Goal: Task Accomplishment & Management: Manage account settings

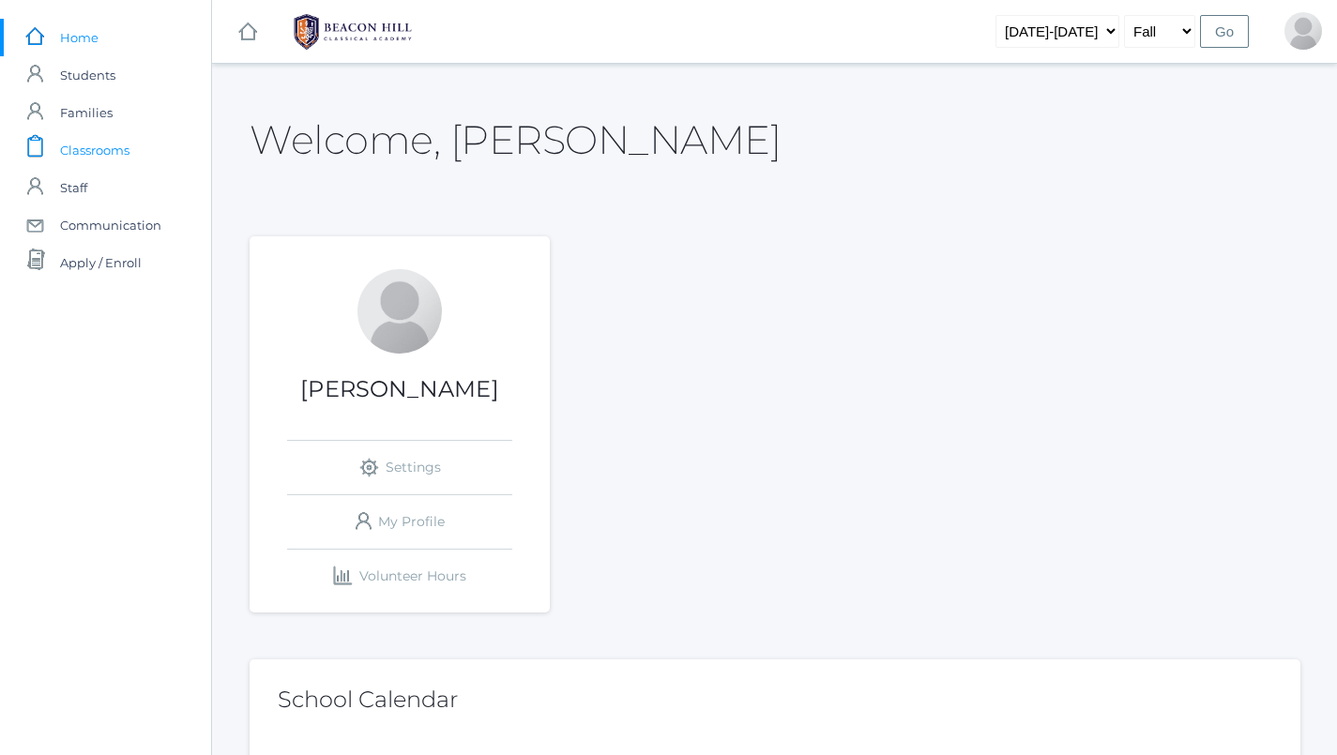
click at [90, 153] on span "Classrooms" at bounding box center [94, 150] width 69 height 38
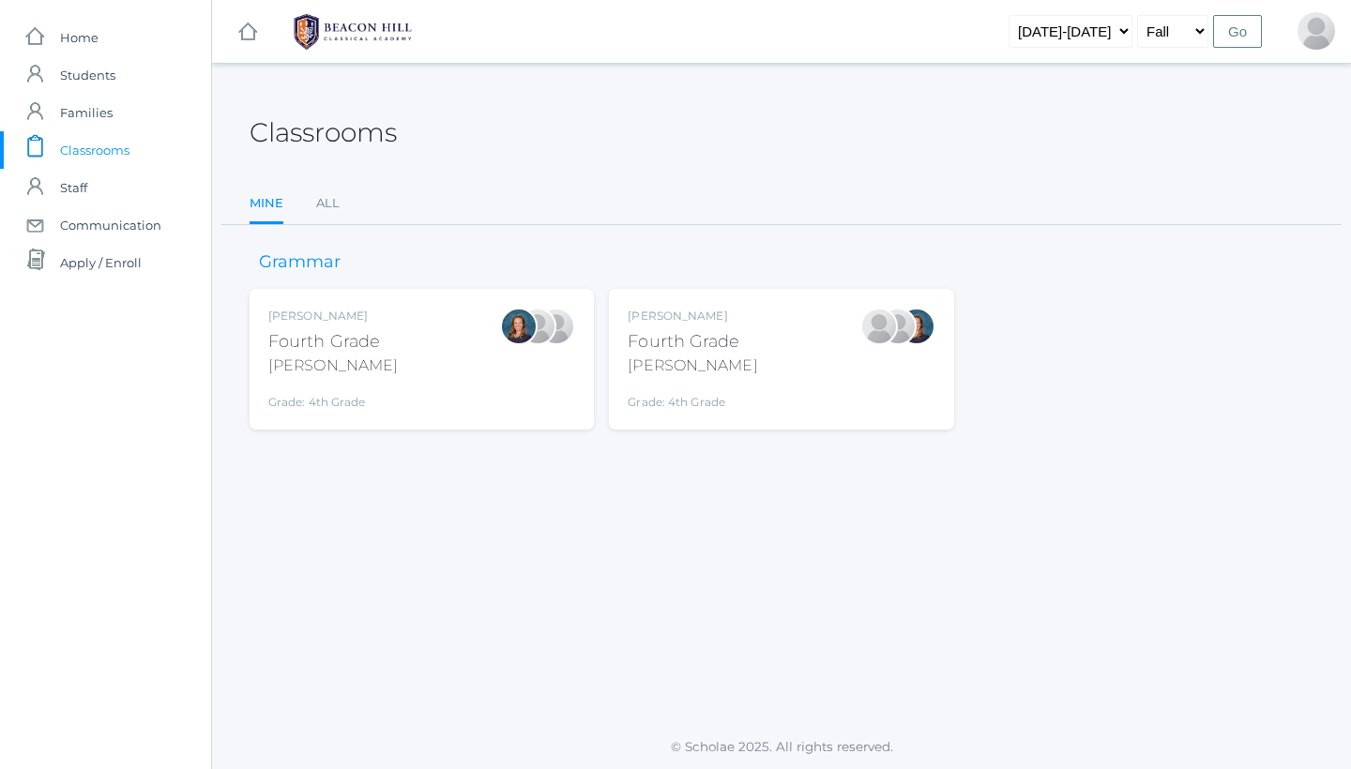
click at [815, 386] on div "Lydia Chaffin Fourth Grade Chaffin Grade: 4th Grade 04LA" at bounding box center [781, 359] width 307 height 103
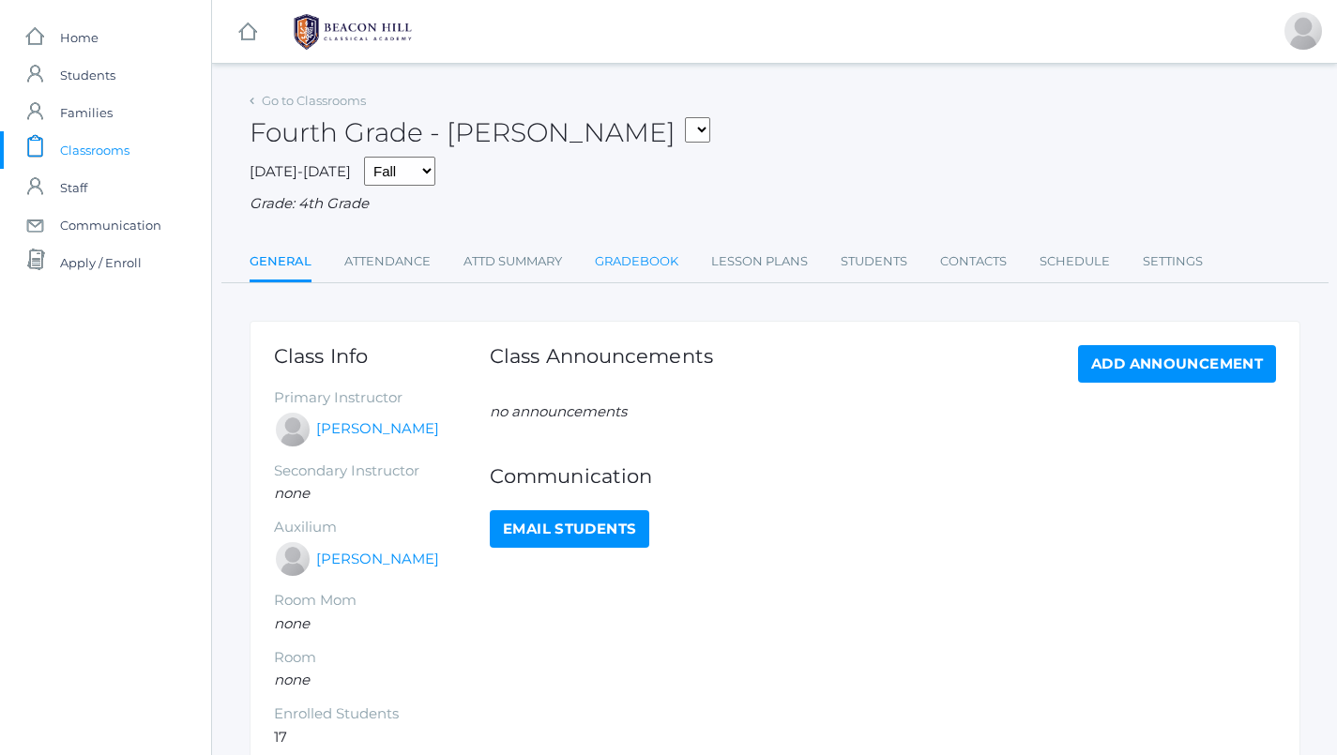
click at [627, 243] on link "Gradebook" at bounding box center [636, 262] width 83 height 38
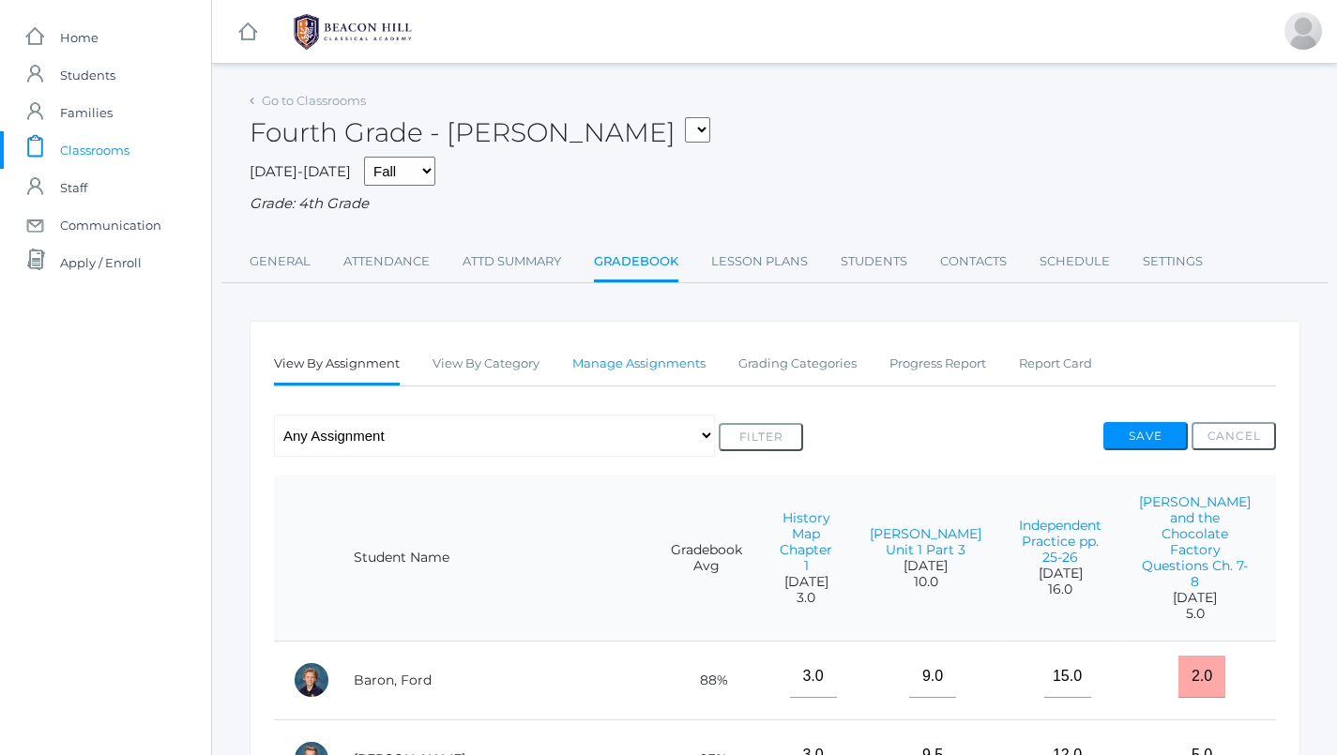
click at [672, 364] on link "Manage Assignments" at bounding box center [638, 364] width 133 height 38
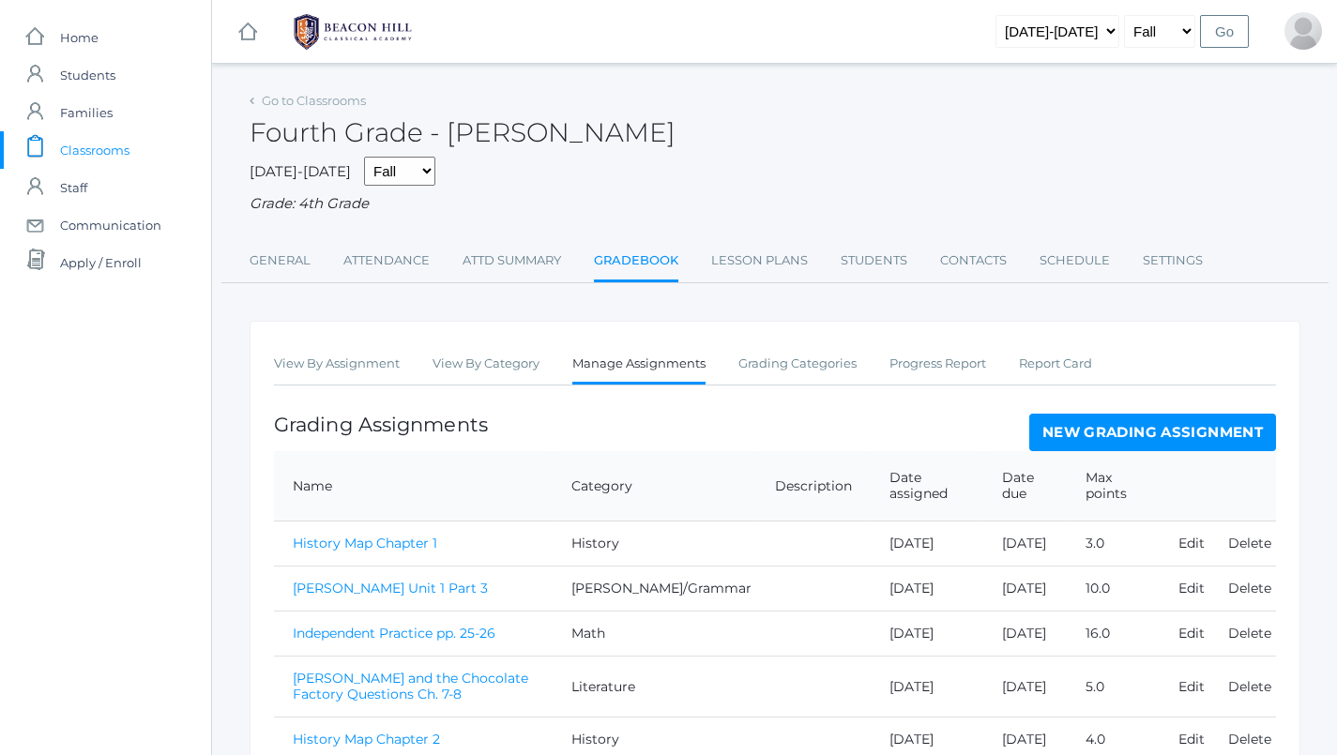
click at [1083, 416] on link "New Grading Assignment" at bounding box center [1152, 433] width 247 height 38
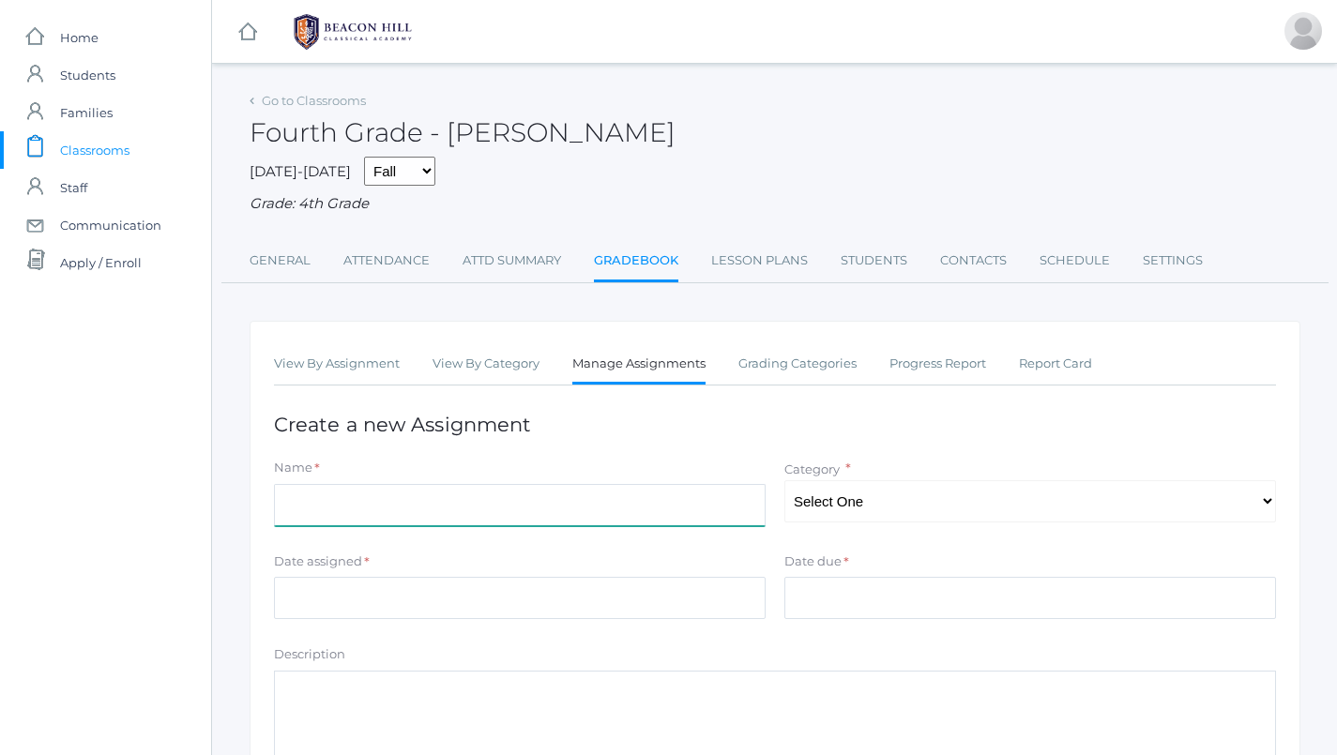
click at [366, 485] on input "Name" at bounding box center [520, 505] width 492 height 42
type input "History Map Chapter 6"
select select "1070"
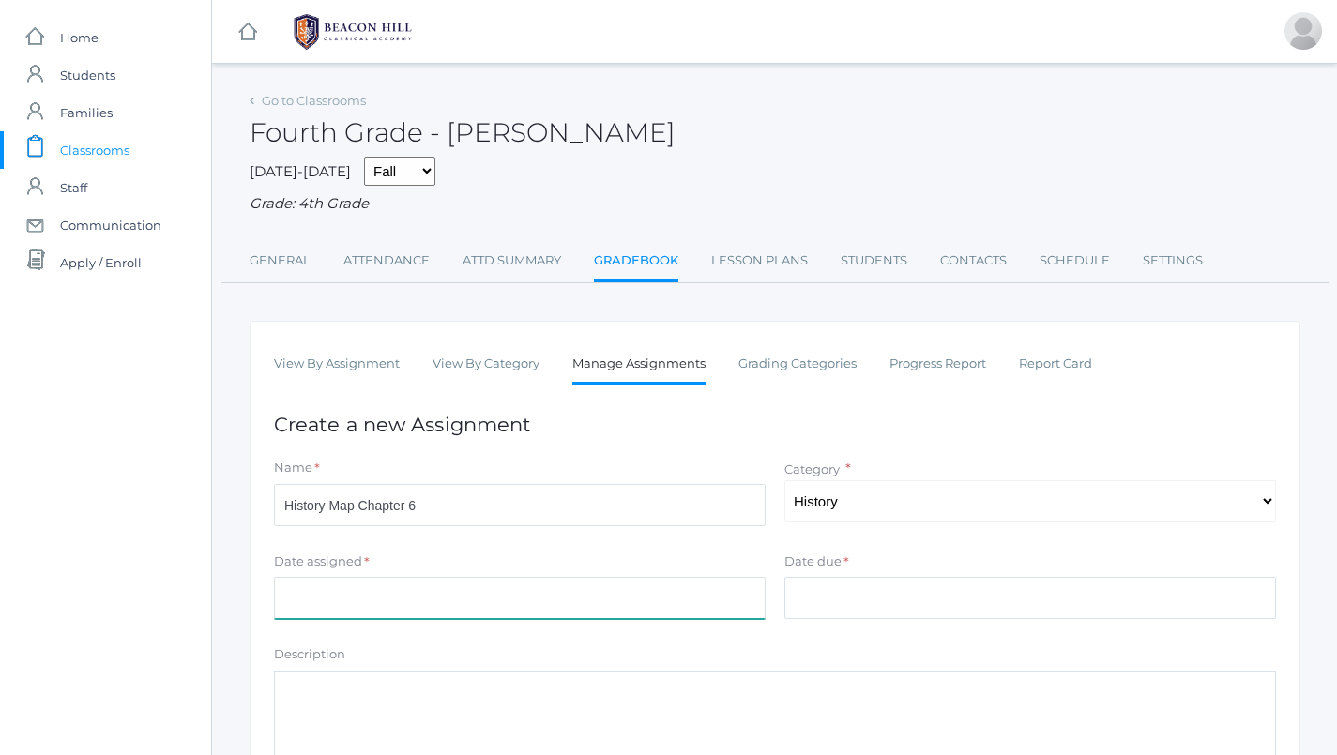
click at [624, 577] on input "Date assigned" at bounding box center [520, 598] width 492 height 42
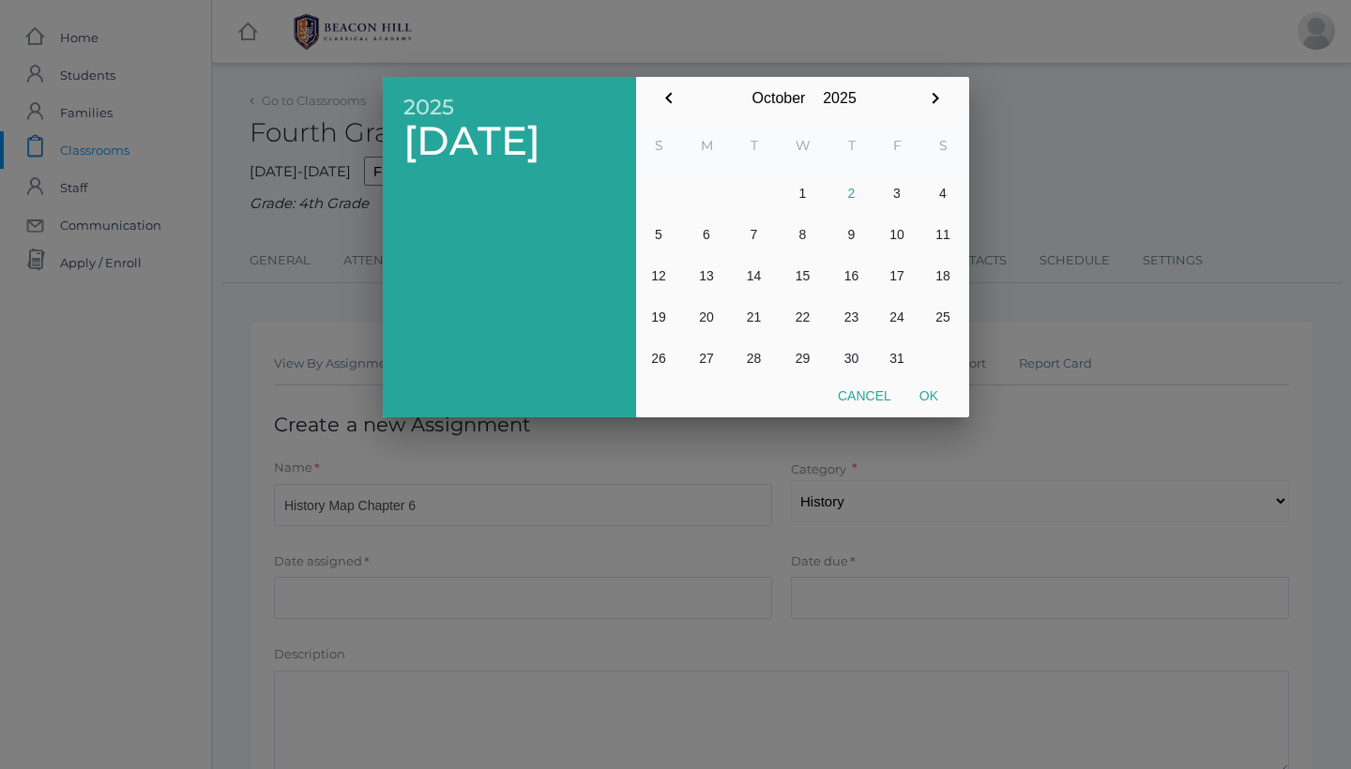
click at [846, 198] on button "2" at bounding box center [851, 193] width 45 height 41
click at [924, 392] on button "Ok" at bounding box center [928, 396] width 47 height 34
type input "[DATE]"
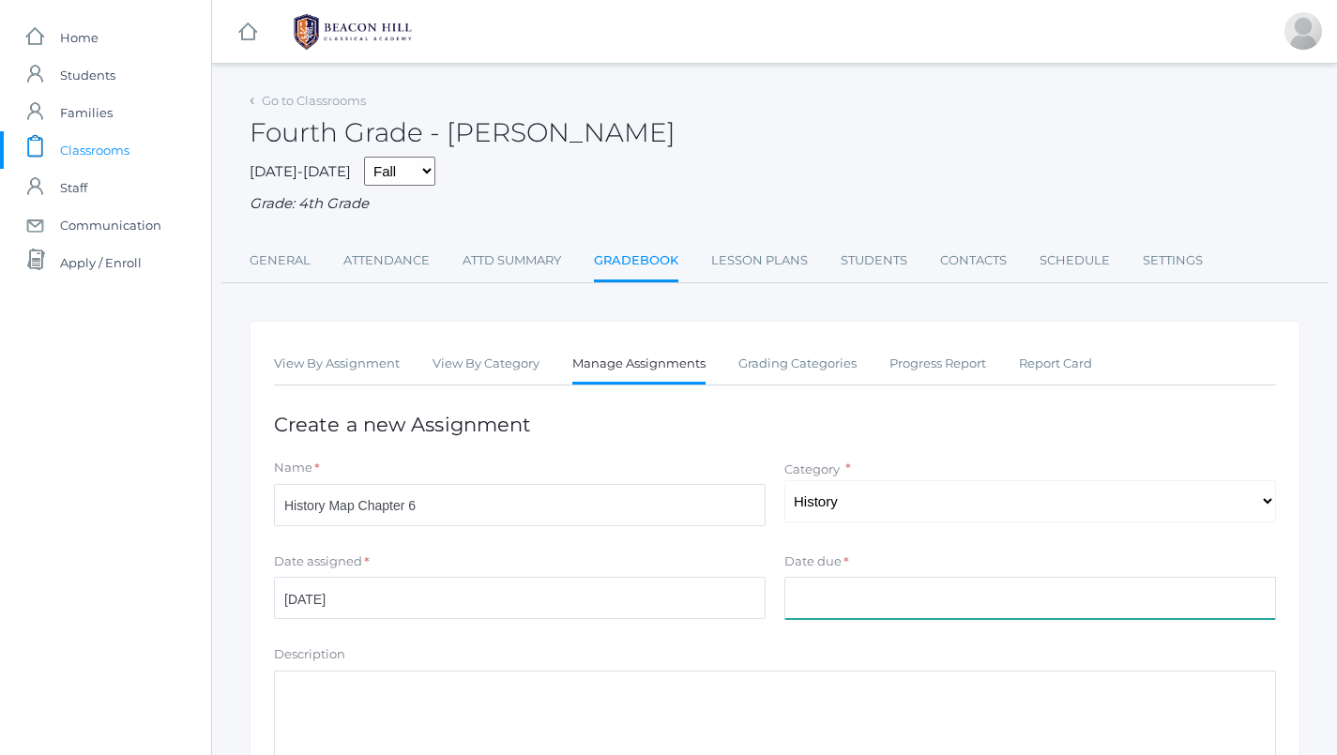
click at [892, 594] on input "Date due" at bounding box center [1030, 598] width 492 height 42
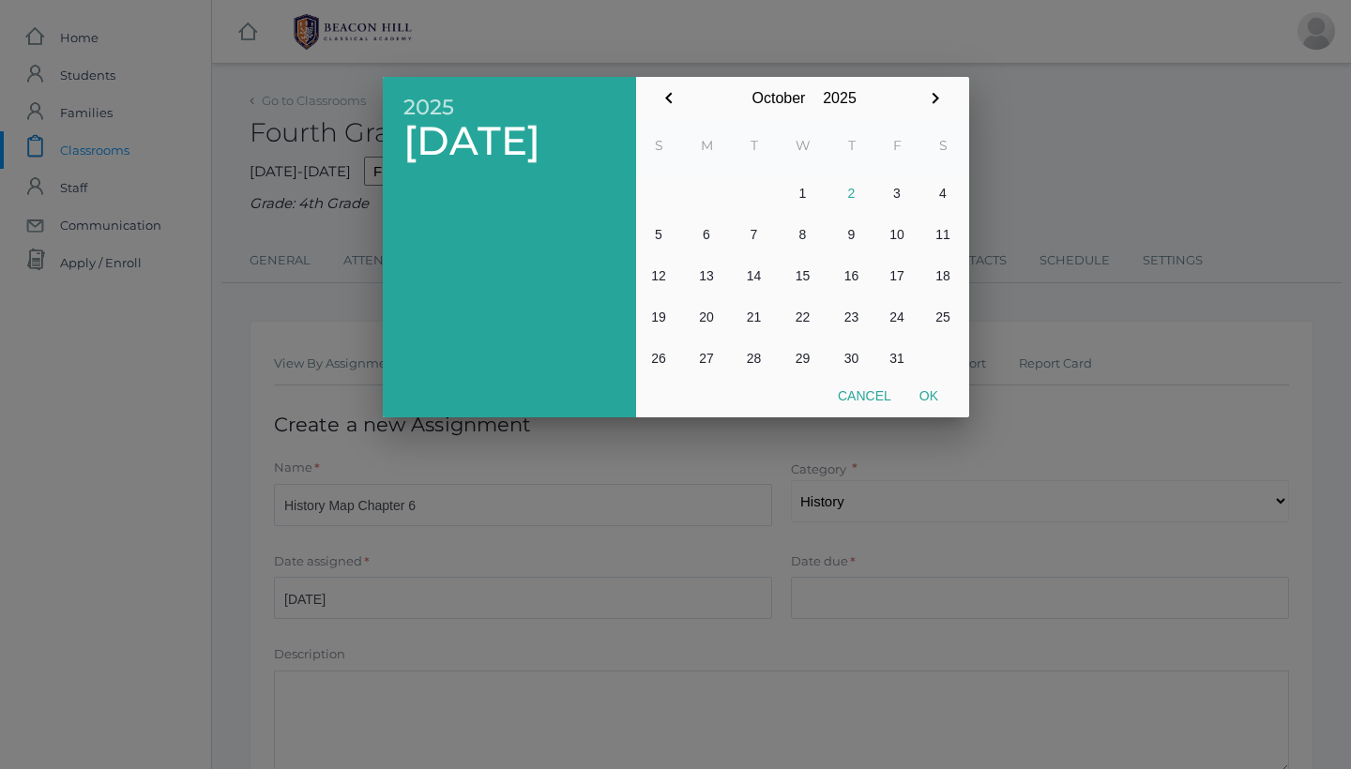
click at [850, 189] on button "2" at bounding box center [851, 193] width 45 height 41
click at [930, 373] on td at bounding box center [943, 358] width 46 height 41
click at [929, 388] on button "Ok" at bounding box center [928, 396] width 47 height 34
type input "[DATE]"
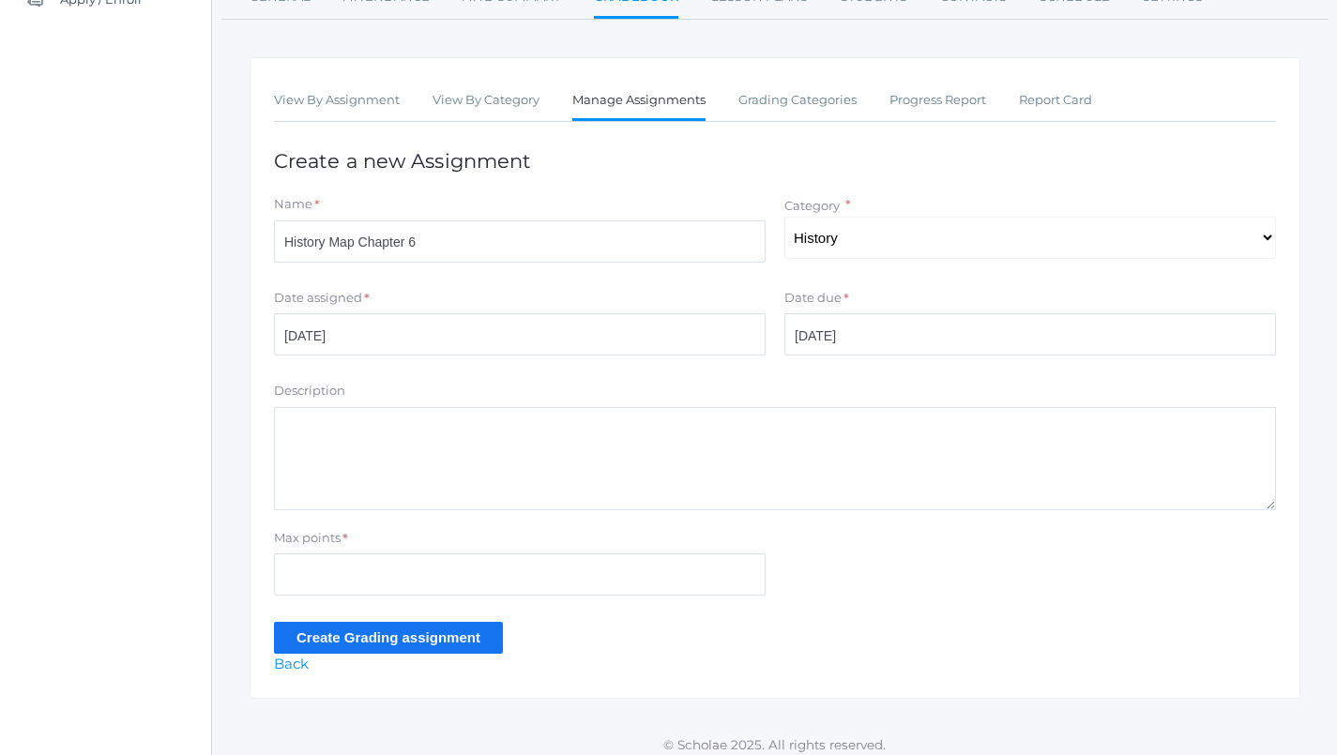
scroll to position [263, 0]
click at [475, 554] on input "Max points" at bounding box center [520, 575] width 492 height 42
type input "6"
click at [415, 643] on div "View By Assignment View By Category Manage Assignments Grading Categories Progr…" at bounding box center [775, 379] width 1051 height 642
click at [420, 639] on input "Create Grading assignment" at bounding box center [388, 638] width 229 height 31
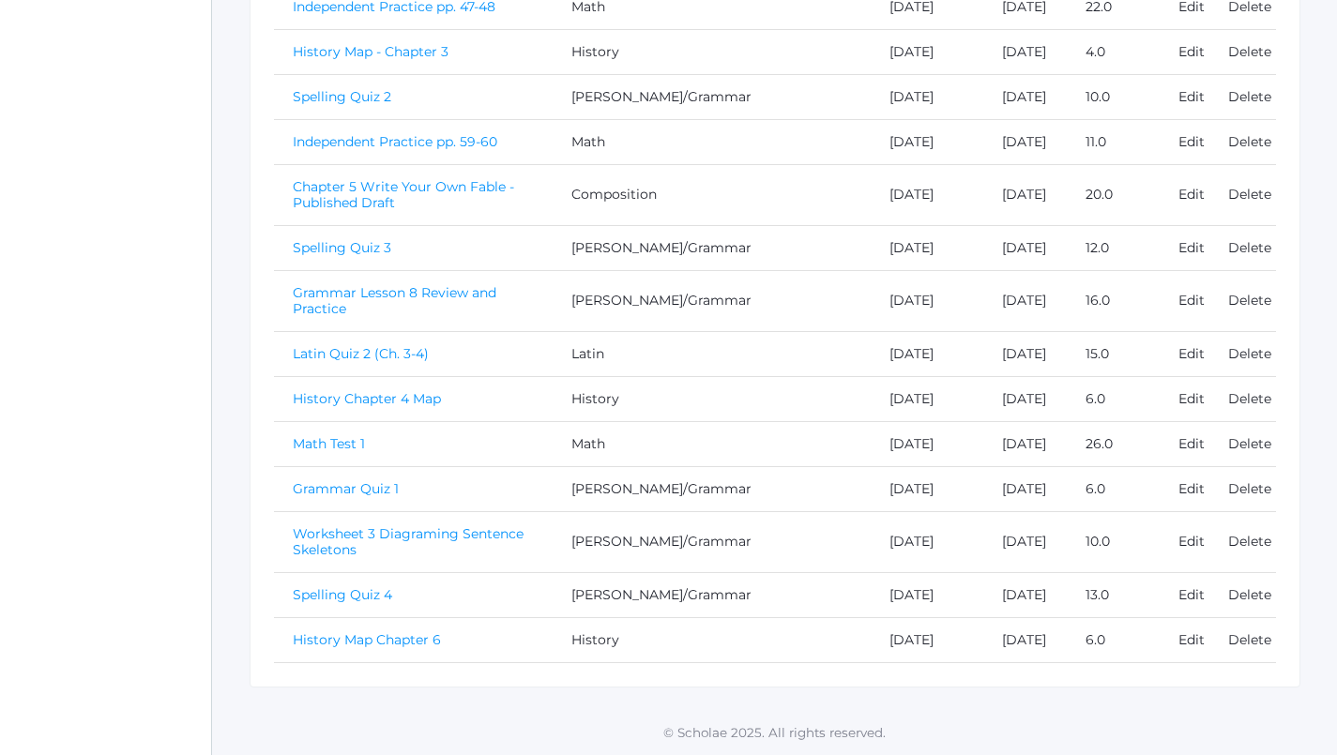
scroll to position [1263, 0]
click at [399, 631] on link "History Map Chapter 6" at bounding box center [367, 639] width 148 height 17
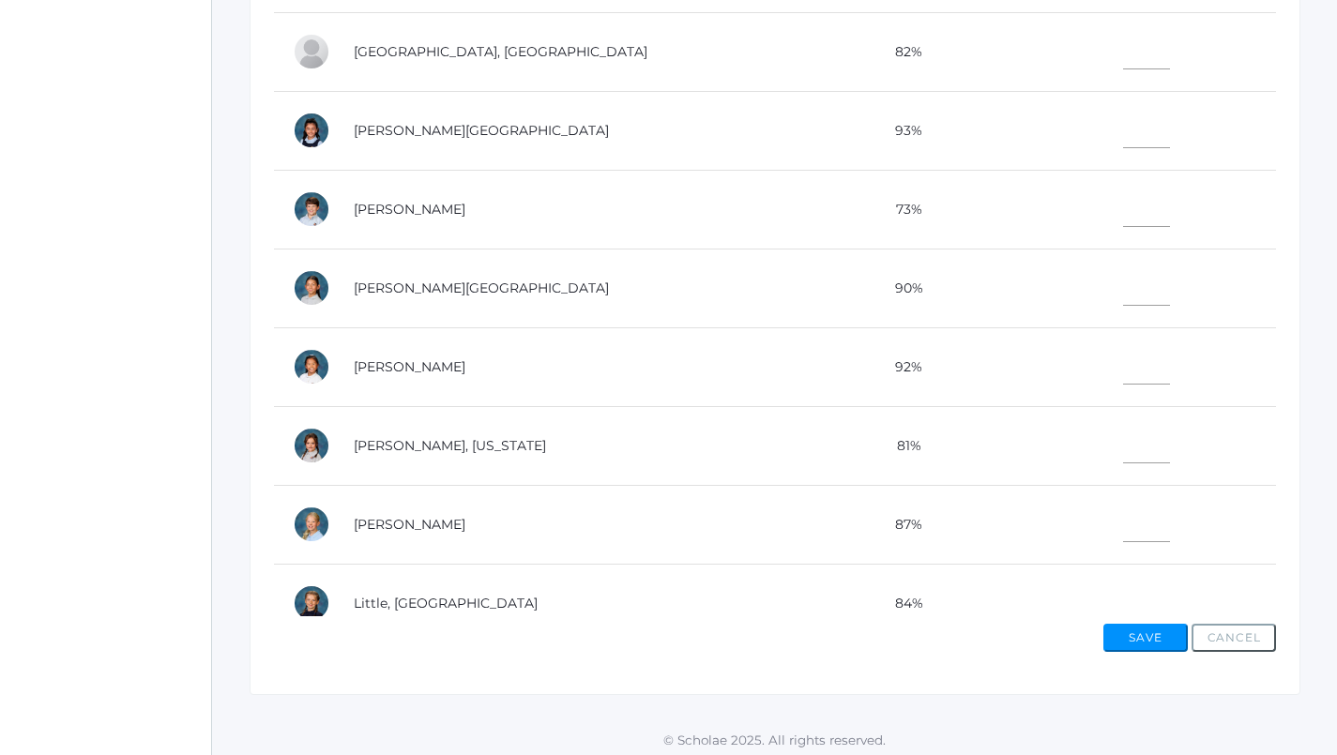
scroll to position [268, 0]
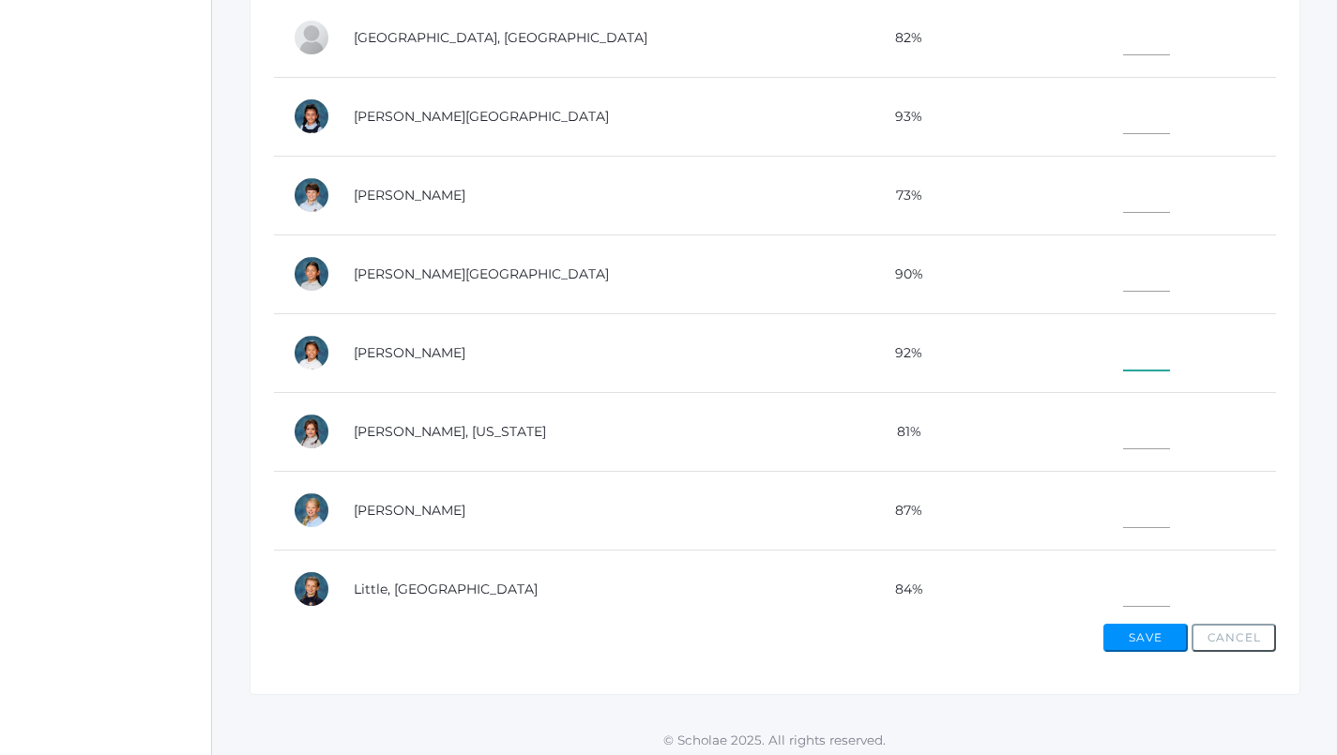
click at [1123, 340] on input"] "text" at bounding box center [1146, 349] width 47 height 42
click at [1123, 112] on input"] "text" at bounding box center [1146, 113] width 47 height 42
type input"] "6"
click at [1123, 340] on input"] "text" at bounding box center [1146, 349] width 47 height 42
type input"] "6"
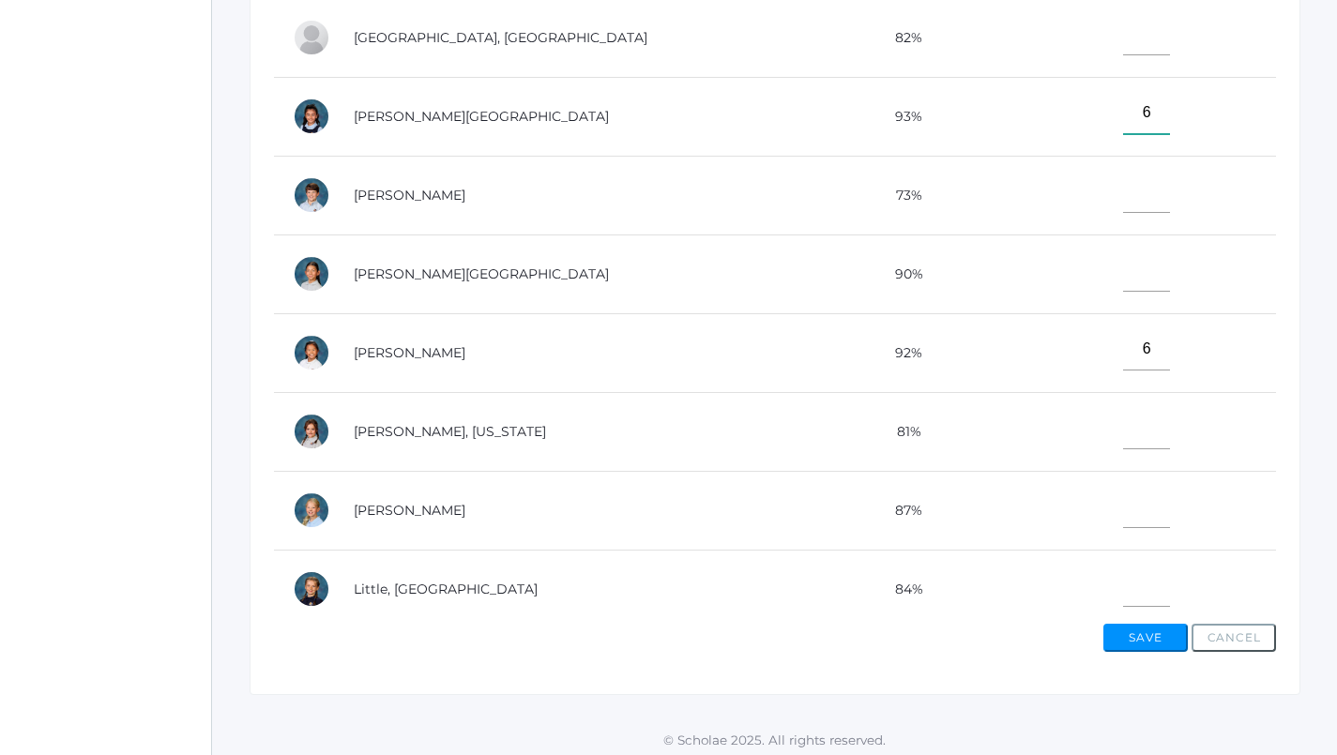
click at [1123, 102] on input"] "6" at bounding box center [1146, 113] width 47 height 42
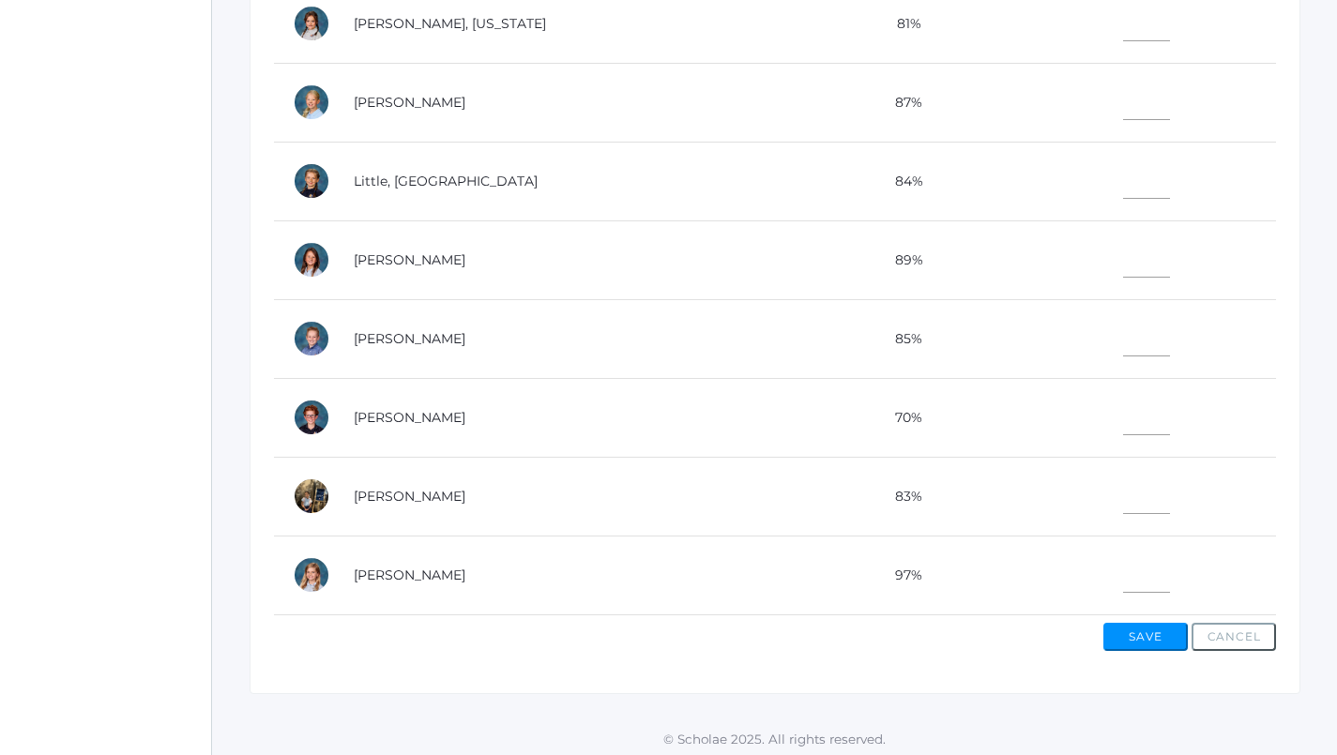
scroll to position [610, 0]
type input"] "5"
click at [1123, 566] on input"] "text" at bounding box center [1146, 573] width 47 height 42
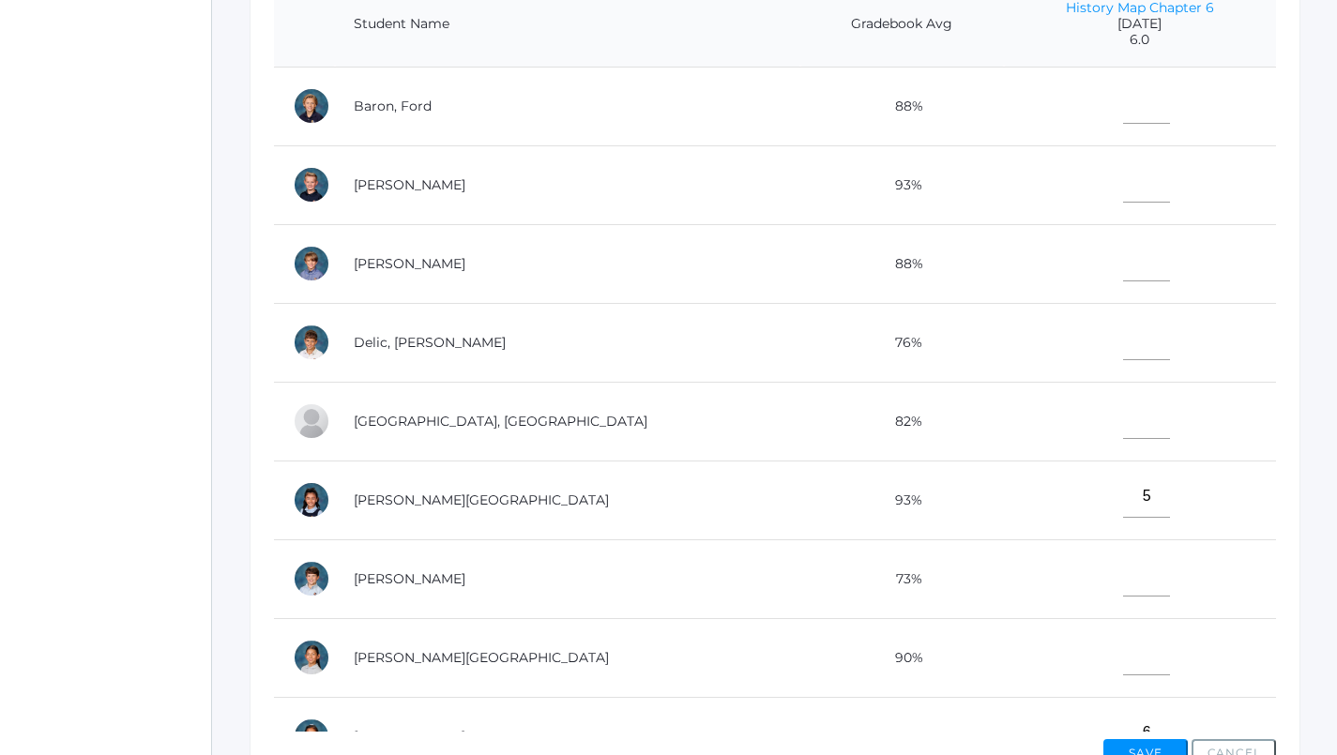
scroll to position [491, 0]
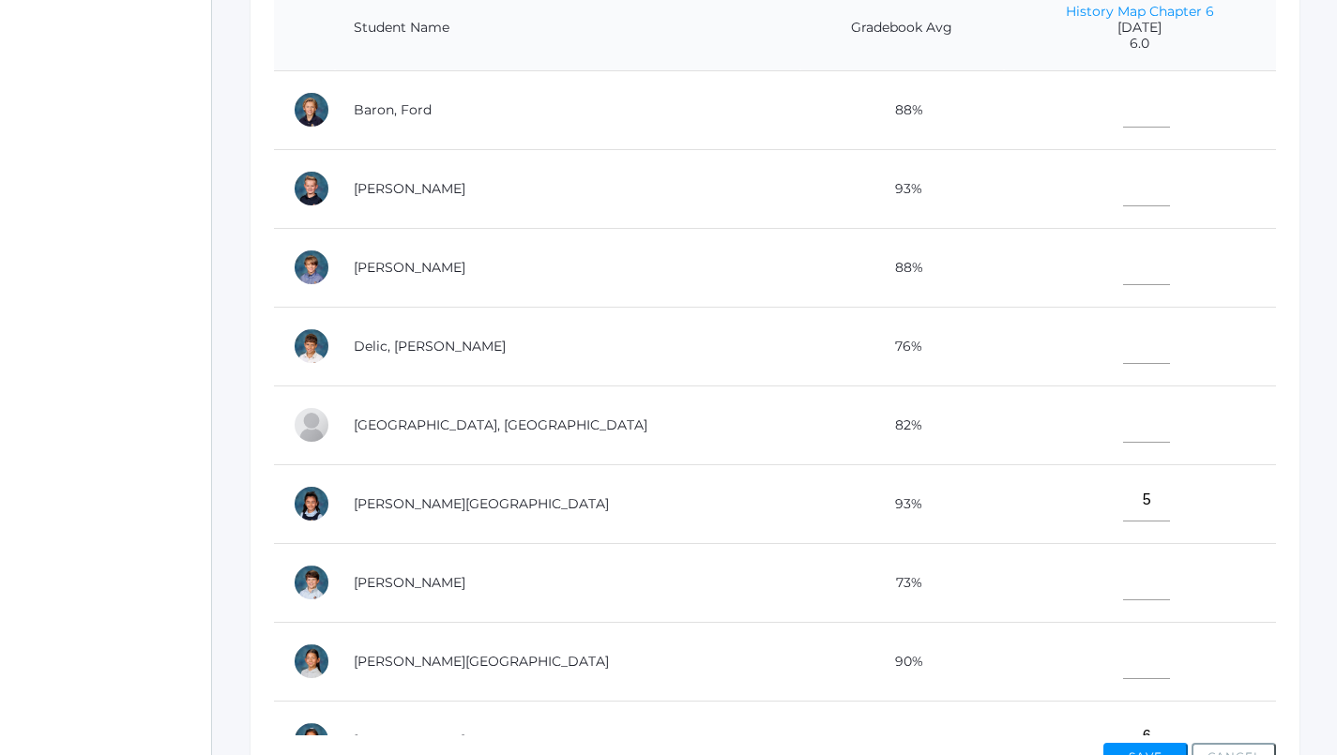
type input"] "5"
click at [1123, 104] on input"] "text" at bounding box center [1146, 106] width 47 height 42
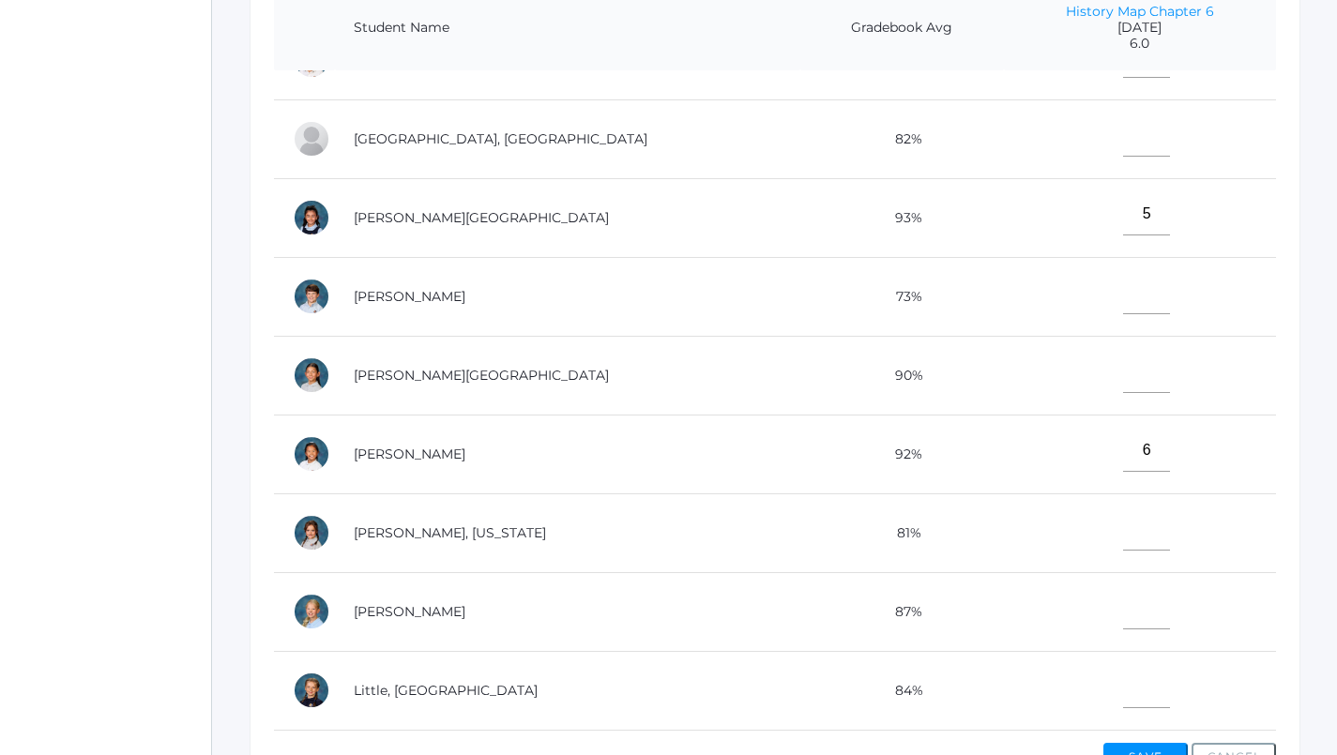
scroll to position [342, 0]
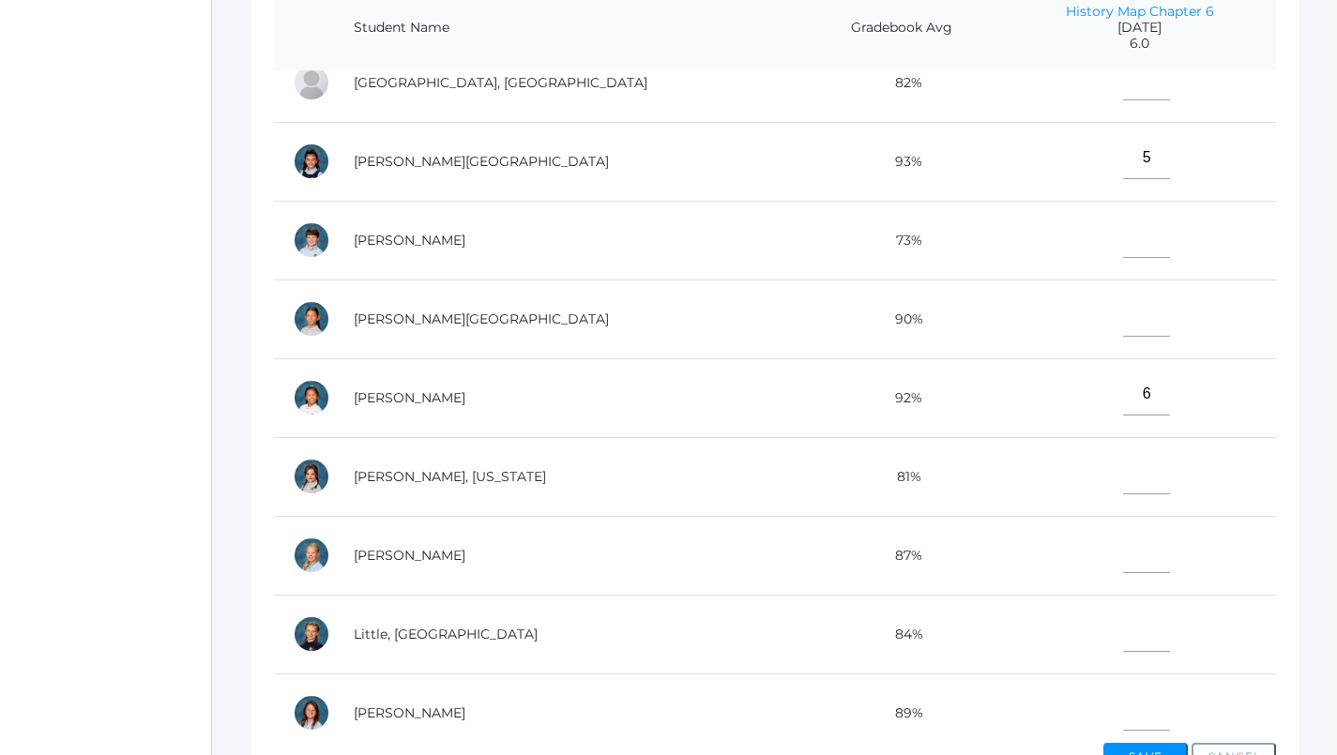
type input"] "5"
click at [1123, 481] on input"] "text" at bounding box center [1146, 473] width 47 height 42
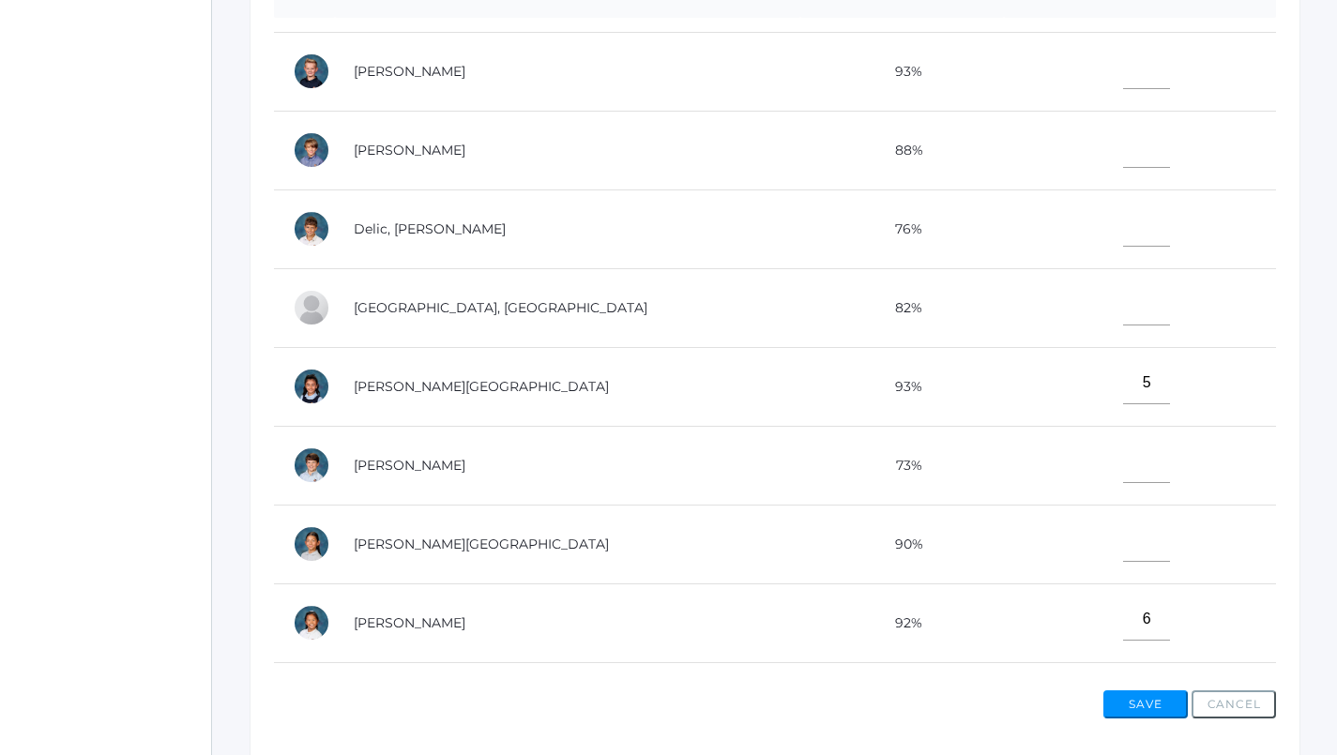
scroll to position [53, 0]
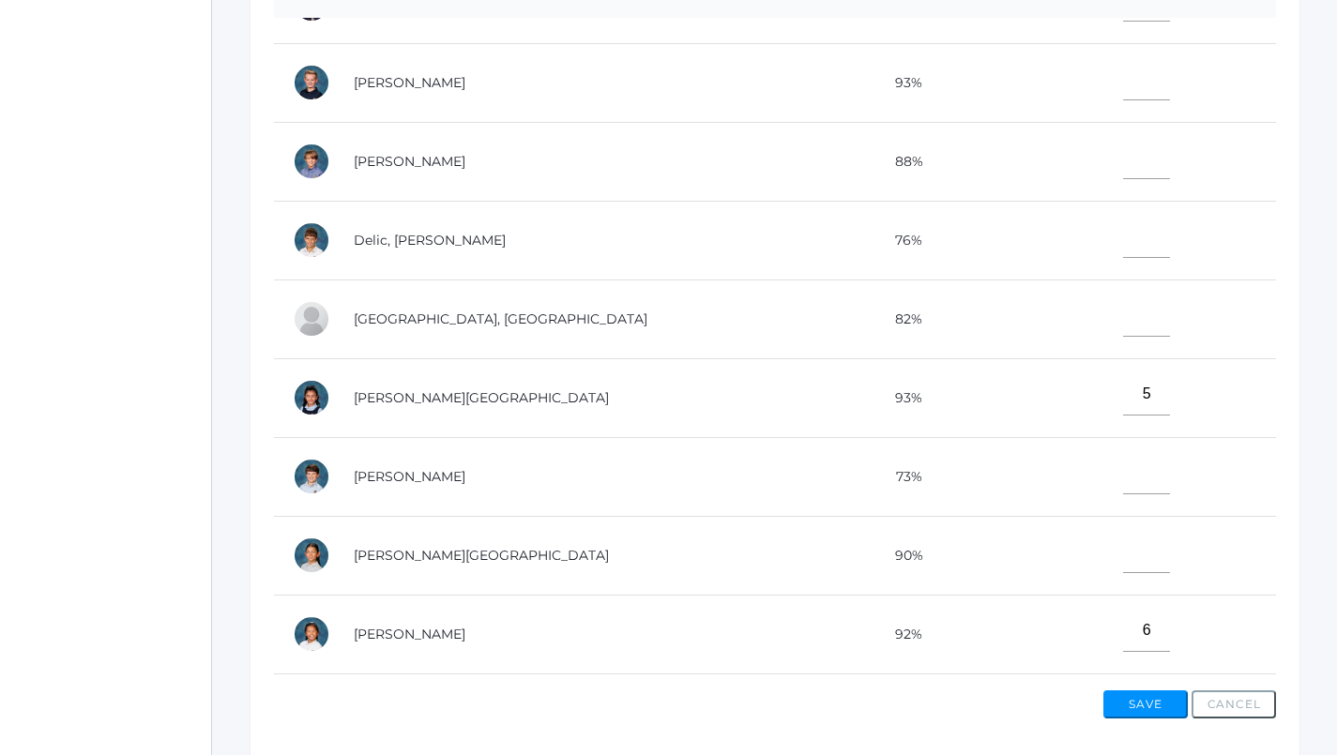
type input"] "6"
click at [1123, 155] on input"] "text" at bounding box center [1146, 158] width 47 height 42
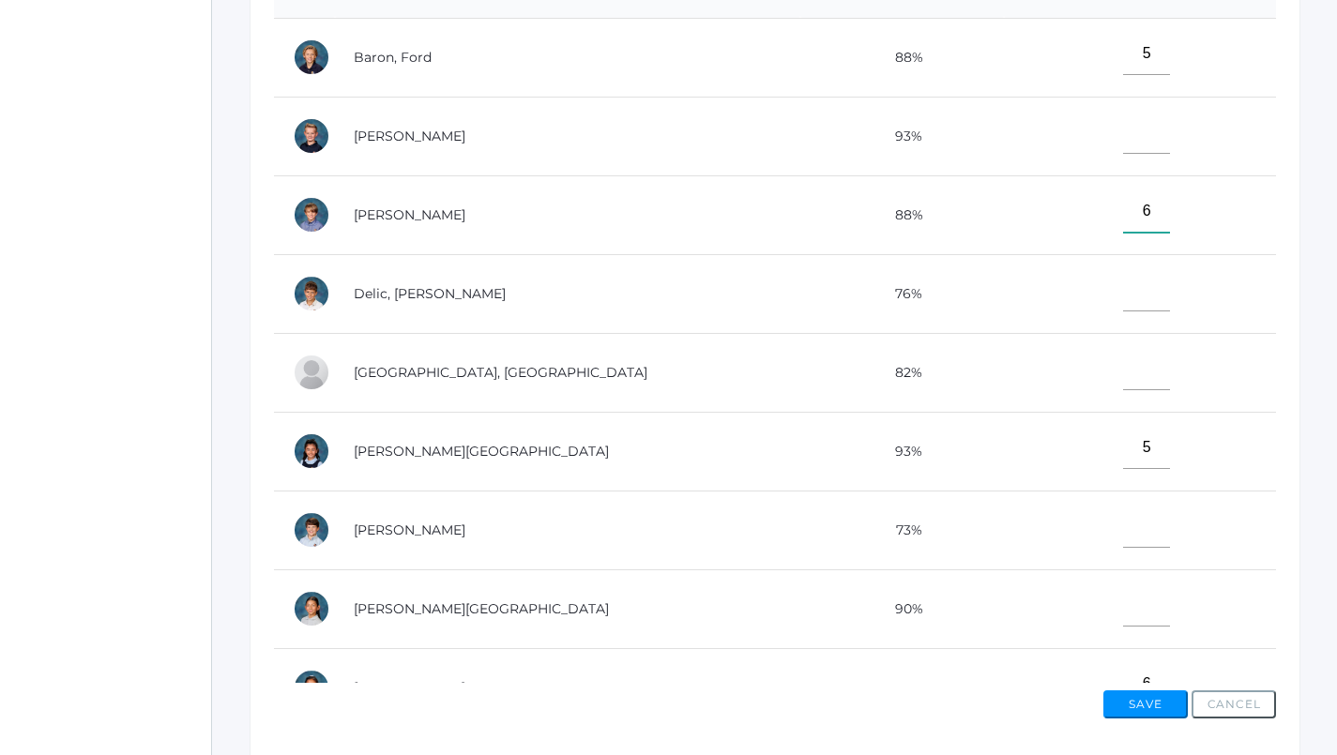
scroll to position [0, 0]
type input"] "6"
click at [1123, 523] on input"] "text" at bounding box center [1146, 527] width 47 height 42
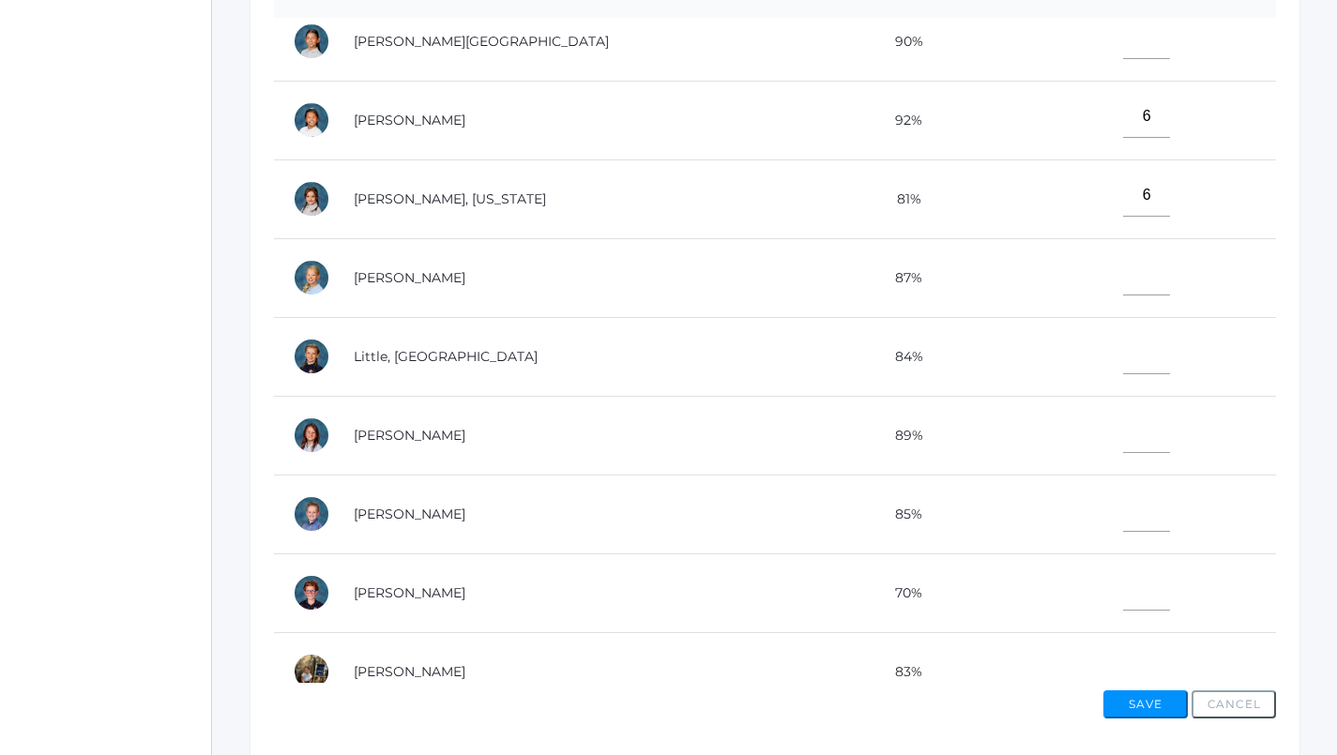
scroll to position [582, 0]
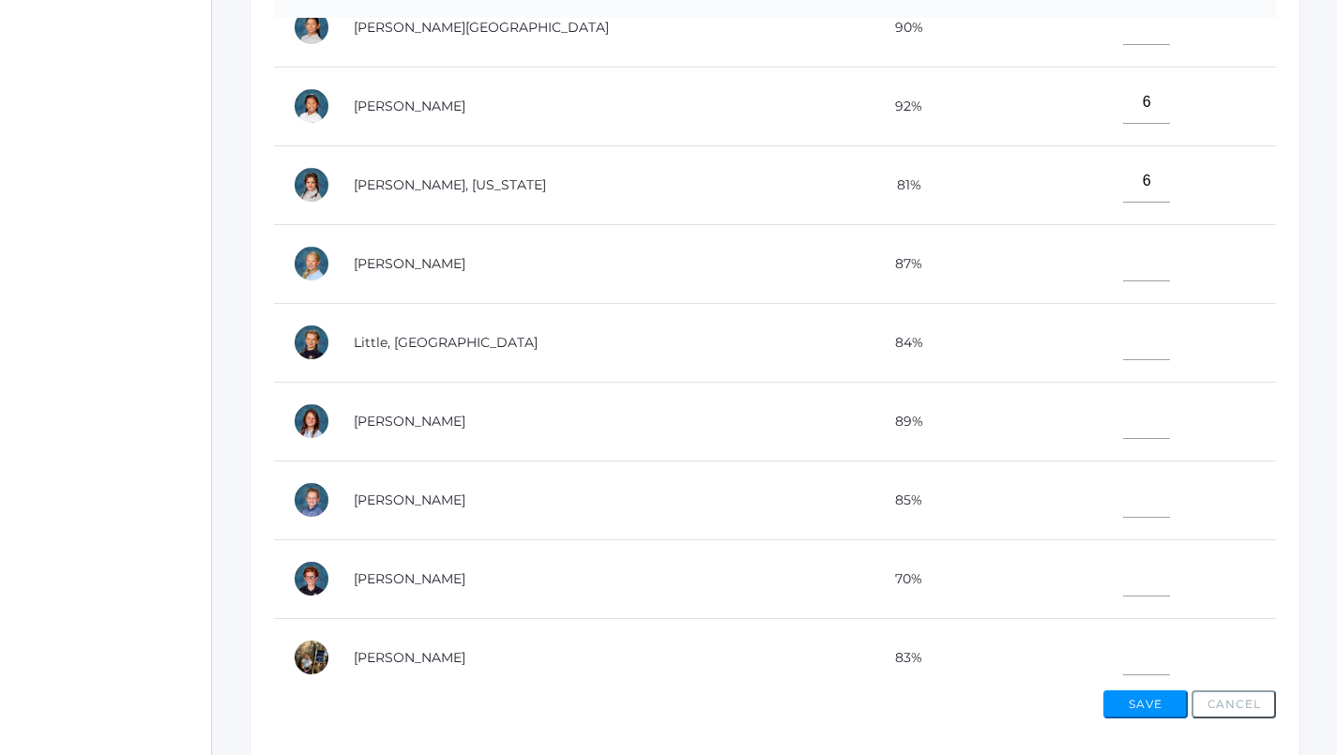
type input"] "6"
click at [1123, 419] on input"] "text" at bounding box center [1146, 418] width 47 height 42
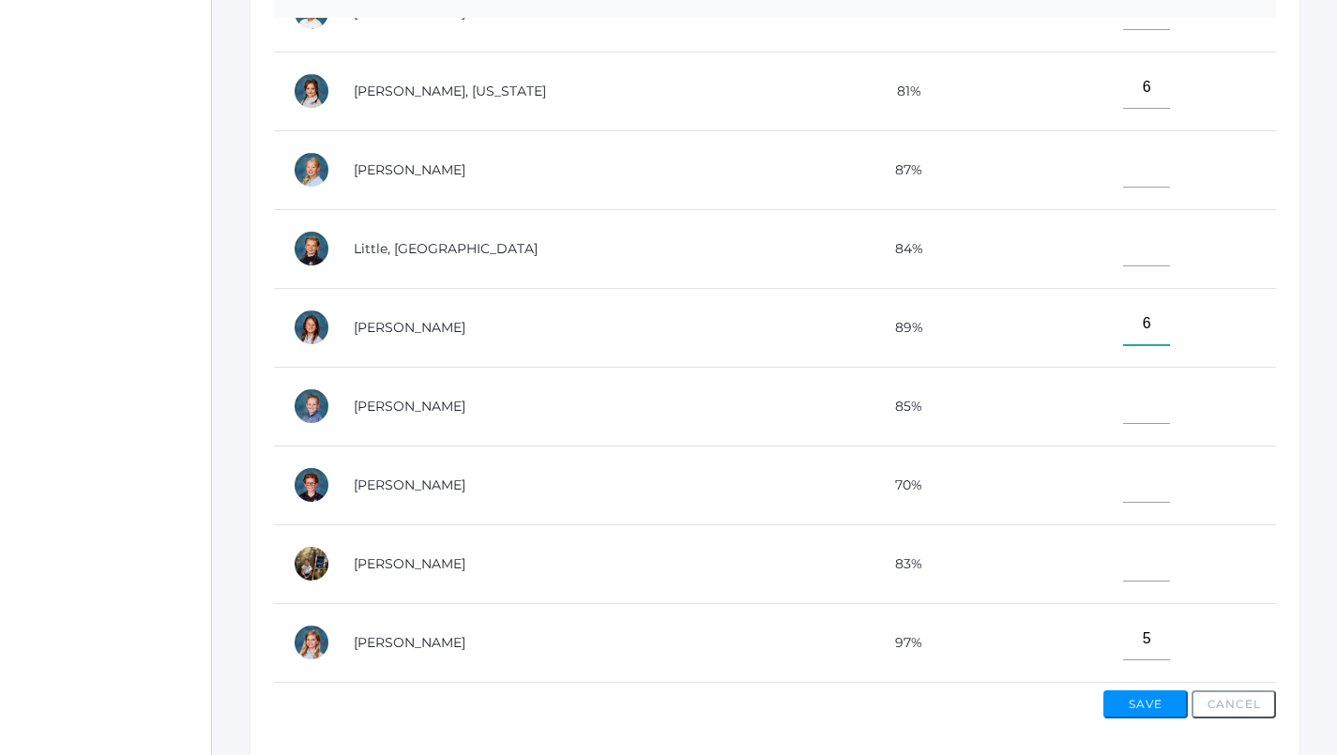
scroll to position [689, 0]
type input"] "6"
click at [1123, 539] on input"] "text" at bounding box center [1146, 560] width 47 height 42
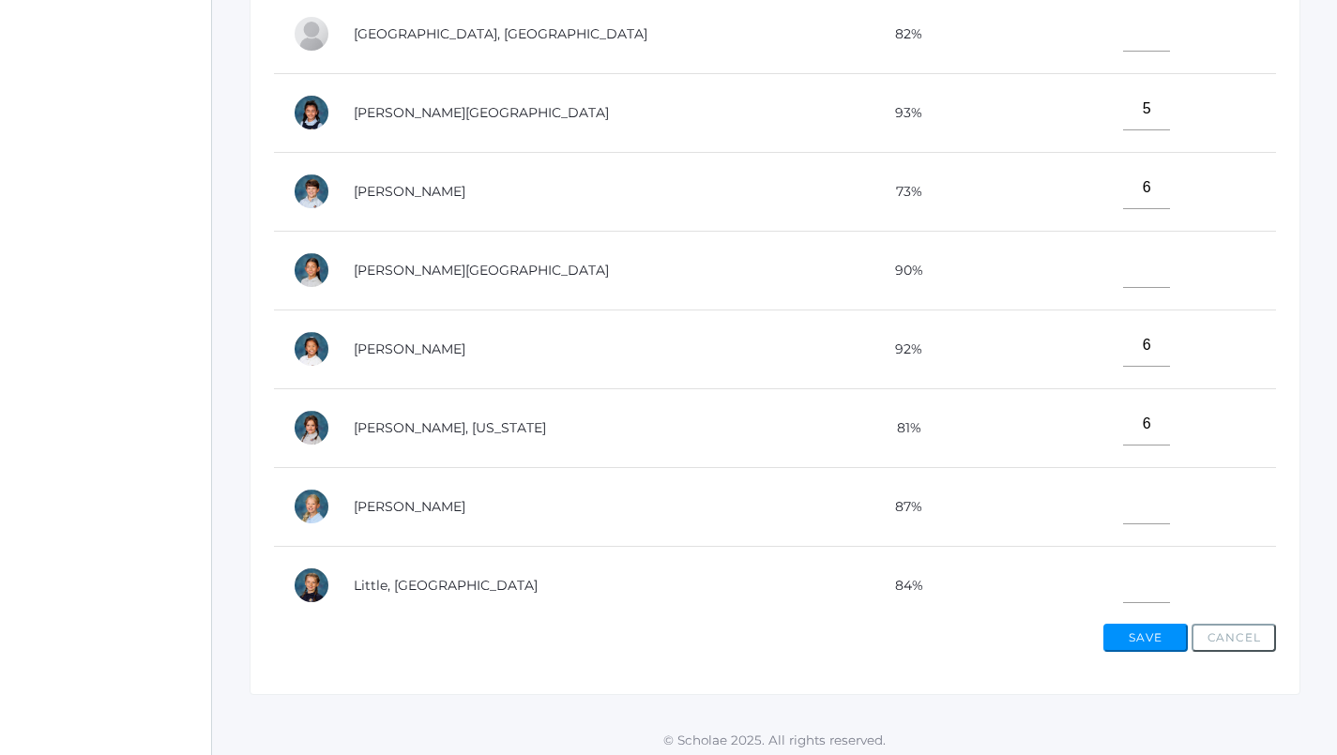
scroll to position [266, 0]
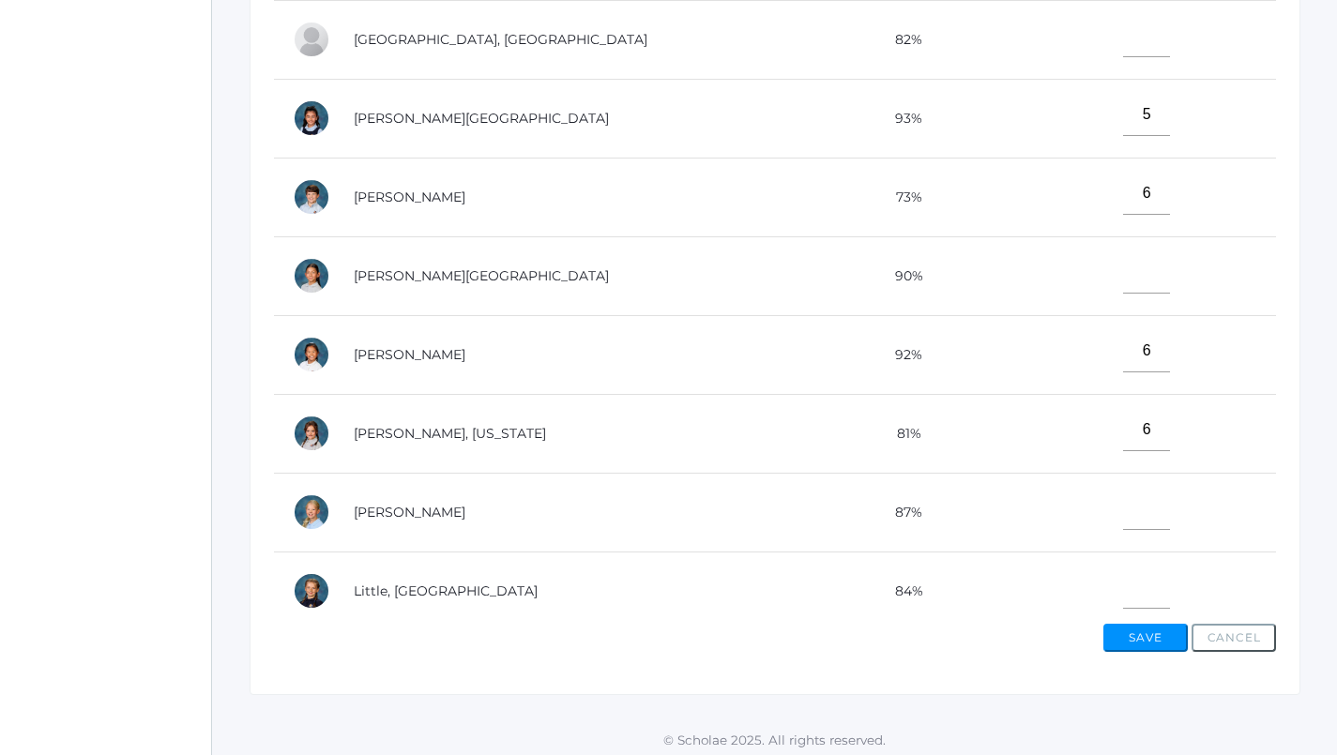
type input"] "6"
click at [1123, 282] on input"] "text" at bounding box center [1146, 272] width 47 height 42
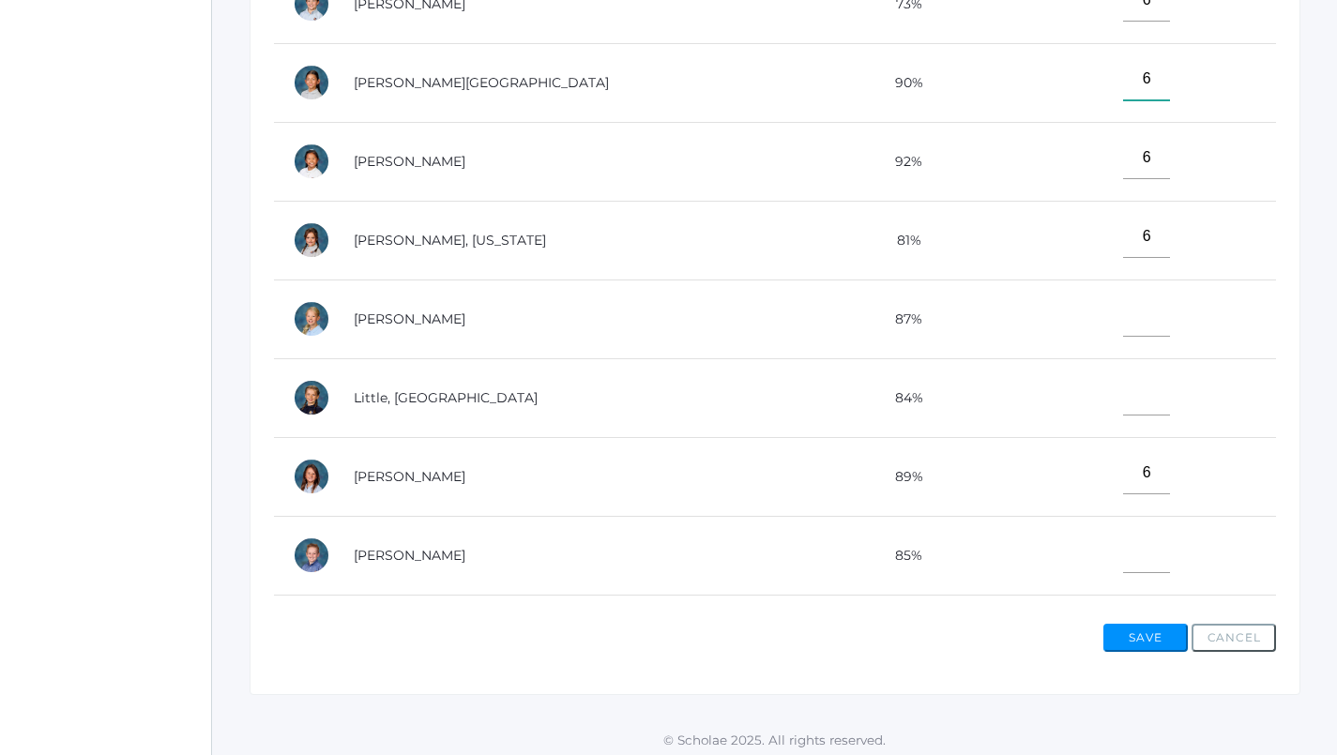
scroll to position [489, 0]
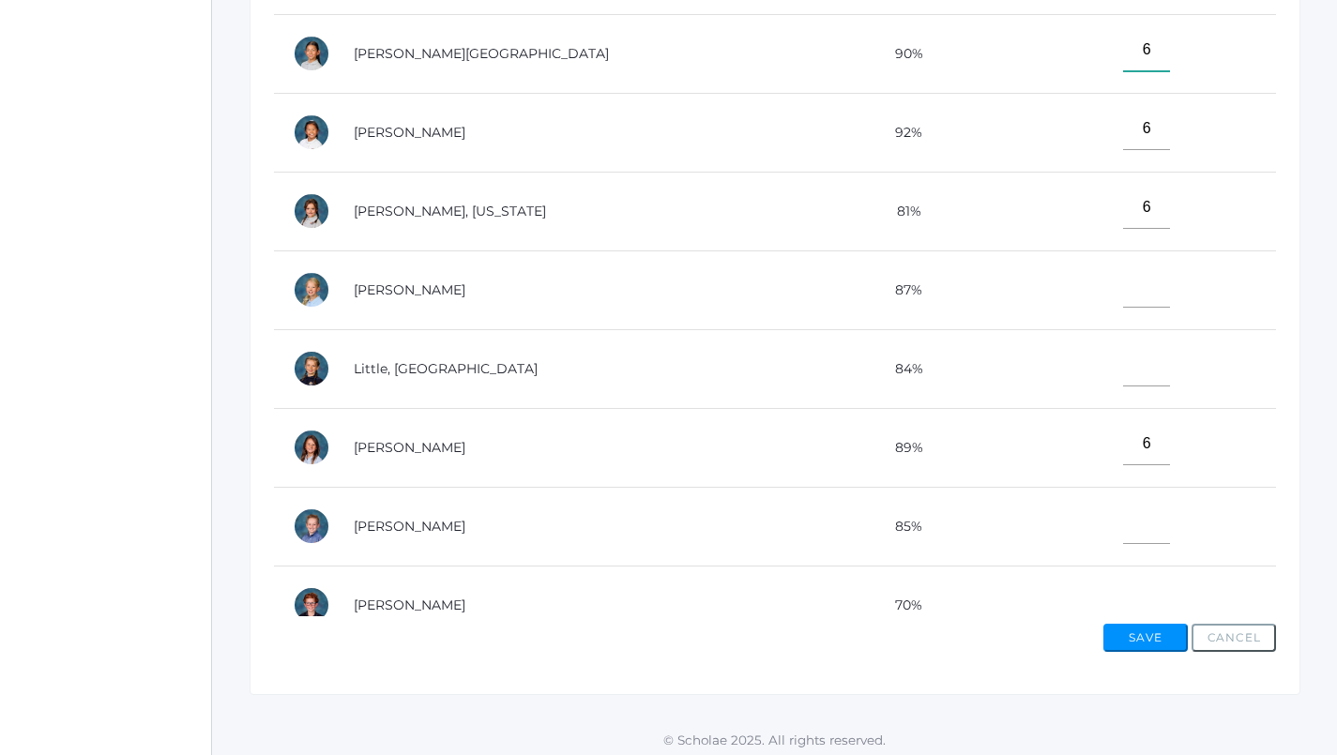
type input"] "6"
click at [1123, 375] on input"] "text" at bounding box center [1146, 365] width 47 height 42
type input"] "6"
click at [1123, 289] on input"] "text" at bounding box center [1146, 286] width 47 height 42
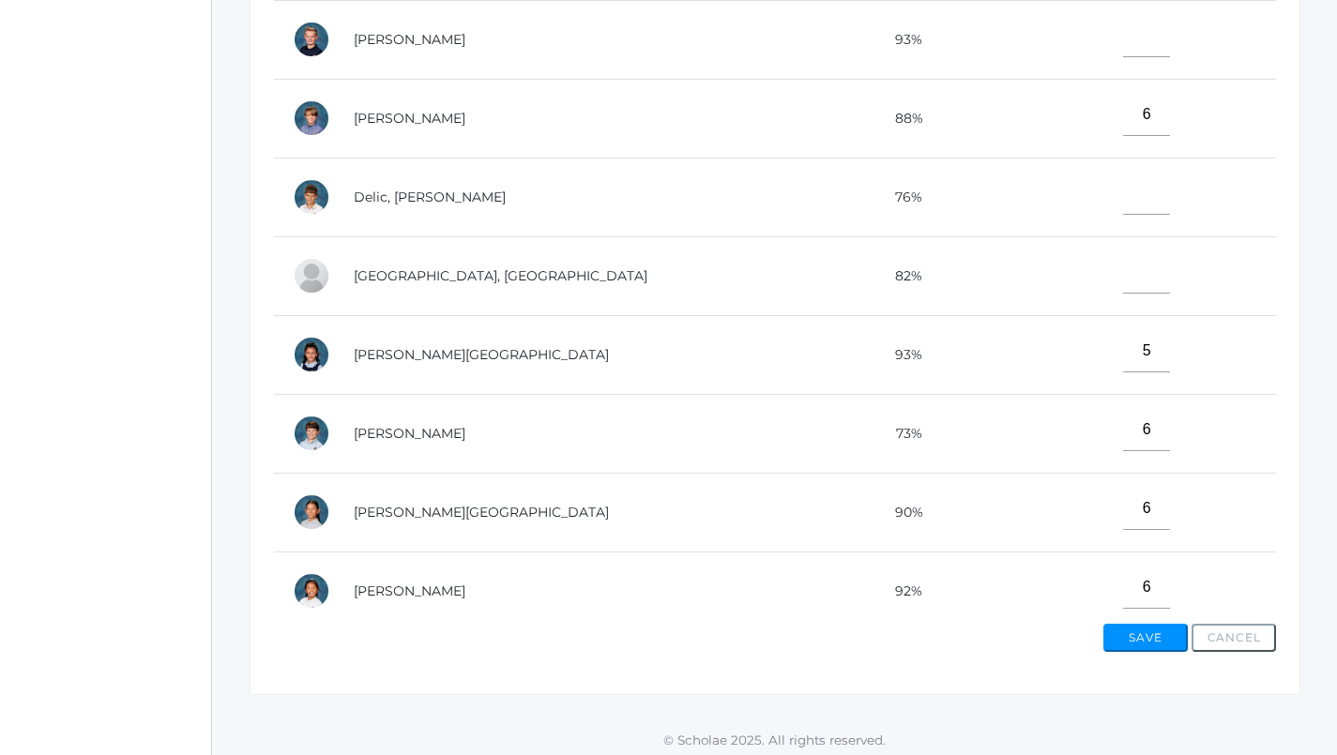
scroll to position [9, 0]
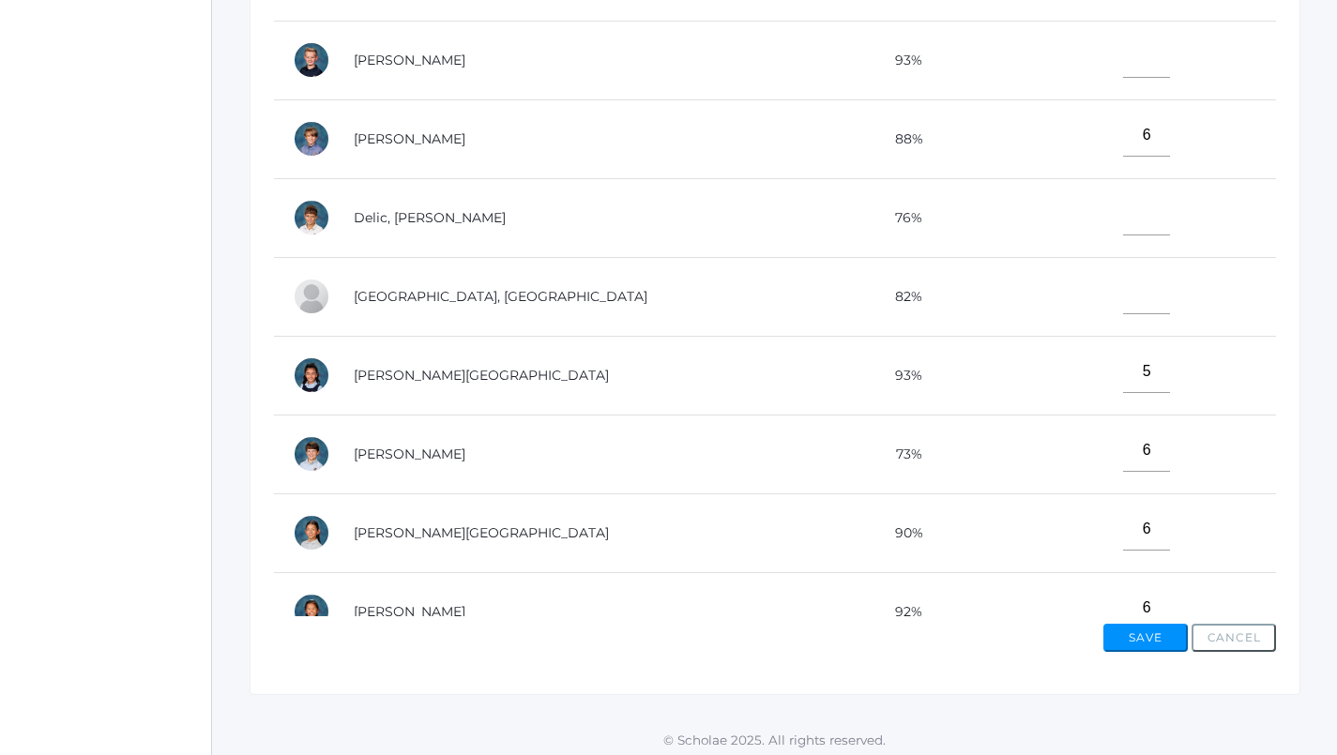
type input"] "6"
click at [1123, 220] on input"] "text" at bounding box center [1146, 214] width 47 height 42
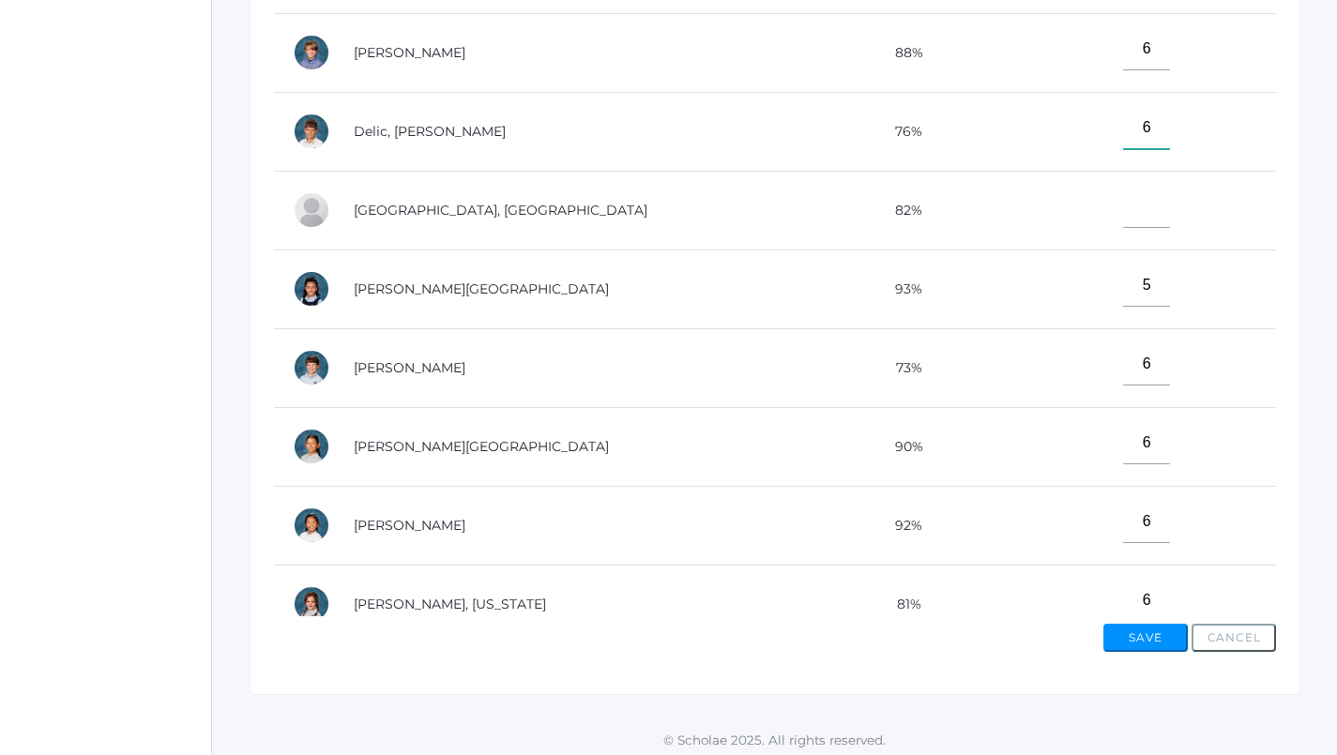
type input"] "6"
click at [1123, 213] on input"] "text" at bounding box center [1146, 207] width 47 height 42
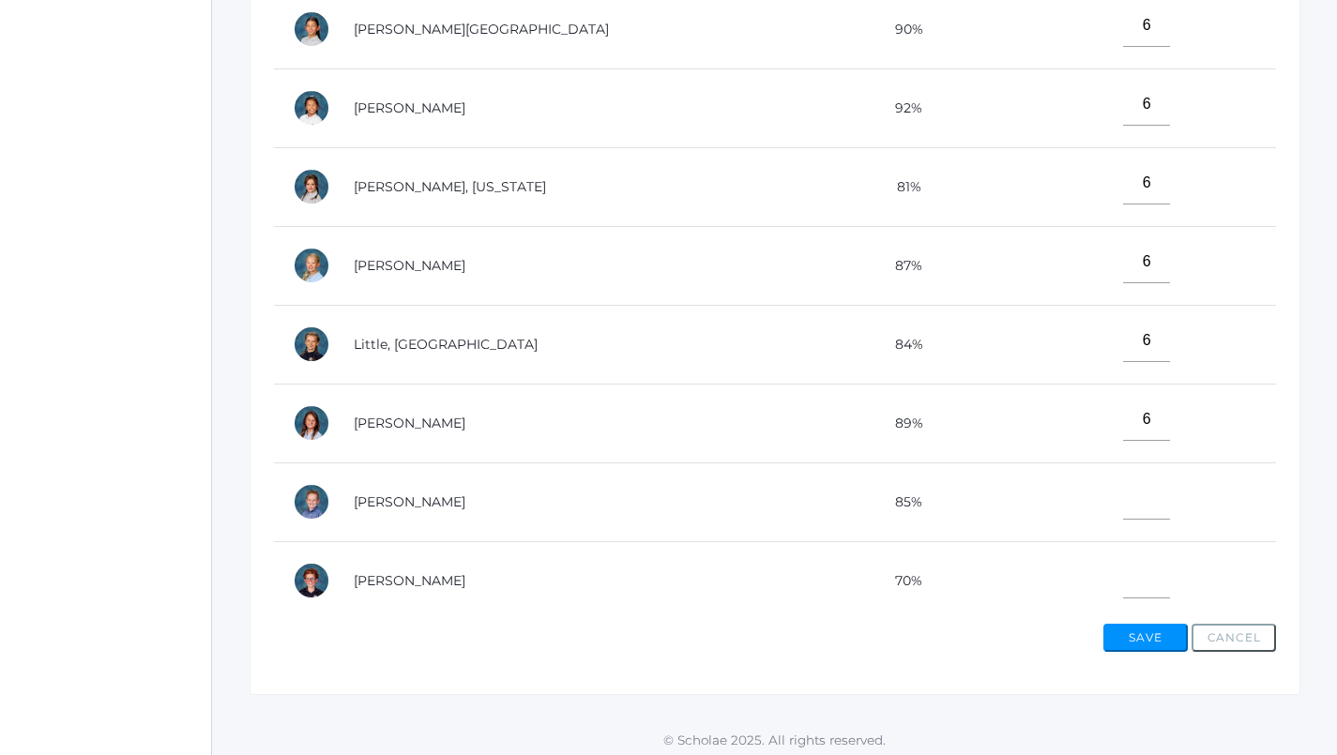
scroll to position [530, 0]
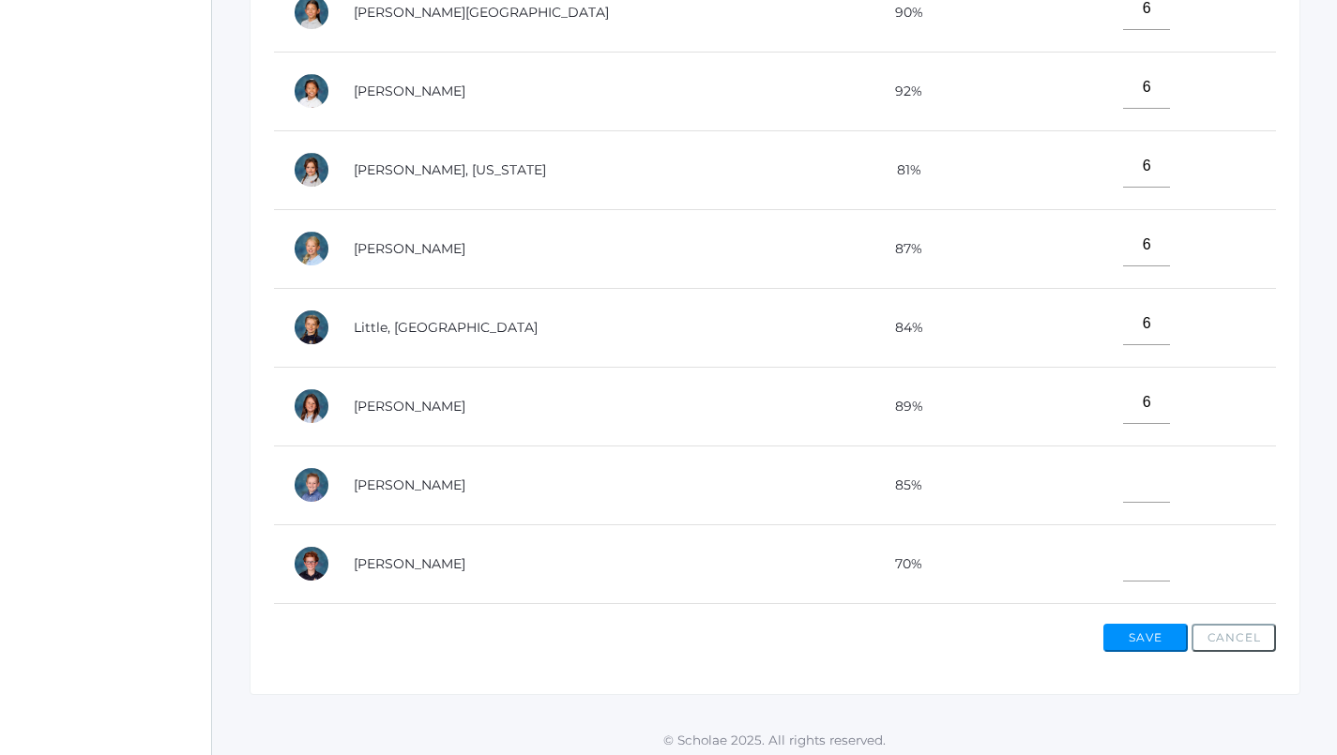
type input"] "6"
click at [1123, 486] on input"] "text" at bounding box center [1146, 482] width 47 height 42
type input"] "5"
click at [1123, 566] on input"] "text" at bounding box center [1146, 560] width 47 height 42
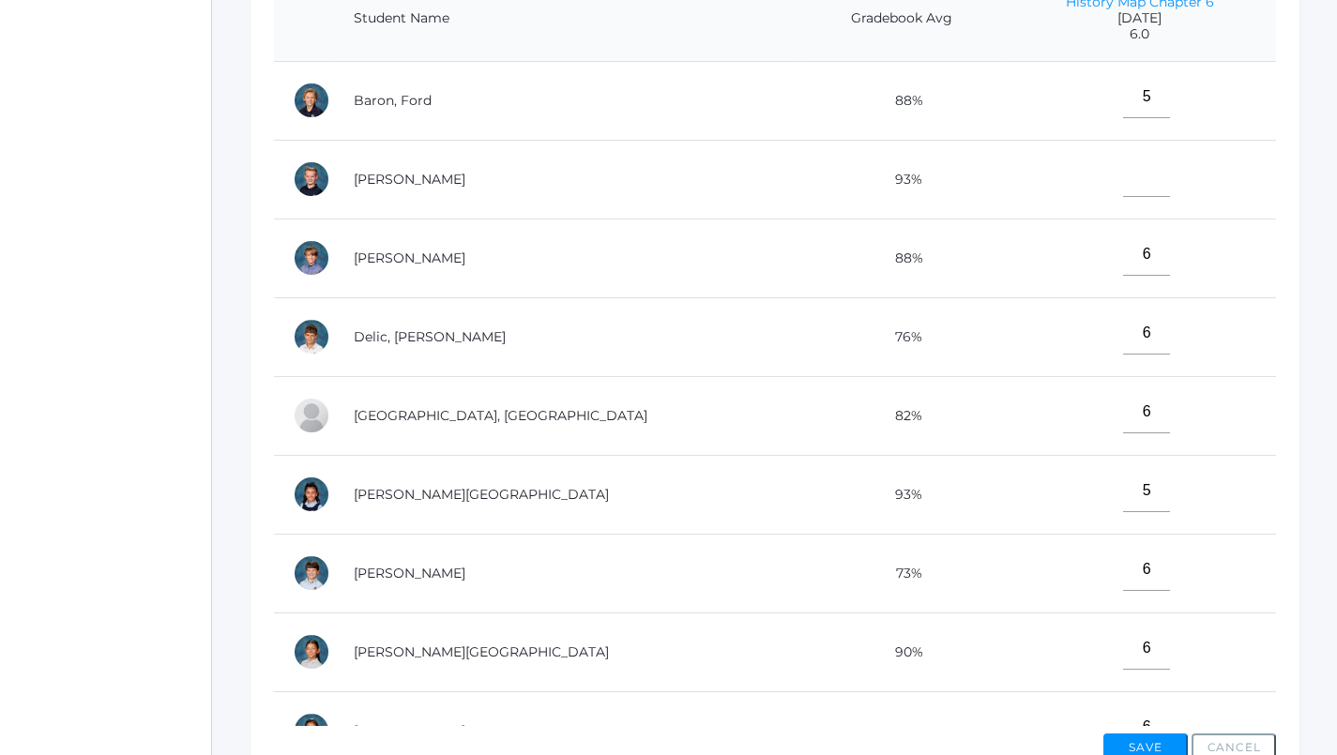
scroll to position [501, 0]
type input"] "4"
click at [1123, 172] on input"] "text" at bounding box center [1146, 175] width 47 height 42
type input"] "5"
click at [1132, 734] on button "Save" at bounding box center [1145, 747] width 84 height 28
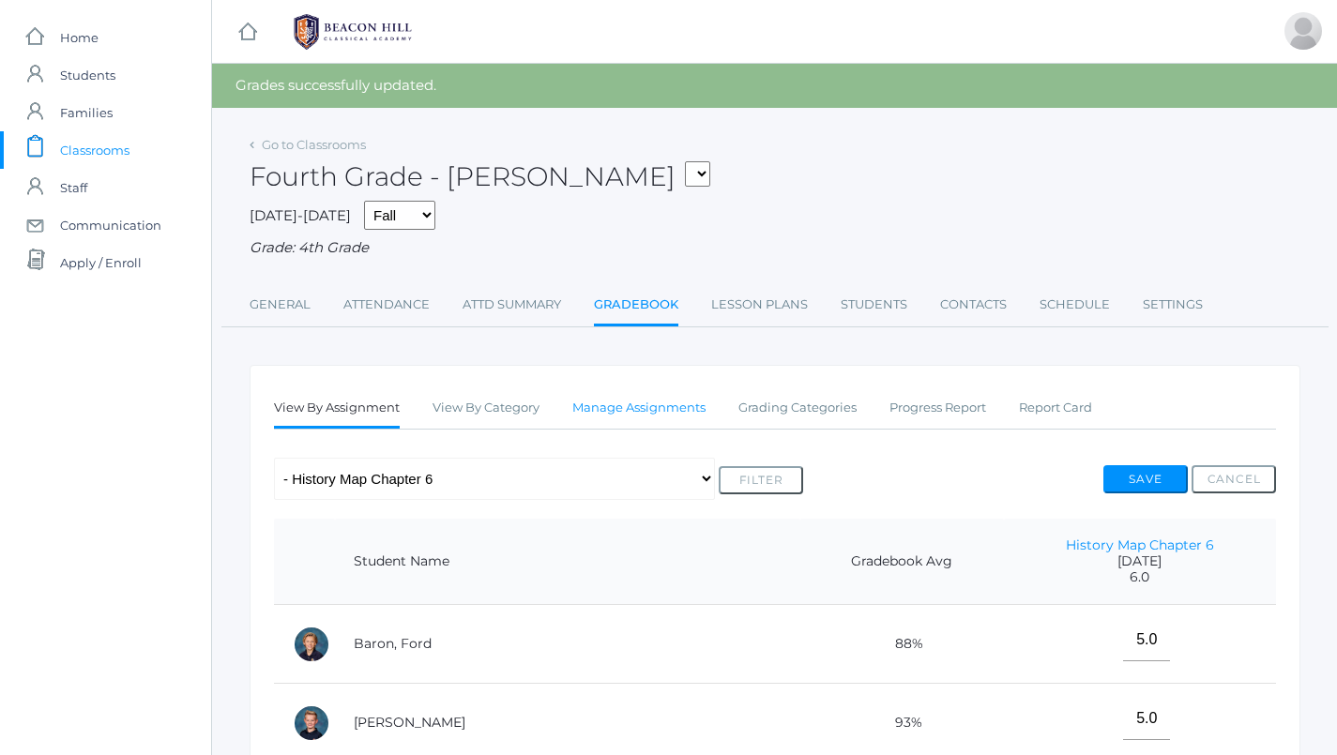
click at [644, 403] on link "Manage Assignments" at bounding box center [638, 408] width 133 height 38
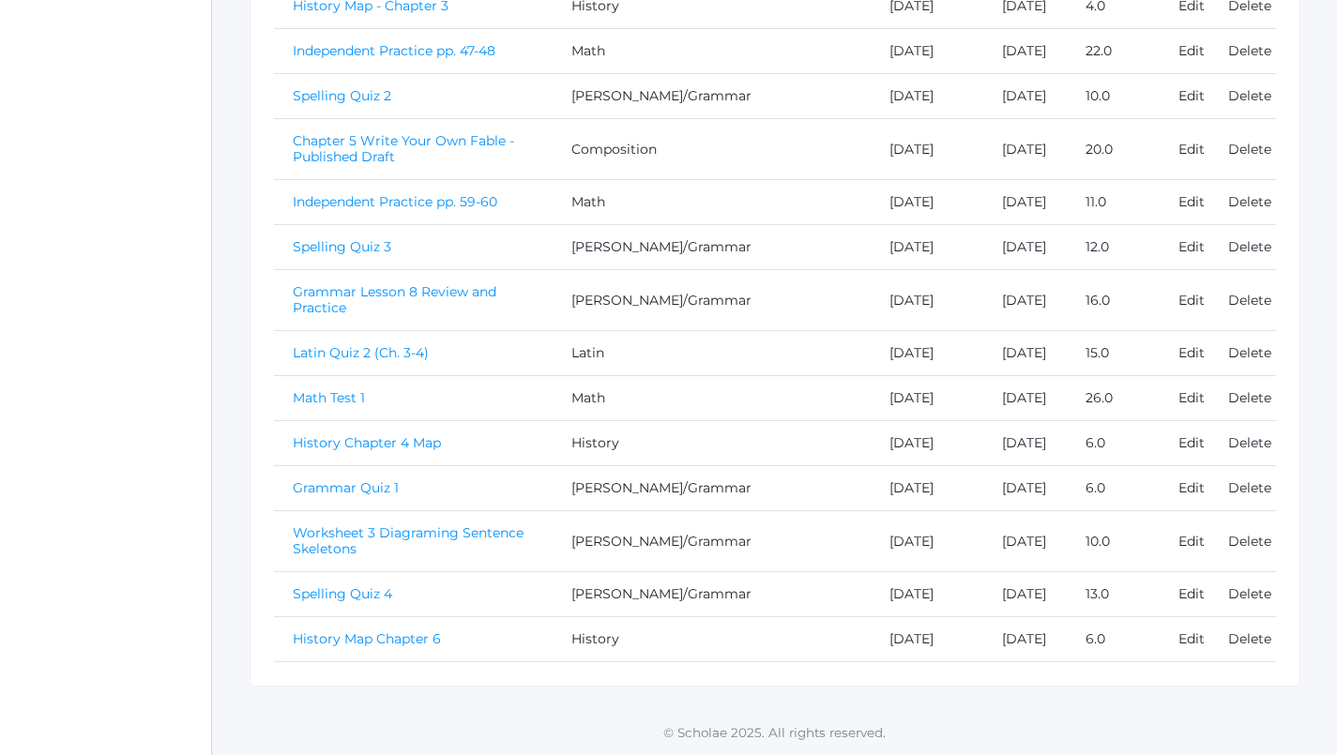
scroll to position [1219, 0]
click at [369, 585] on link "Spelling Quiz 4" at bounding box center [342, 593] width 99 height 17
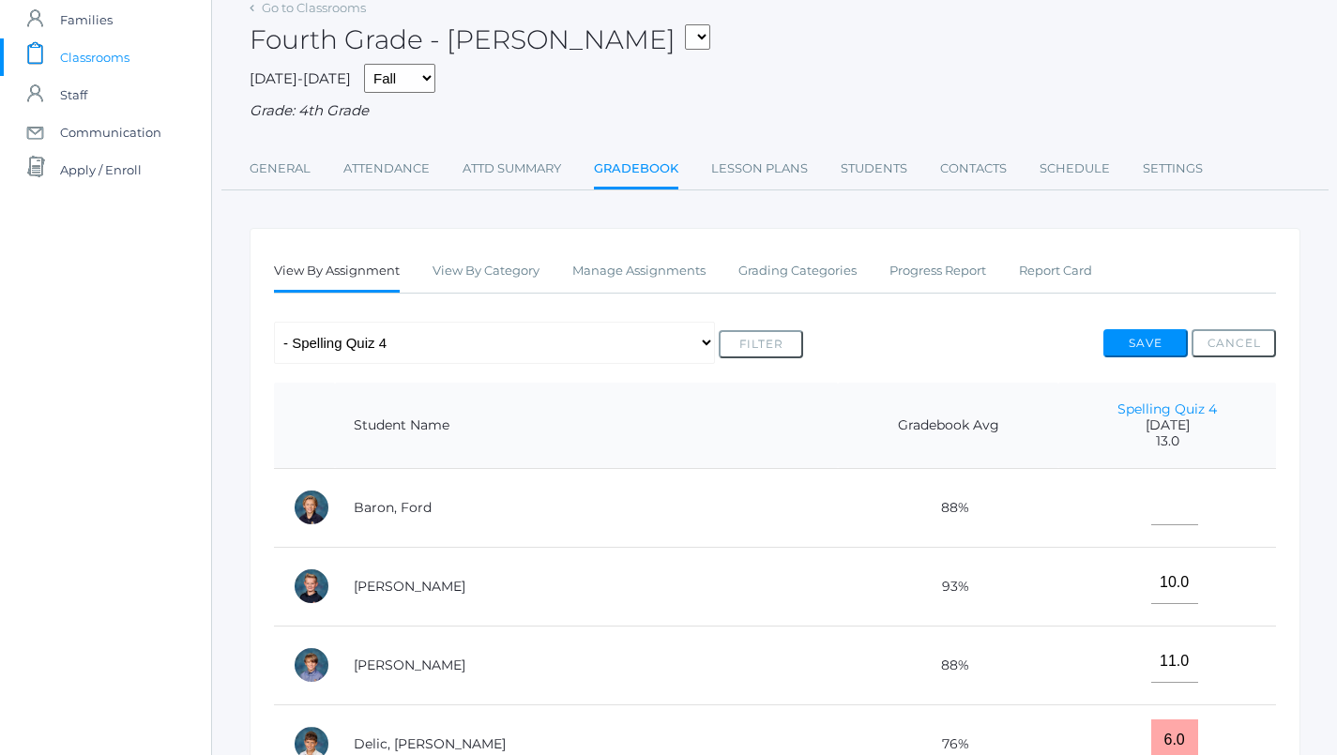
scroll to position [97, 0]
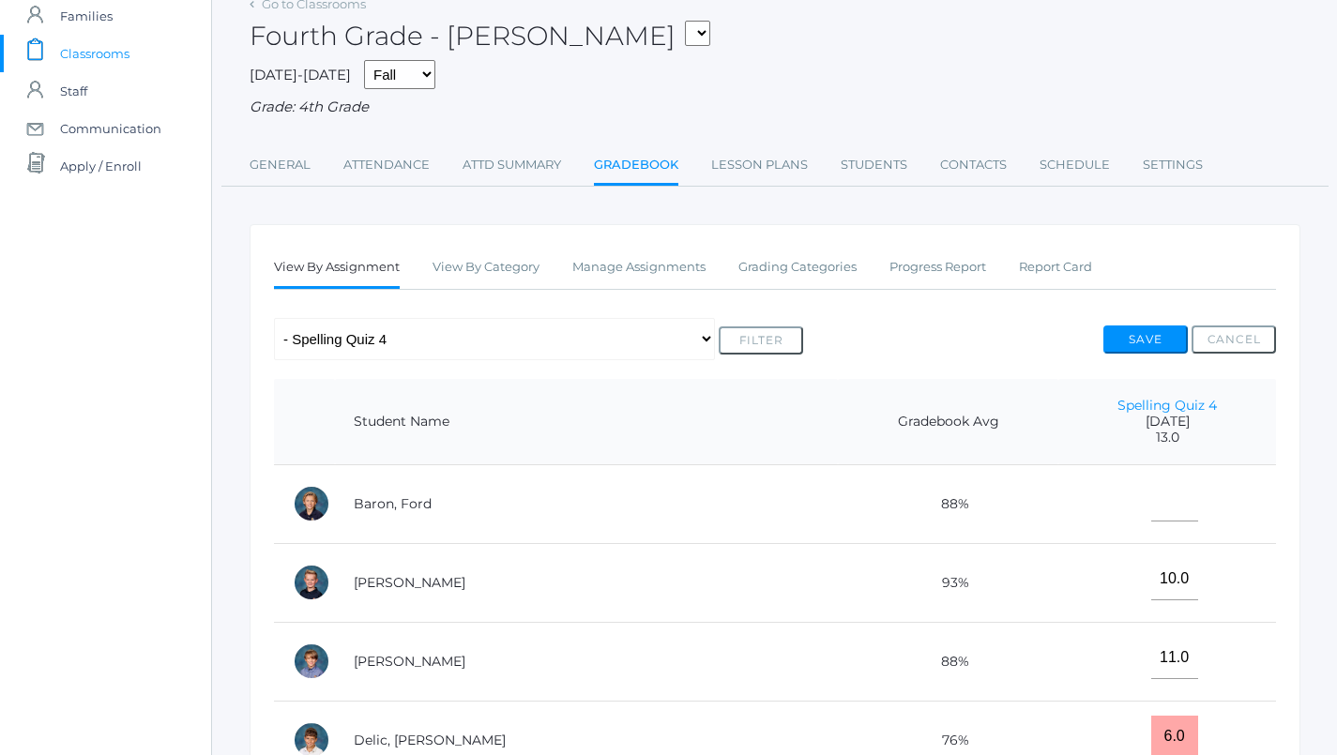
click at [1109, 471] on td at bounding box center [1167, 503] width 218 height 79
click at [1151, 481] on input"] "text" at bounding box center [1174, 500] width 47 height 42
type input"] "13"
click at [1149, 325] on button "Save" at bounding box center [1145, 339] width 84 height 28
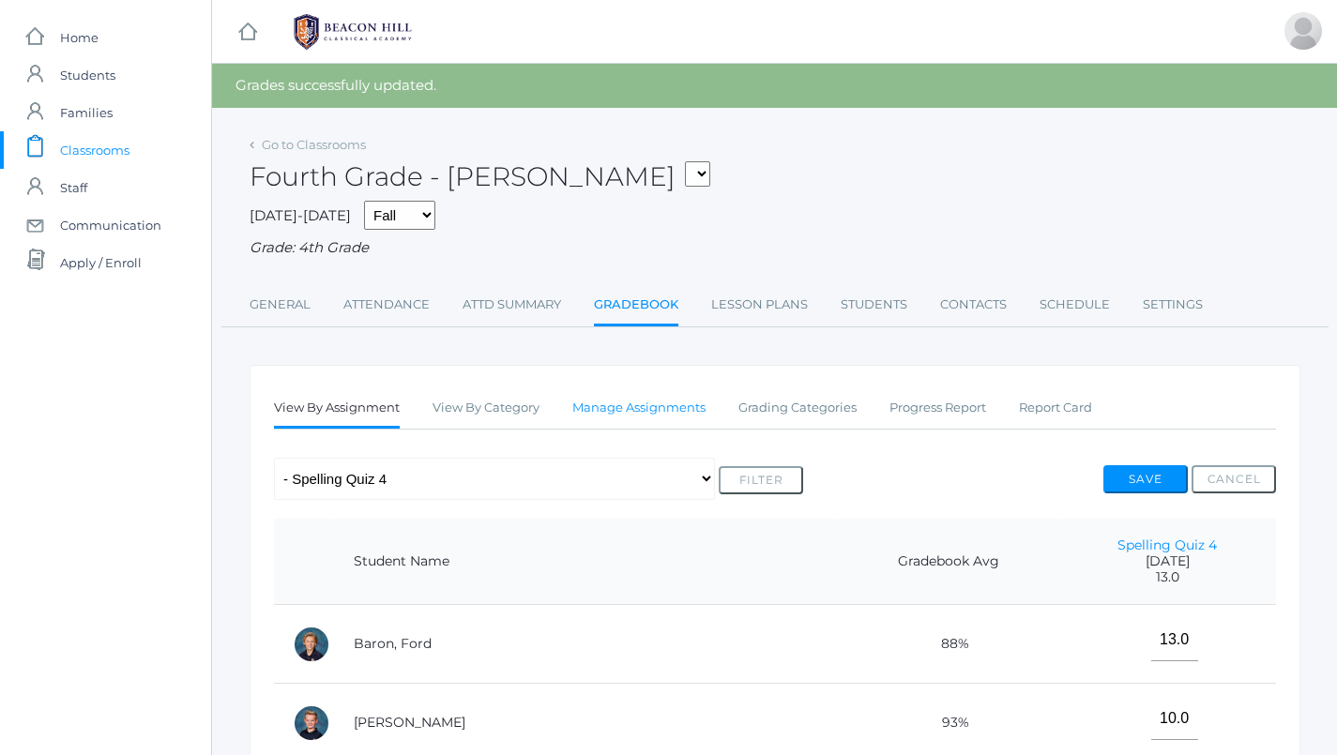
click at [665, 389] on link "Manage Assignments" at bounding box center [638, 408] width 133 height 38
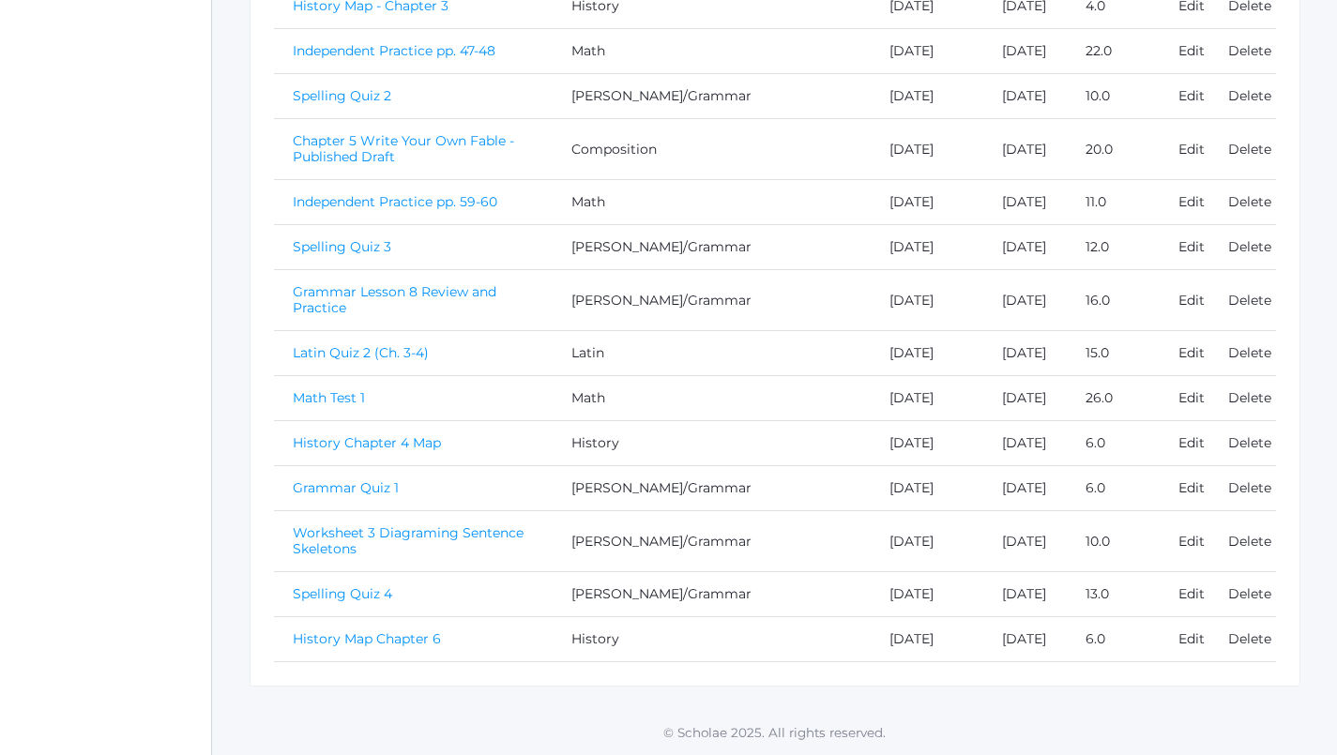
scroll to position [1219, 0]
click at [459, 524] on link "Worksheet 3 Diagraming Sentence Skeletons" at bounding box center [408, 540] width 231 height 33
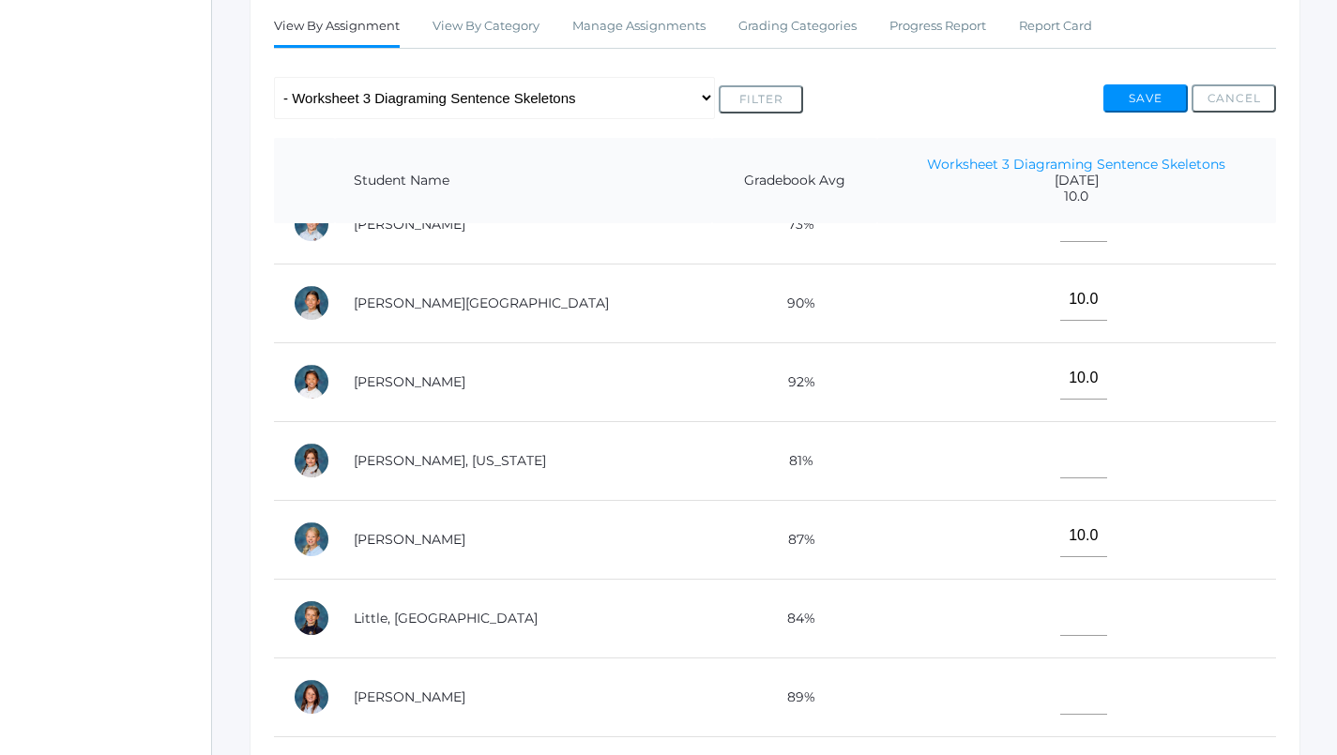
scroll to position [513, 0]
click at [1060, 446] on input"] "text" at bounding box center [1083, 455] width 47 height 42
type input"] "10"
click at [1151, 93] on button "Save" at bounding box center [1145, 98] width 84 height 28
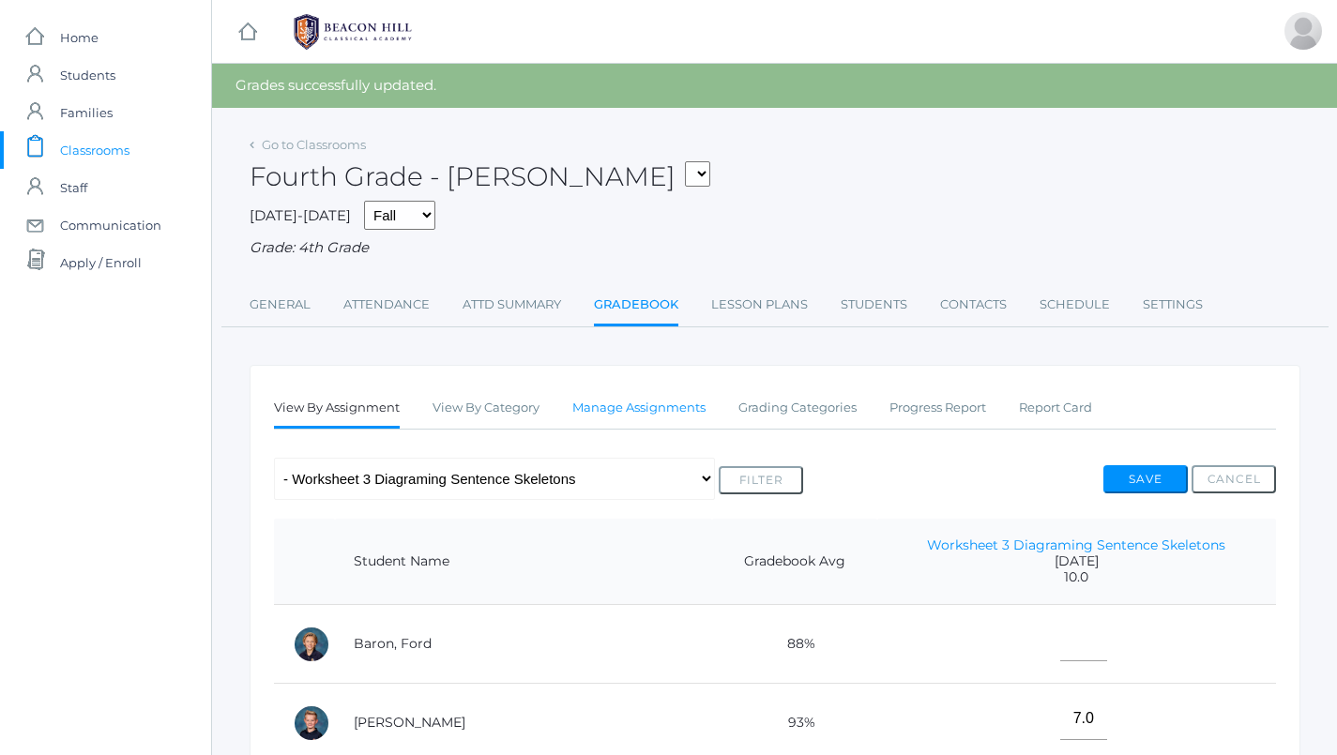
click at [628, 395] on link "Manage Assignments" at bounding box center [638, 408] width 133 height 38
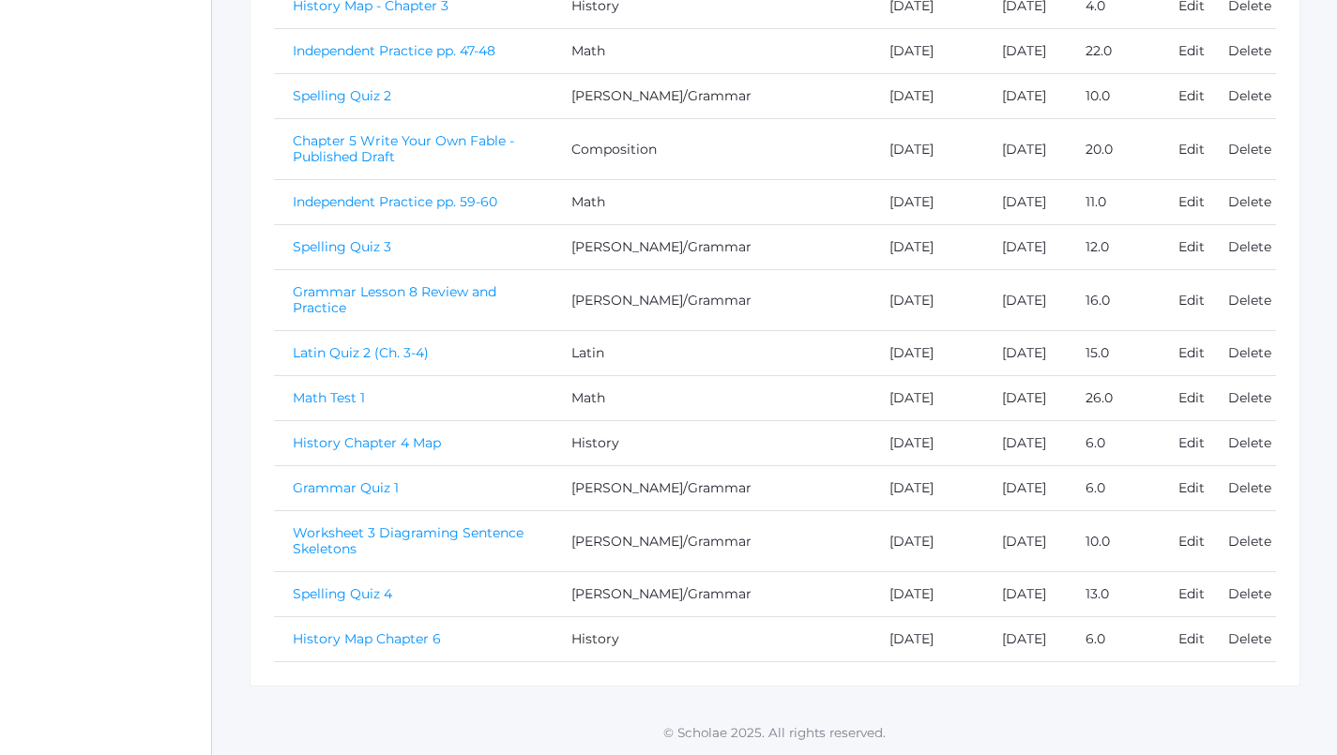
scroll to position [1219, 0]
click at [347, 585] on link "Spelling Quiz 4" at bounding box center [342, 593] width 99 height 17
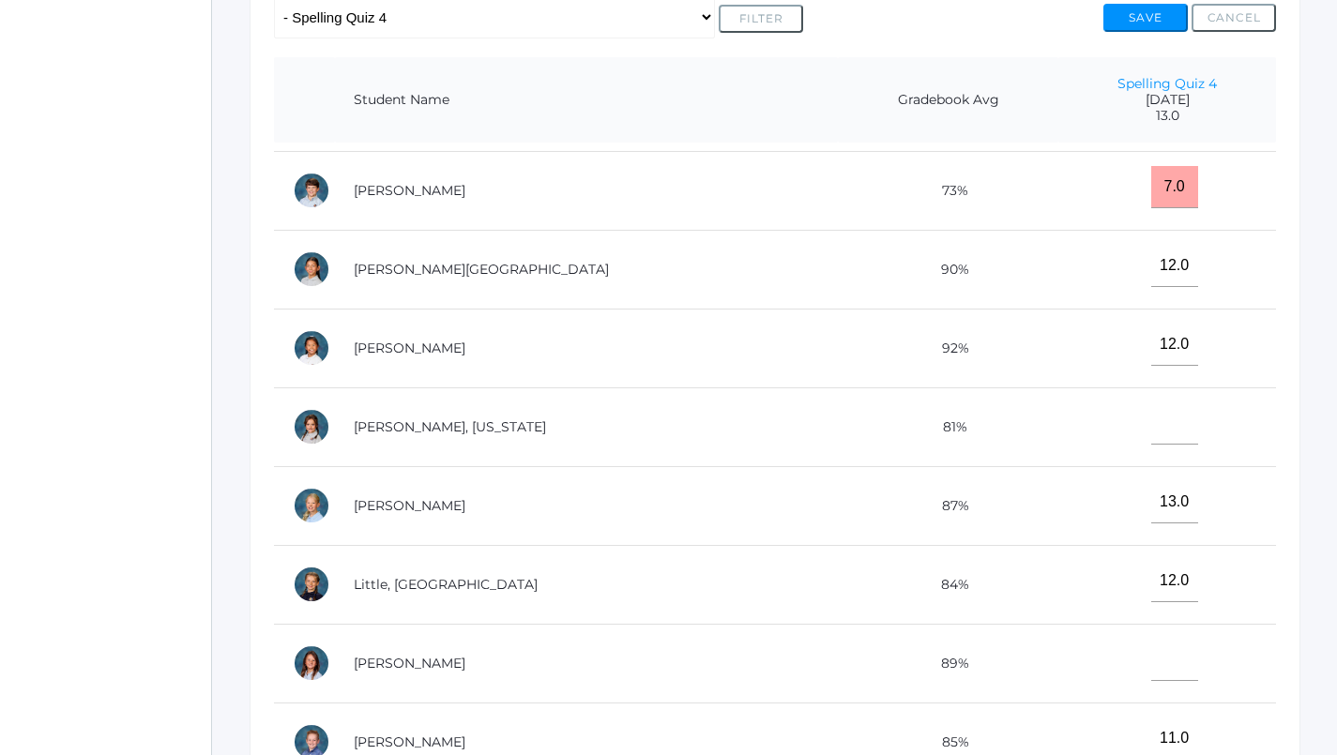
scroll to position [477, 0]
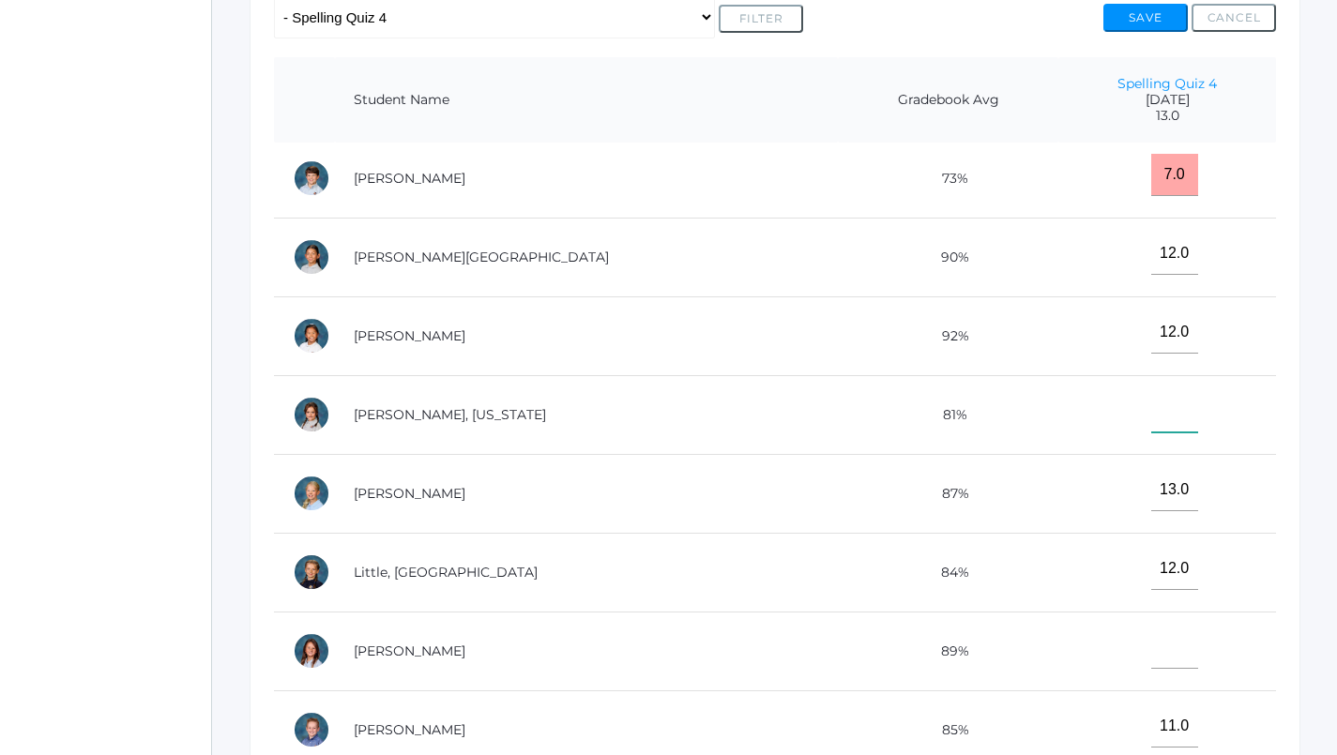
click at [1151, 420] on input"] "text" at bounding box center [1174, 411] width 47 height 42
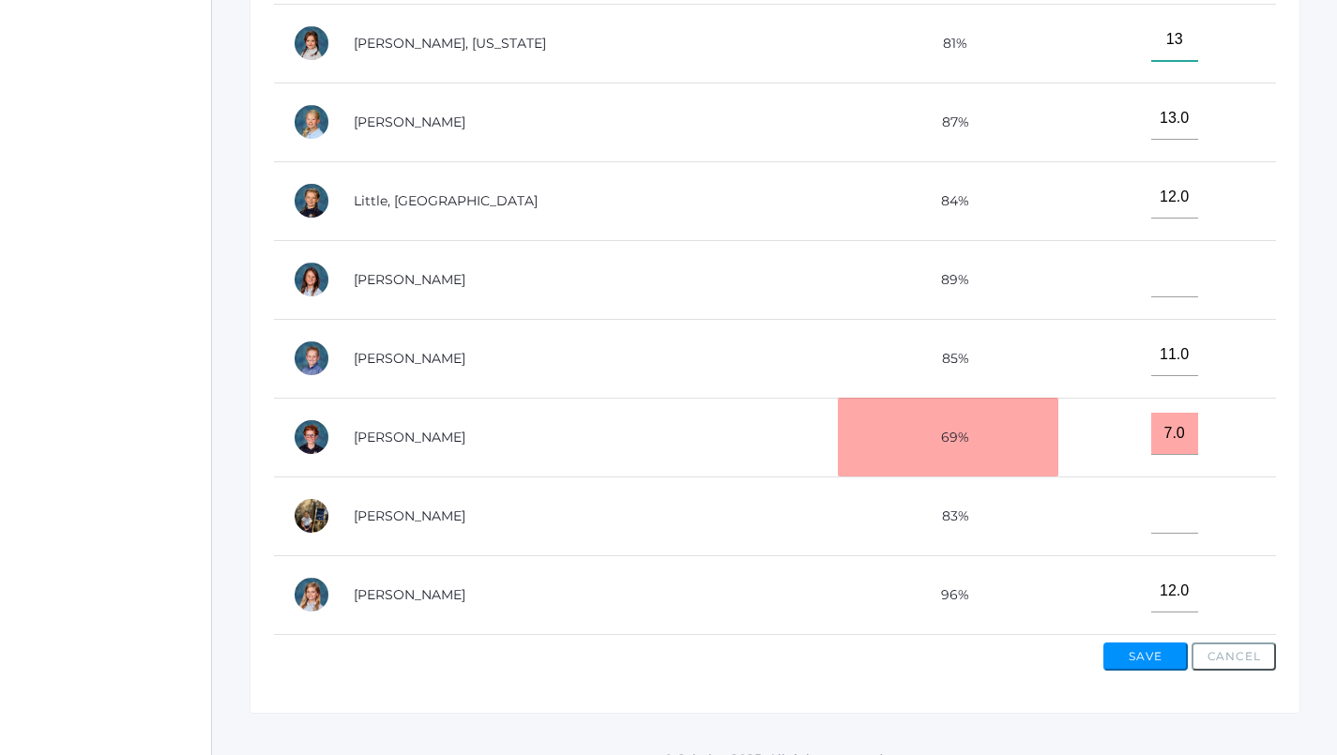
scroll to position [595, 0]
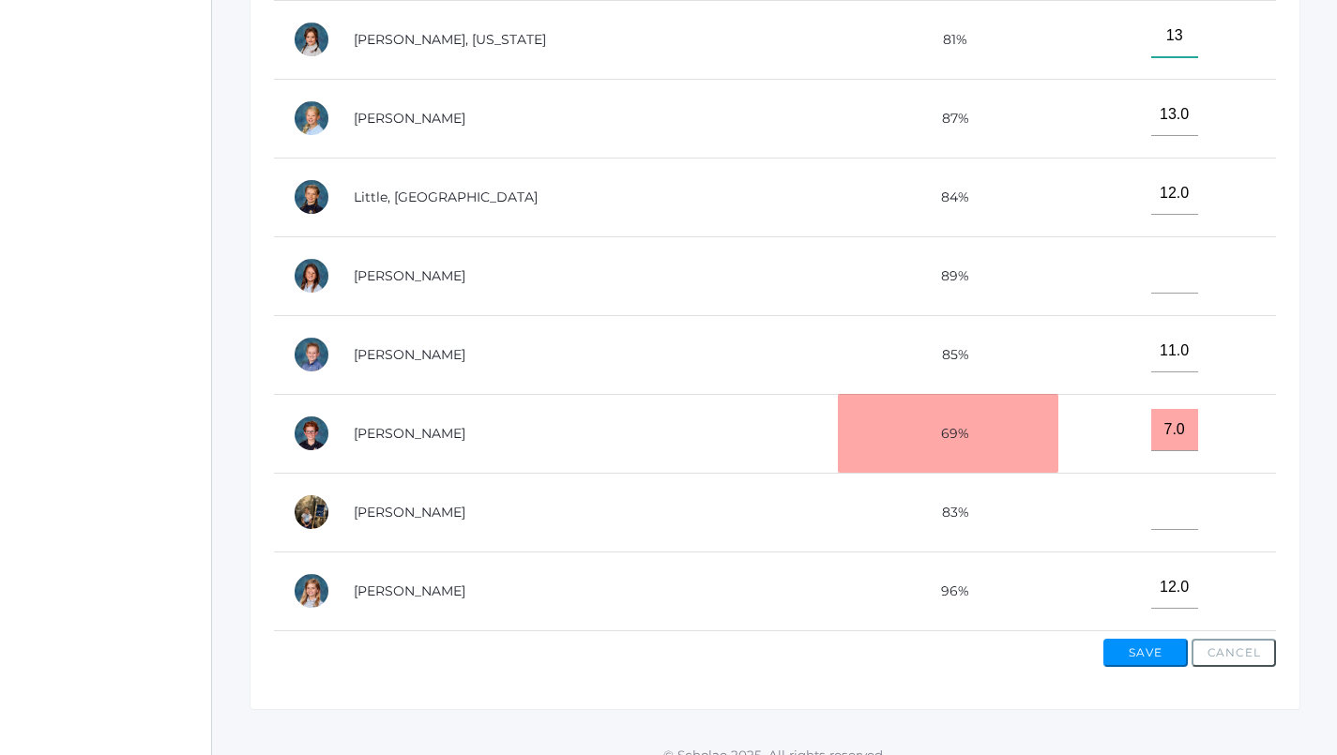
type input"] "13"
click at [1148, 642] on button "Save" at bounding box center [1145, 653] width 84 height 28
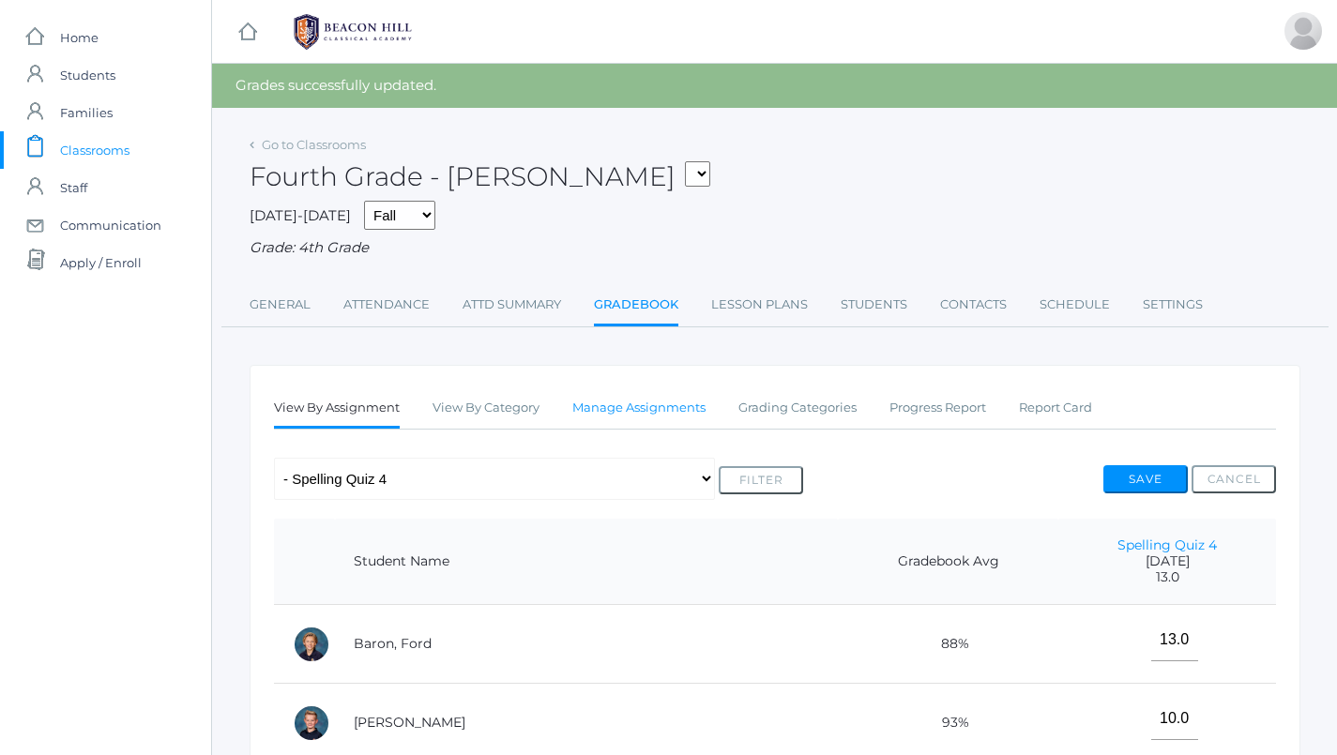
click at [660, 401] on link "Manage Assignments" at bounding box center [638, 408] width 133 height 38
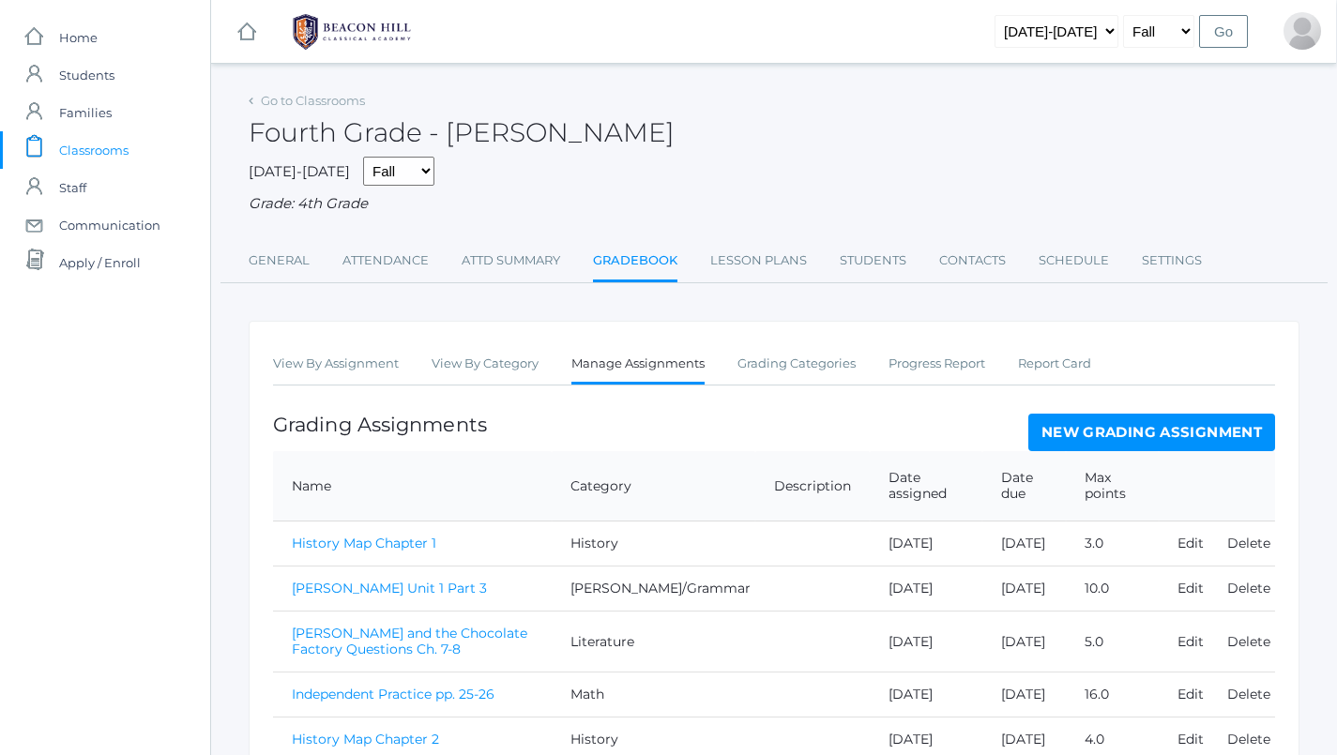
scroll to position [0, 1]
click at [1122, 414] on link "New Grading Assignment" at bounding box center [1151, 433] width 247 height 38
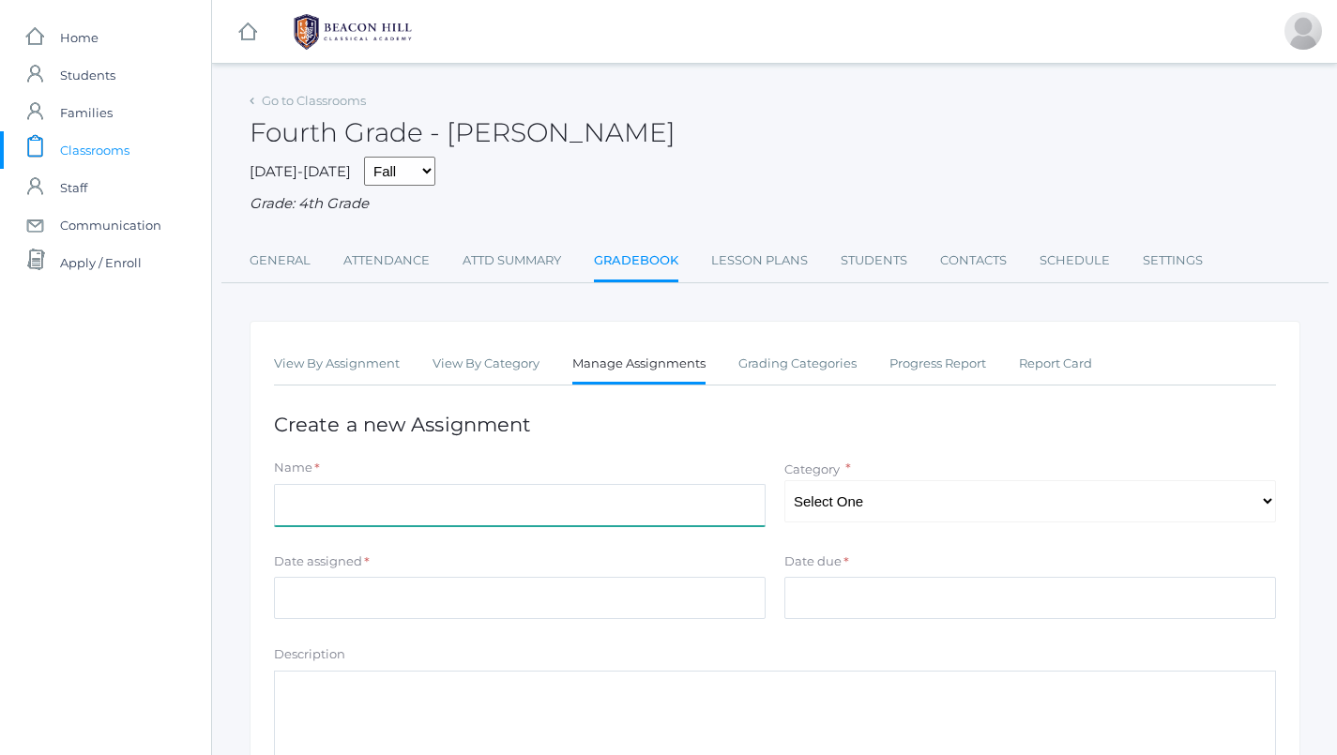
click at [555, 511] on input "Name" at bounding box center [520, 505] width 492 height 42
type input "N"
type input "Memory Quiz 1"
select select "1093"
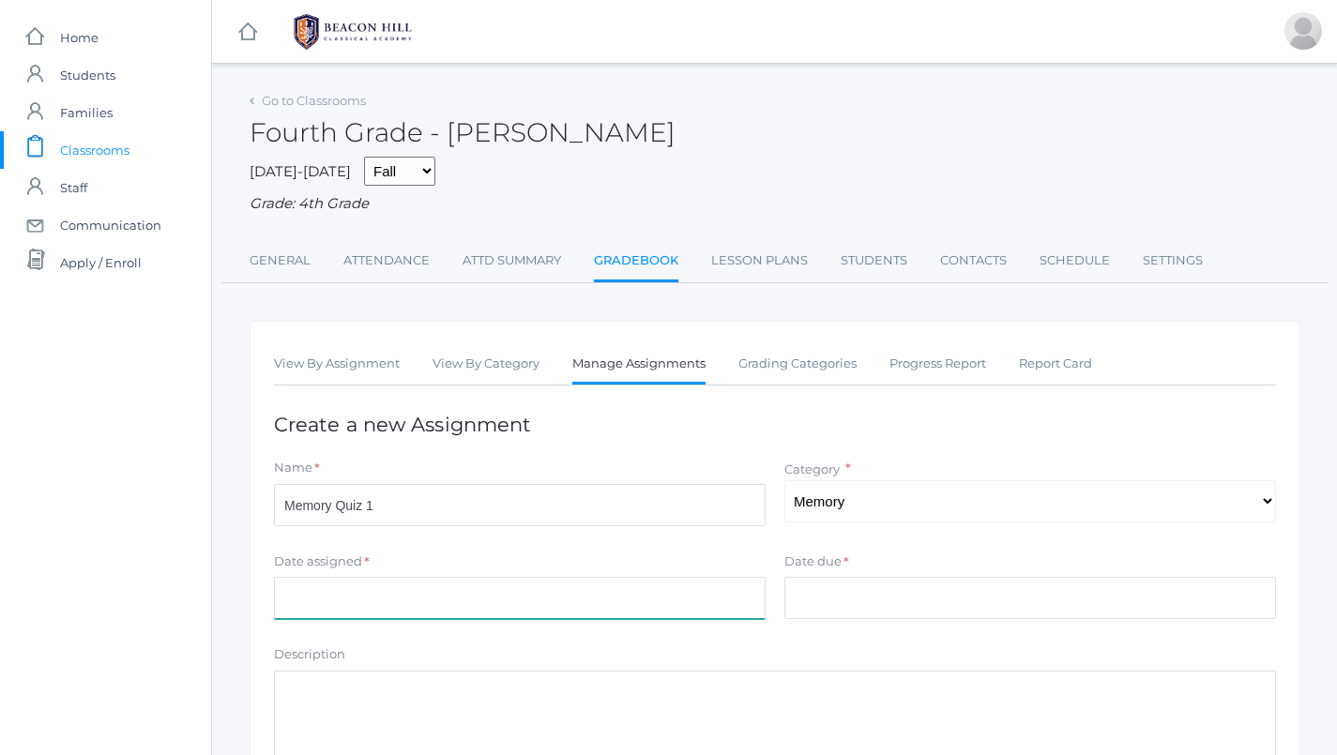
click at [658, 585] on input "Date assigned" at bounding box center [520, 598] width 492 height 42
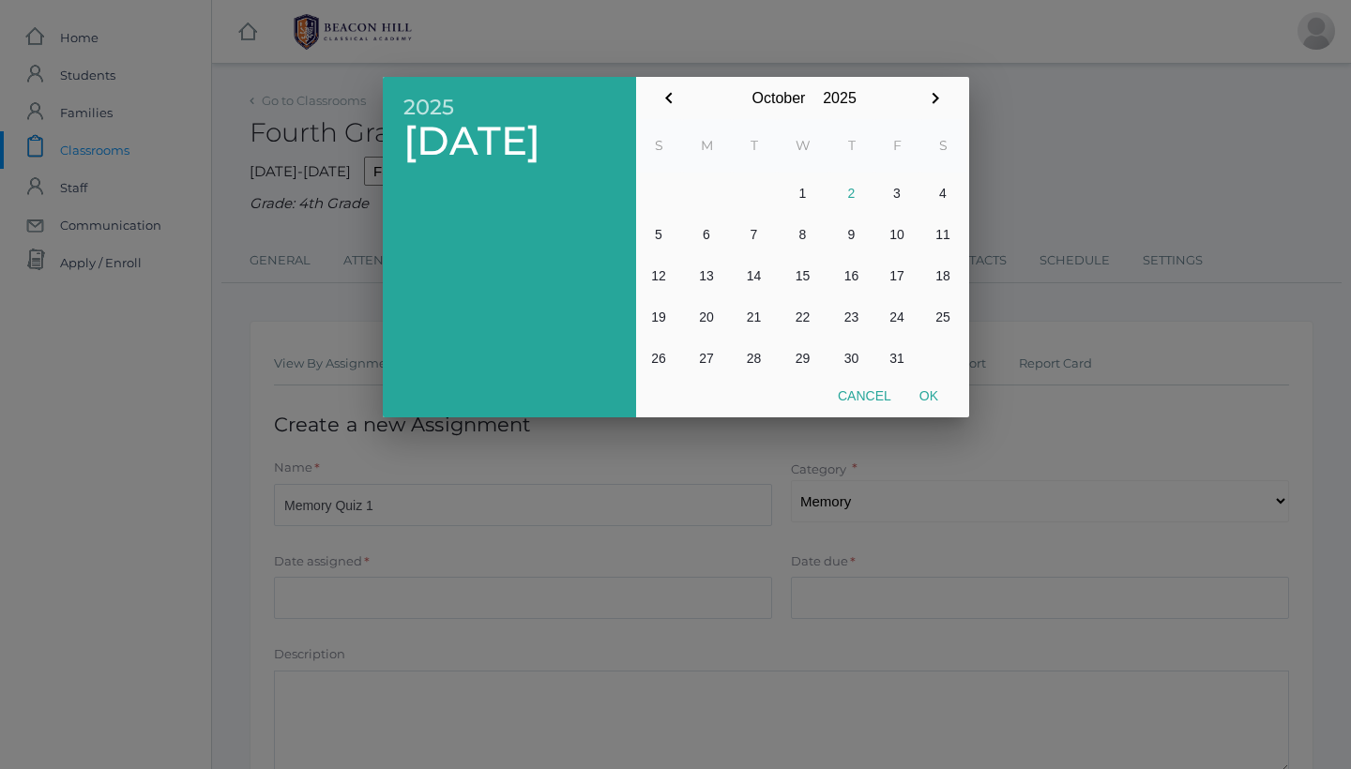
click at [849, 183] on button "2" at bounding box center [851, 193] width 45 height 41
click at [933, 392] on button "Ok" at bounding box center [928, 396] width 47 height 34
type input "[DATE]"
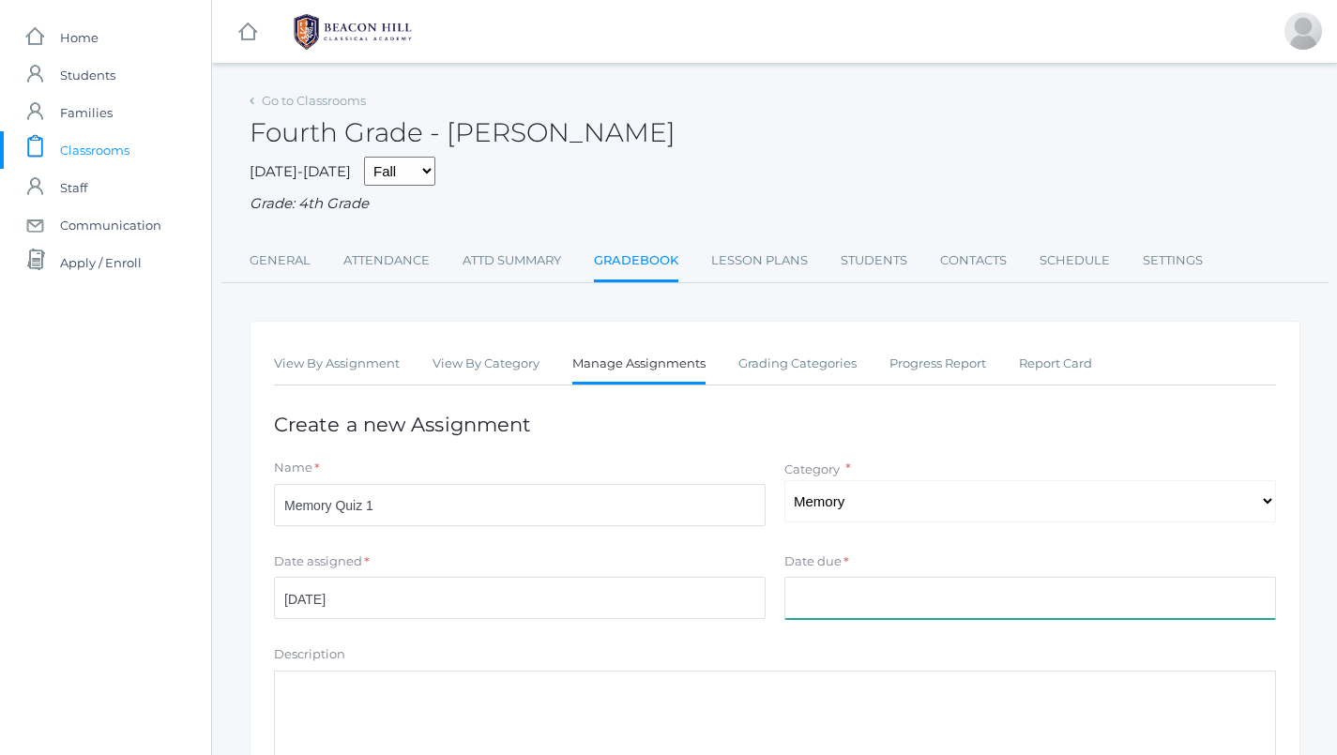
click at [876, 593] on input "Date due" at bounding box center [1030, 598] width 492 height 42
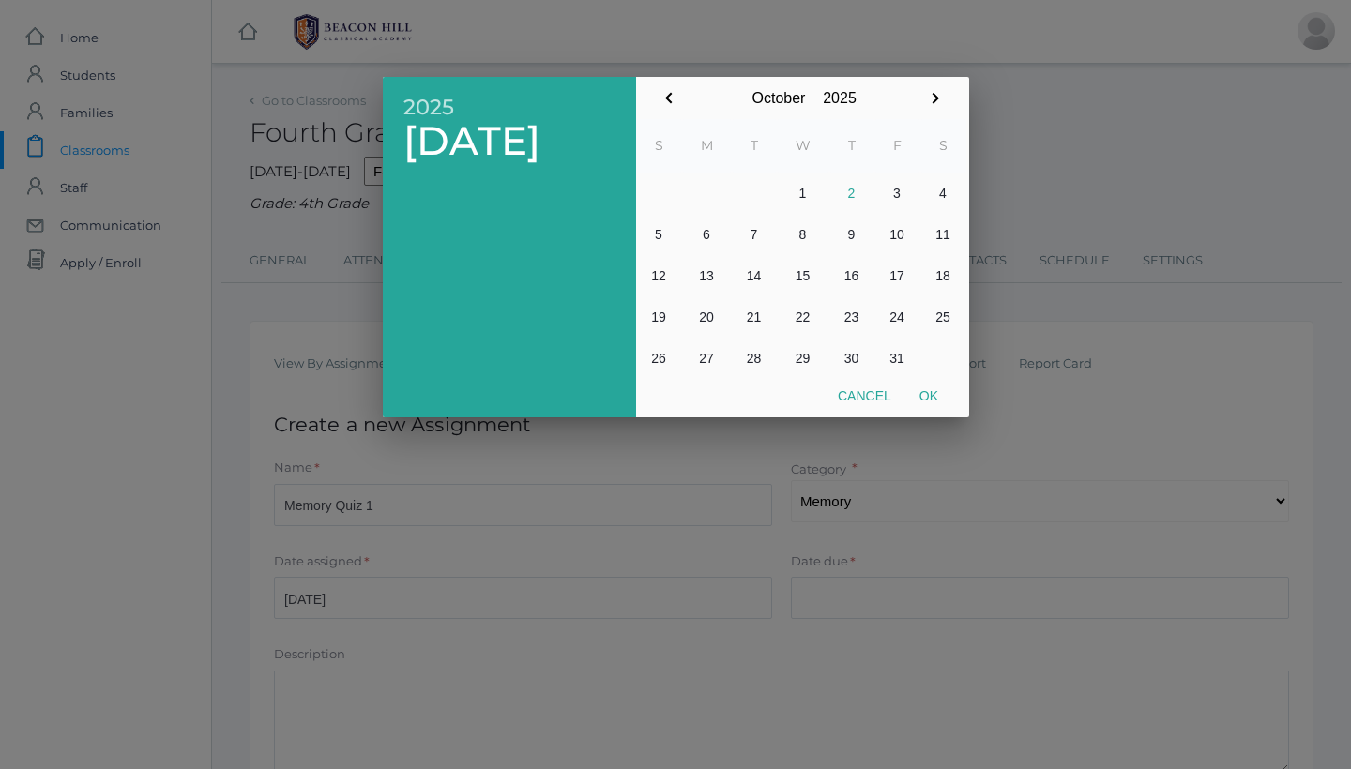
click at [857, 190] on button "2" at bounding box center [851, 193] width 45 height 41
click at [938, 405] on button "Ok" at bounding box center [928, 396] width 47 height 34
type input "[DATE]"
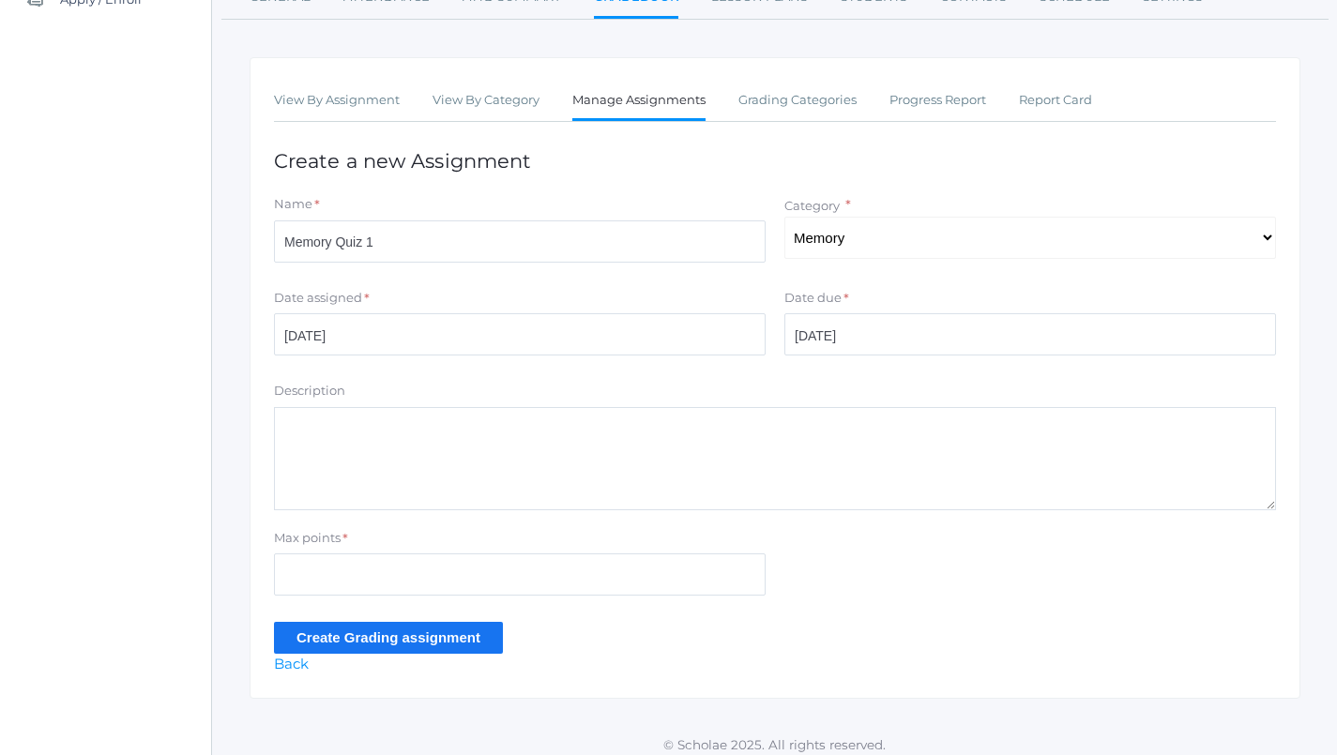
scroll to position [263, 0]
click at [508, 581] on input "Max points" at bounding box center [520, 575] width 492 height 42
type input "20"
click at [393, 625] on input "Create Grading assignment" at bounding box center [388, 638] width 229 height 31
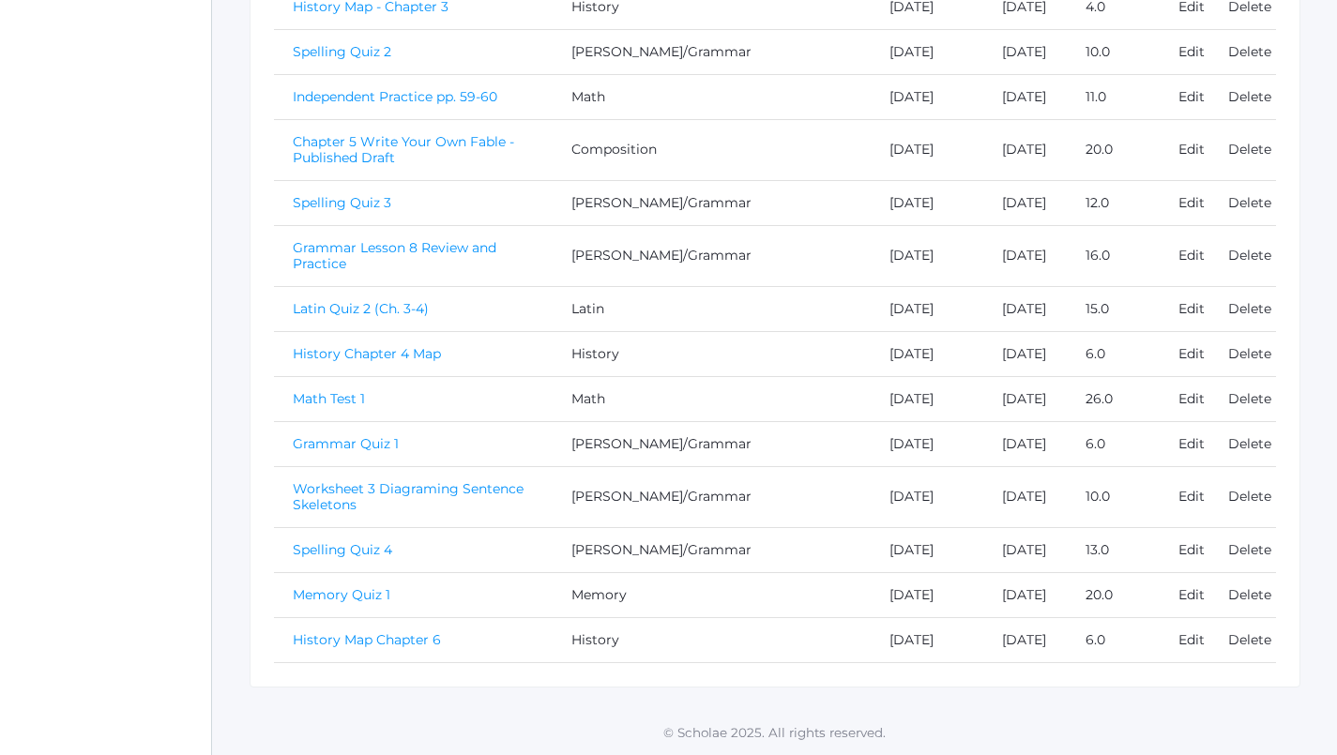
scroll to position [1324, 0]
click at [324, 586] on link "Memory Quiz 1" at bounding box center [342, 594] width 98 height 17
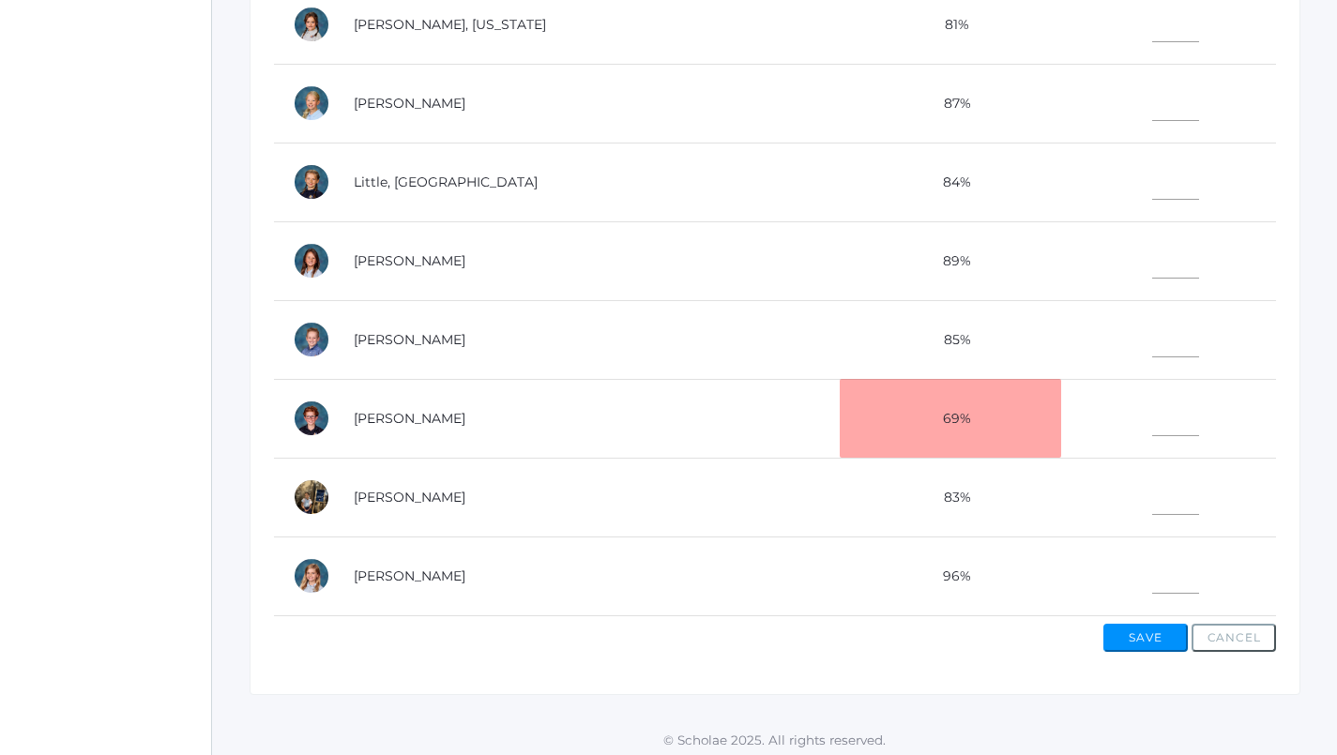
scroll to position [689, 0]
click at [1152, 552] on input"] "text" at bounding box center [1175, 573] width 47 height 42
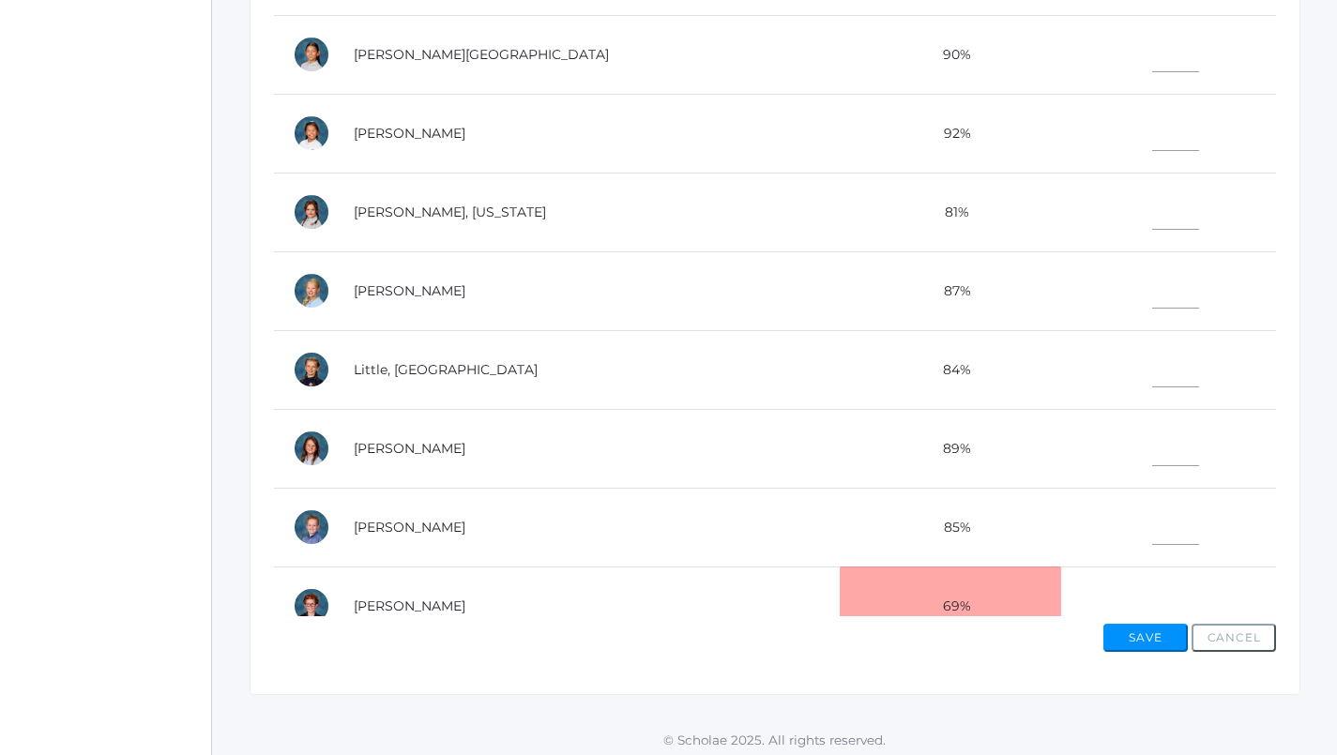
scroll to position [447, 0]
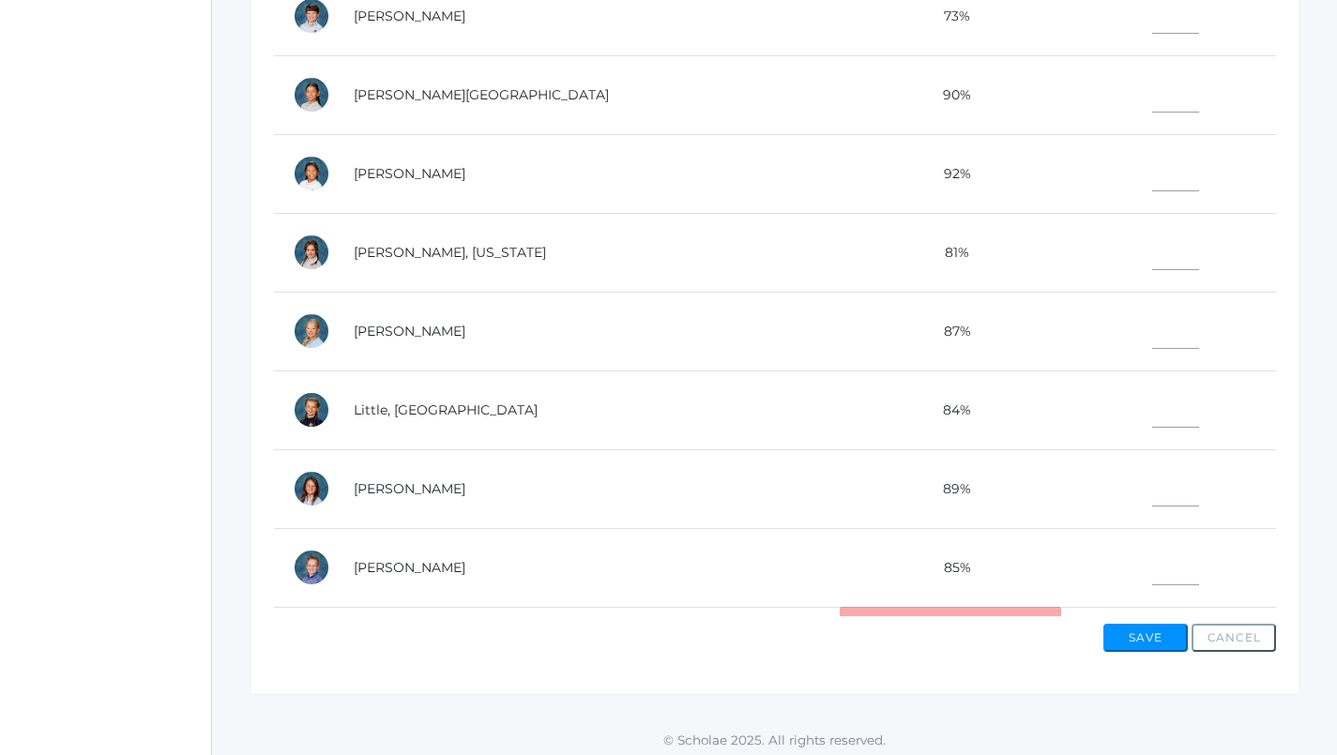
type input"] "20"
click at [1152, 249] on input"] "text" at bounding box center [1175, 249] width 47 height 42
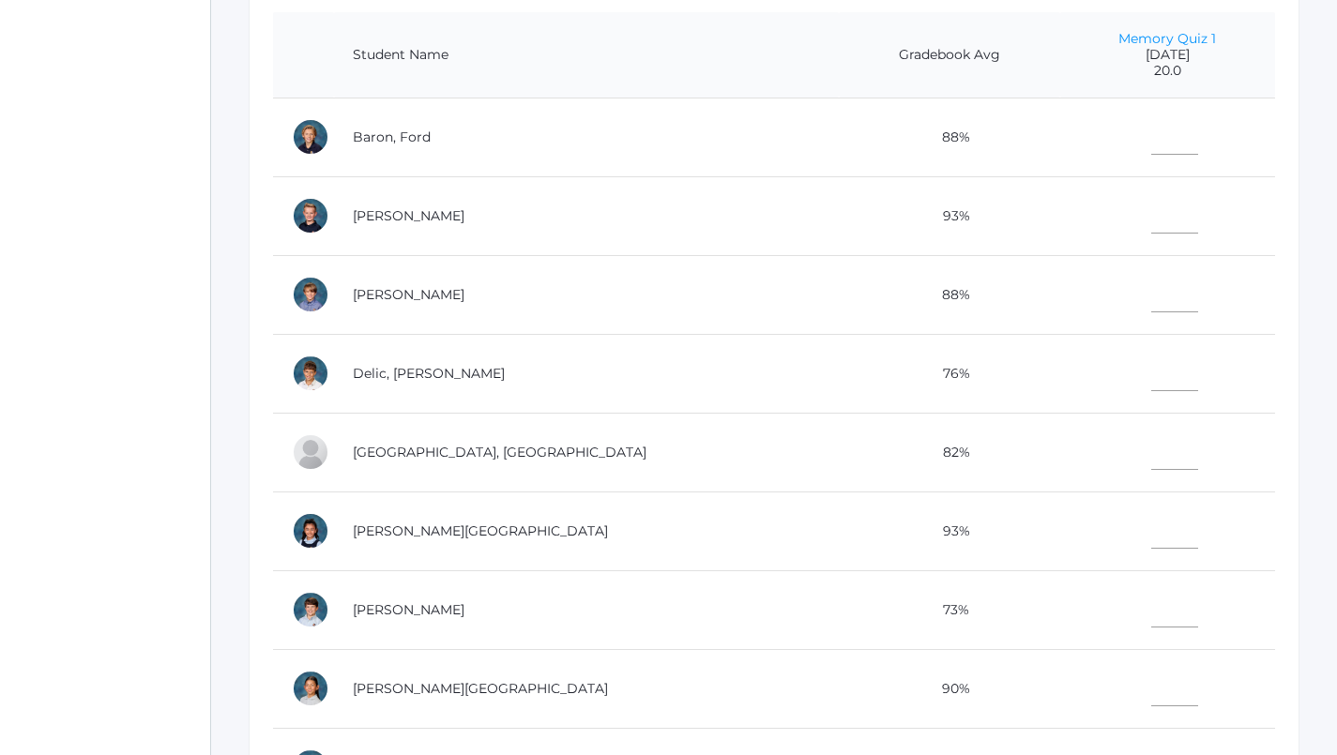
scroll to position [421, 1]
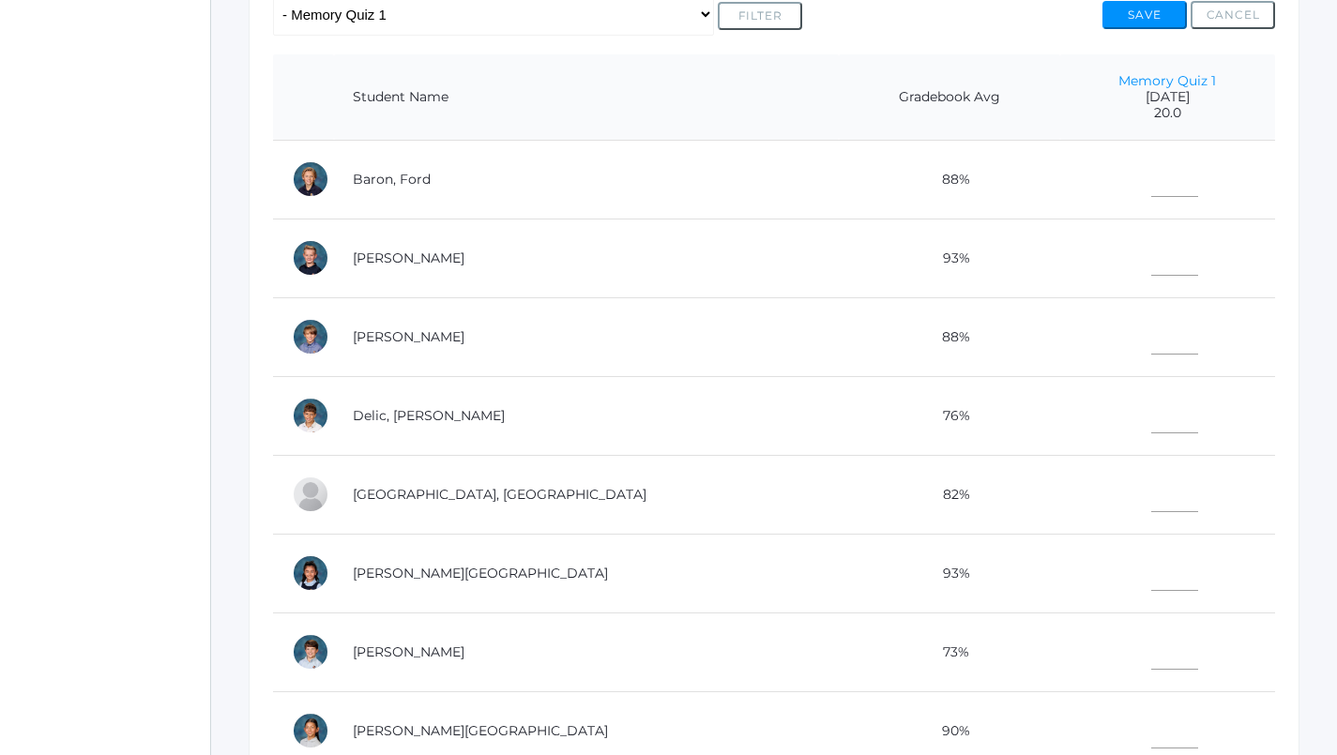
type input"] "12"
click at [1115, 189] on td at bounding box center [1167, 179] width 215 height 79
click at [1151, 161] on input"] "text" at bounding box center [1174, 176] width 47 height 42
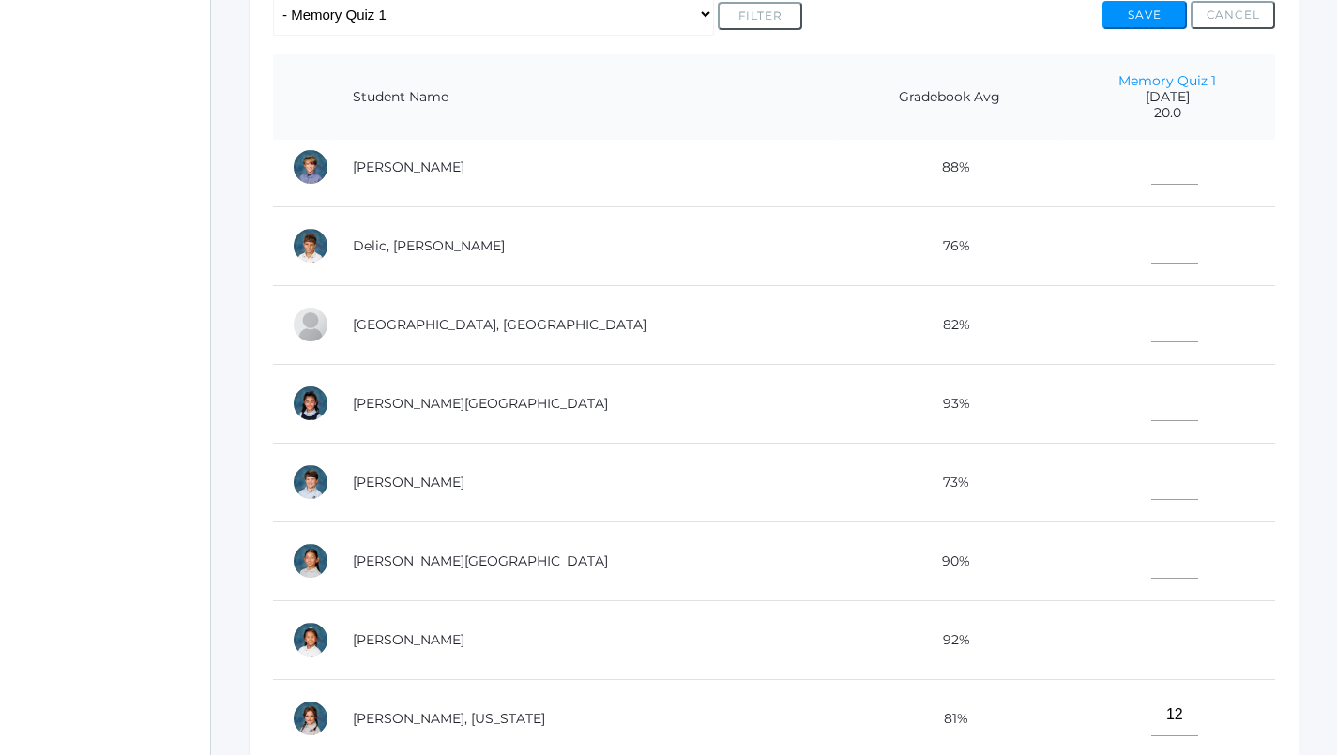
scroll to position [188, 0]
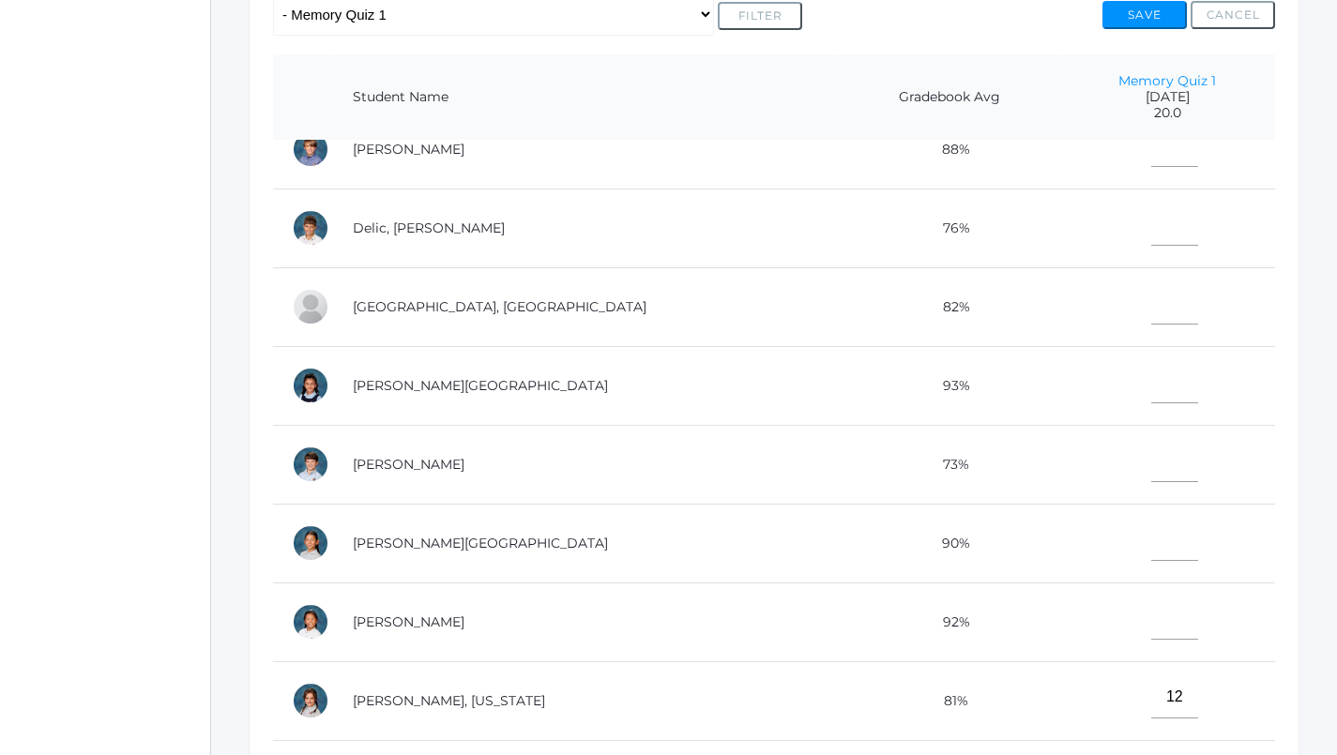
type input"] "14"
click at [1151, 533] on input"] "text" at bounding box center [1174, 540] width 47 height 42
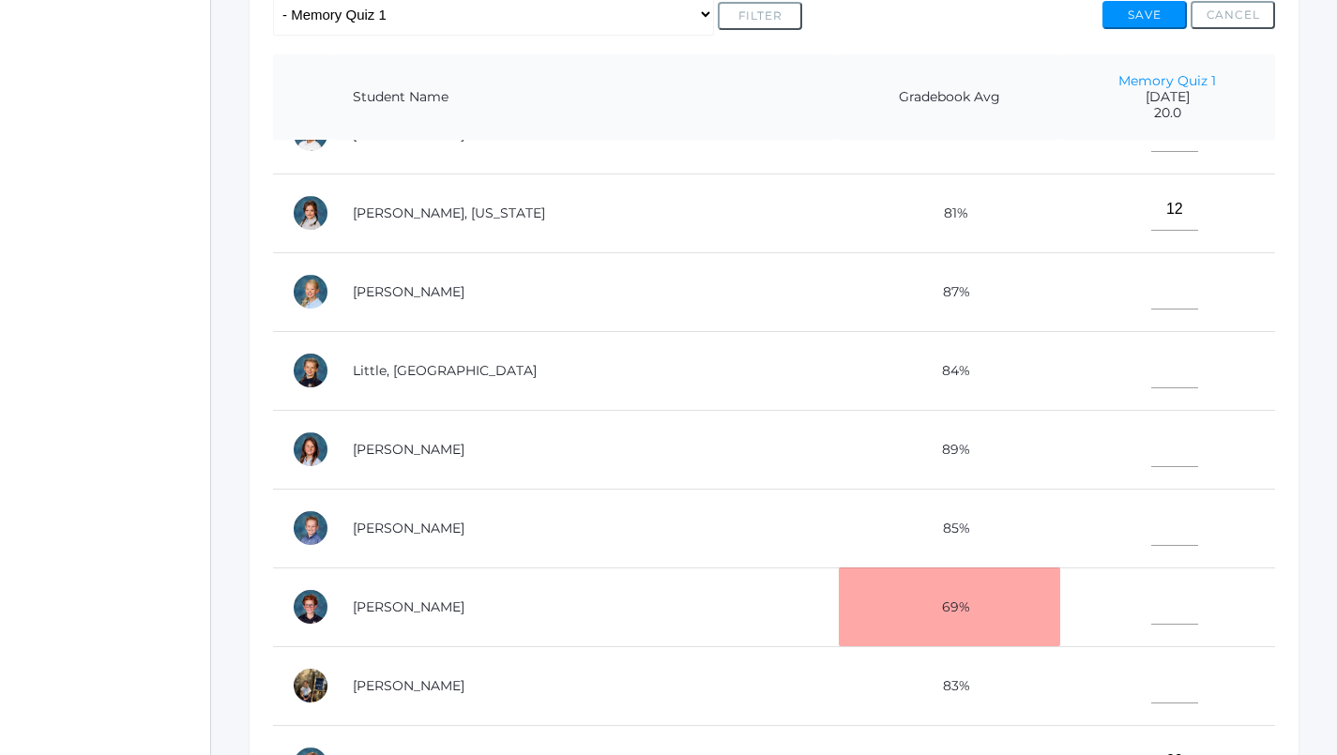
scroll to position [689, 0]
type input"] "20"
click at [1151, 520] on input"] "text" at bounding box center [1174, 525] width 47 height 42
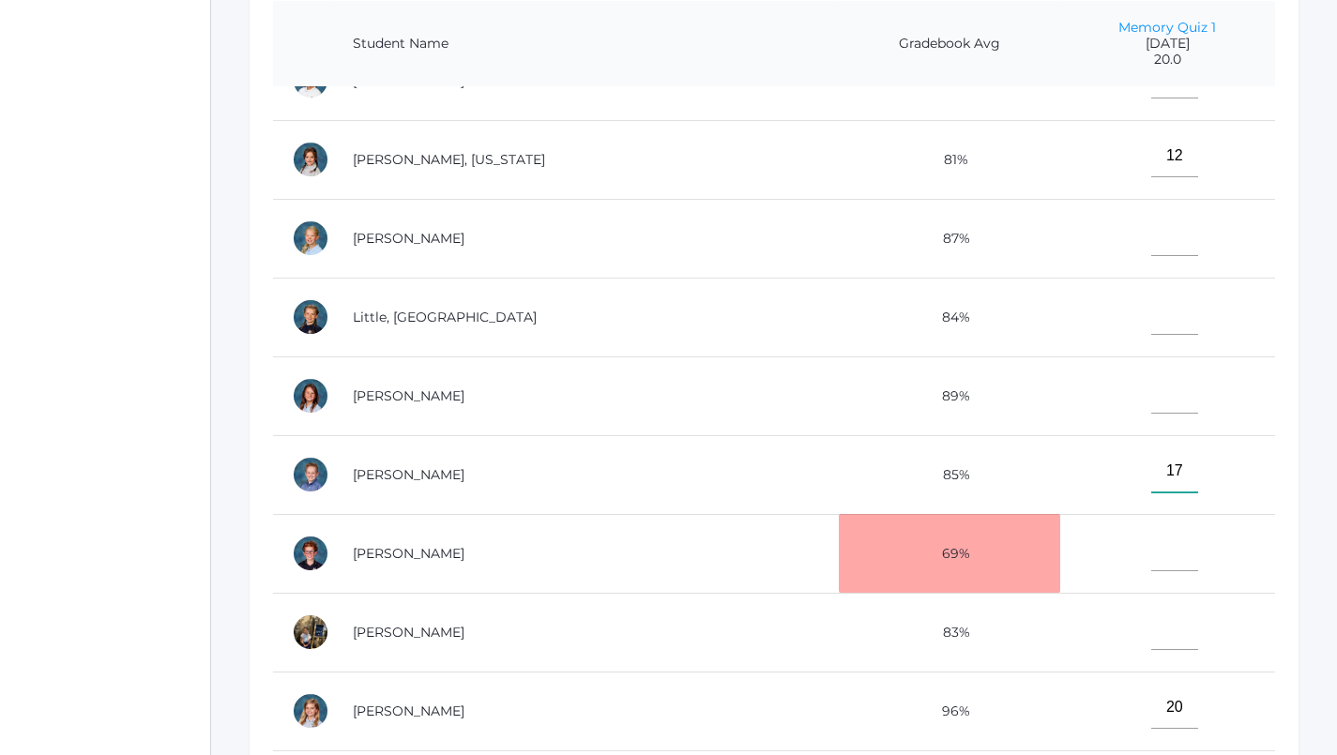
scroll to position [483, 1]
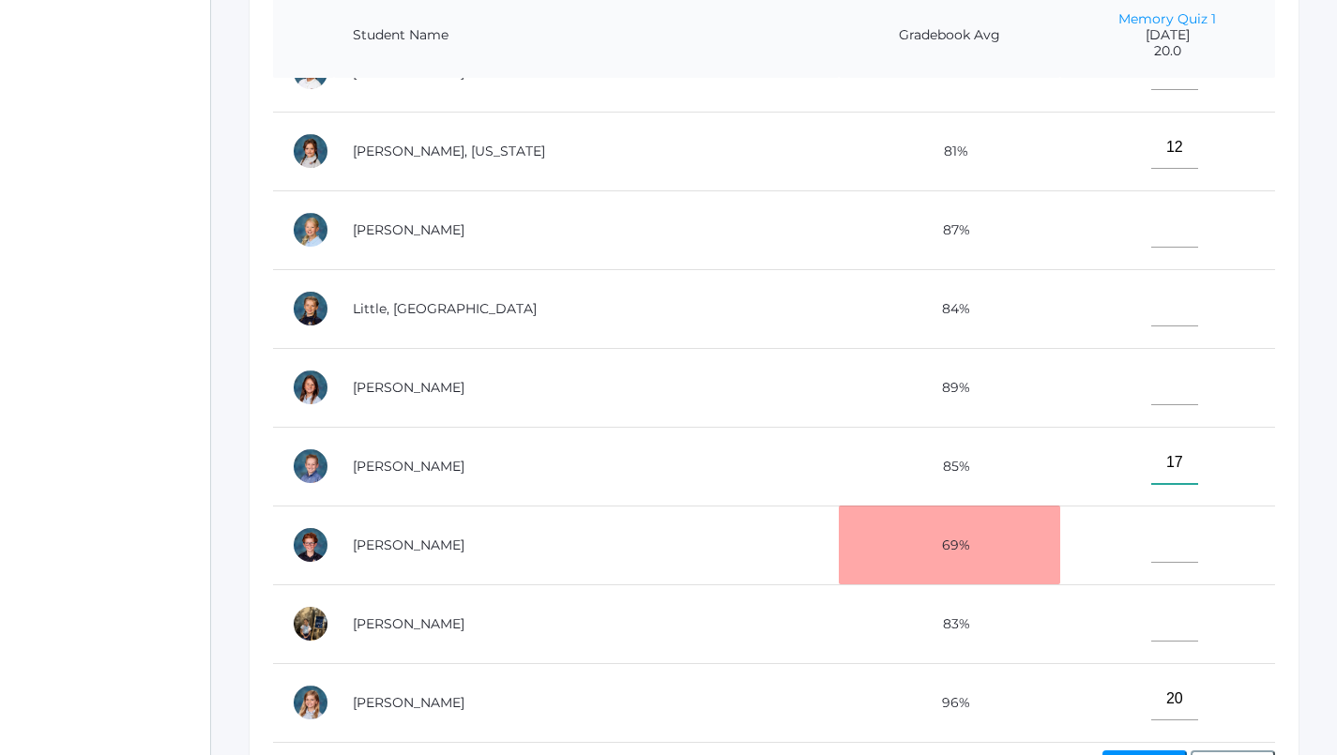
type input"] "17"
click at [1151, 530] on input"] "text" at bounding box center [1174, 542] width 47 height 42
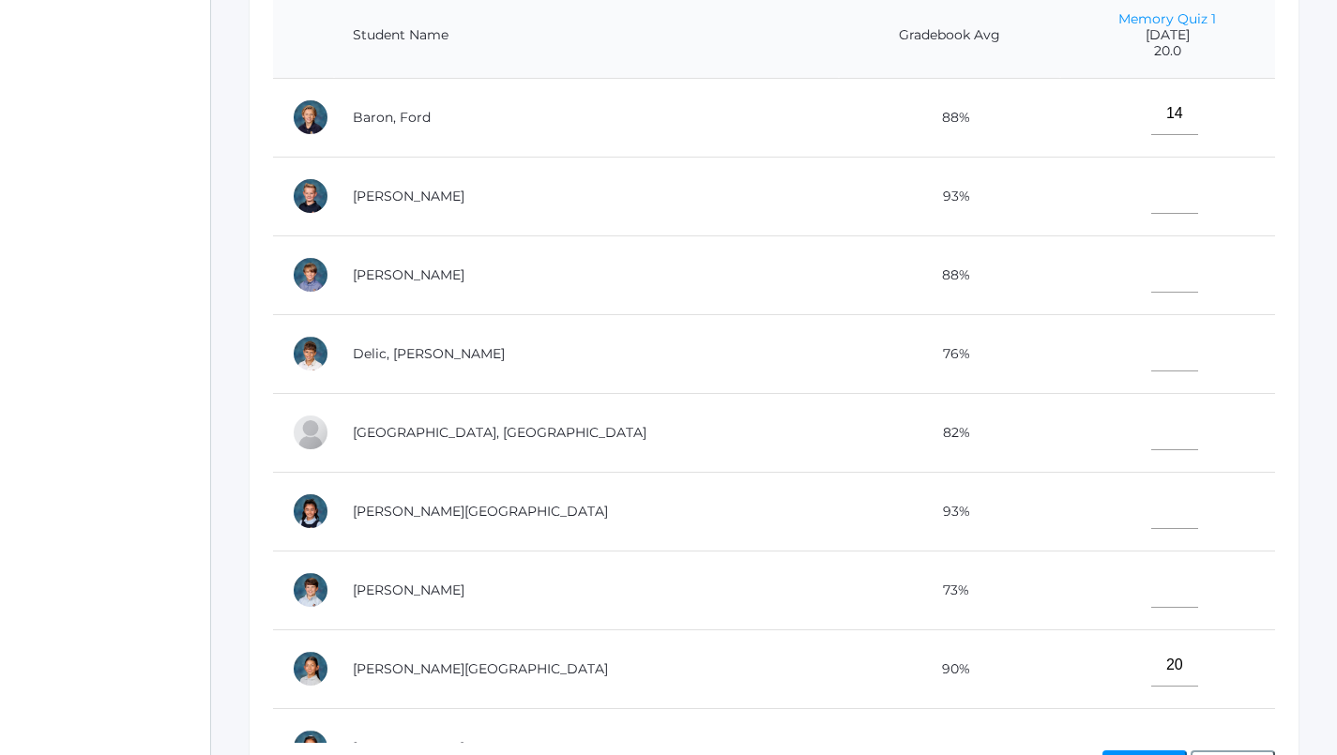
scroll to position [0, 0]
type input"] "20"
click at [1151, 192] on input"] "text" at bounding box center [1174, 193] width 47 height 42
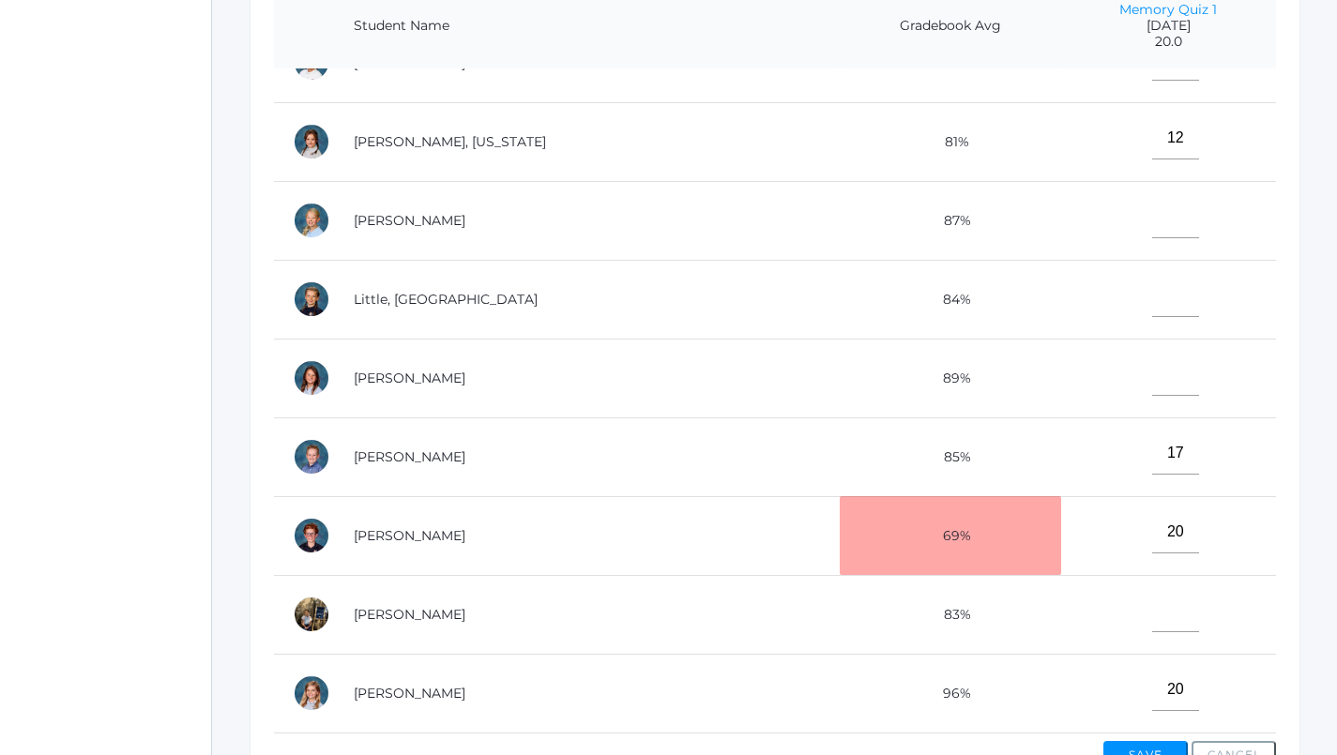
scroll to position [689, 0]
type input"] "12"
click at [1152, 598] on input"] "text" at bounding box center [1175, 611] width 47 height 42
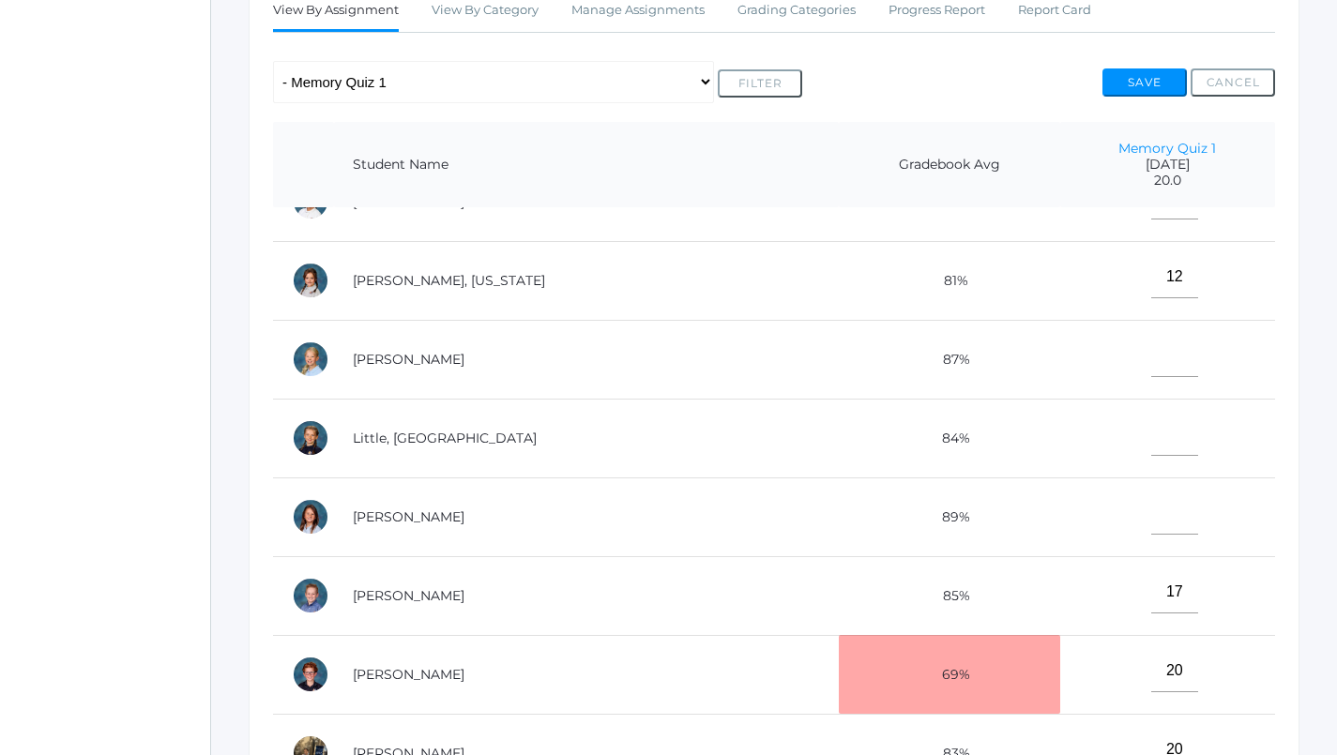
type input"] "20"
click at [1151, 419] on input"] "text" at bounding box center [1174, 435] width 47 height 42
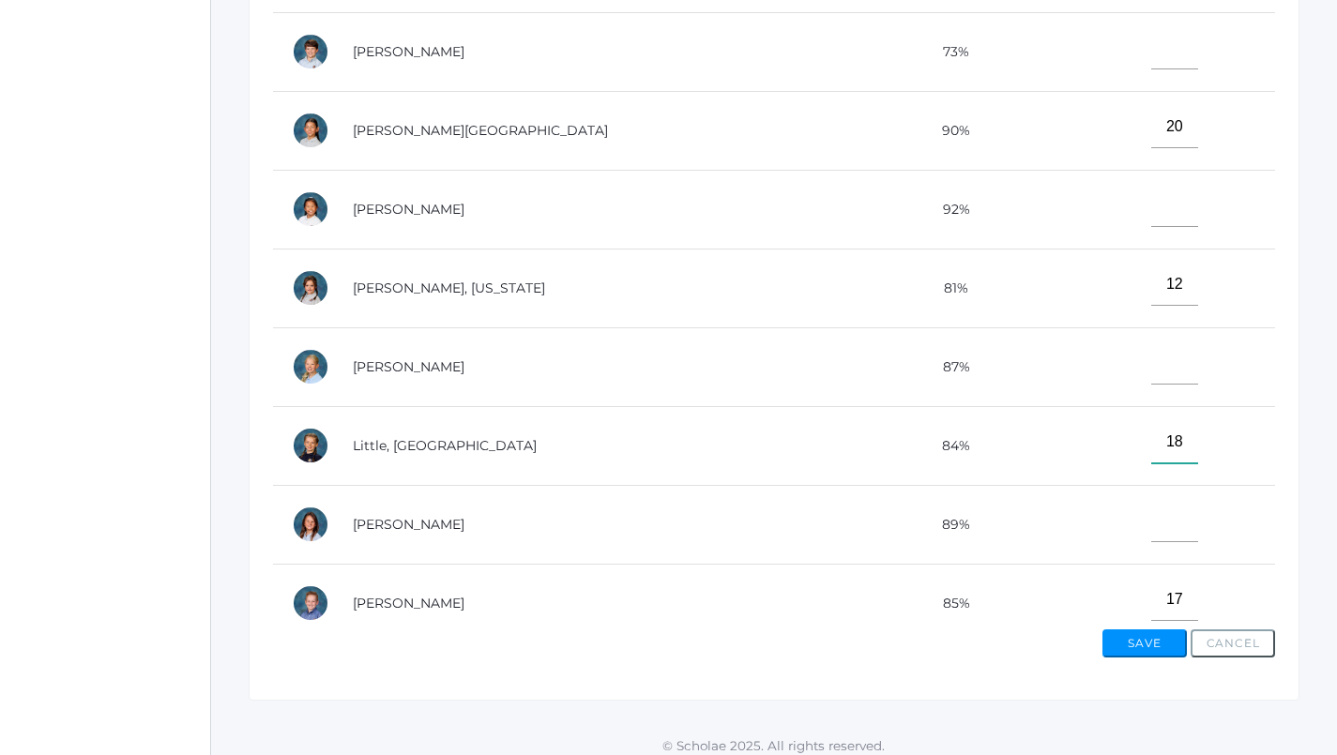
scroll to position [374, 0]
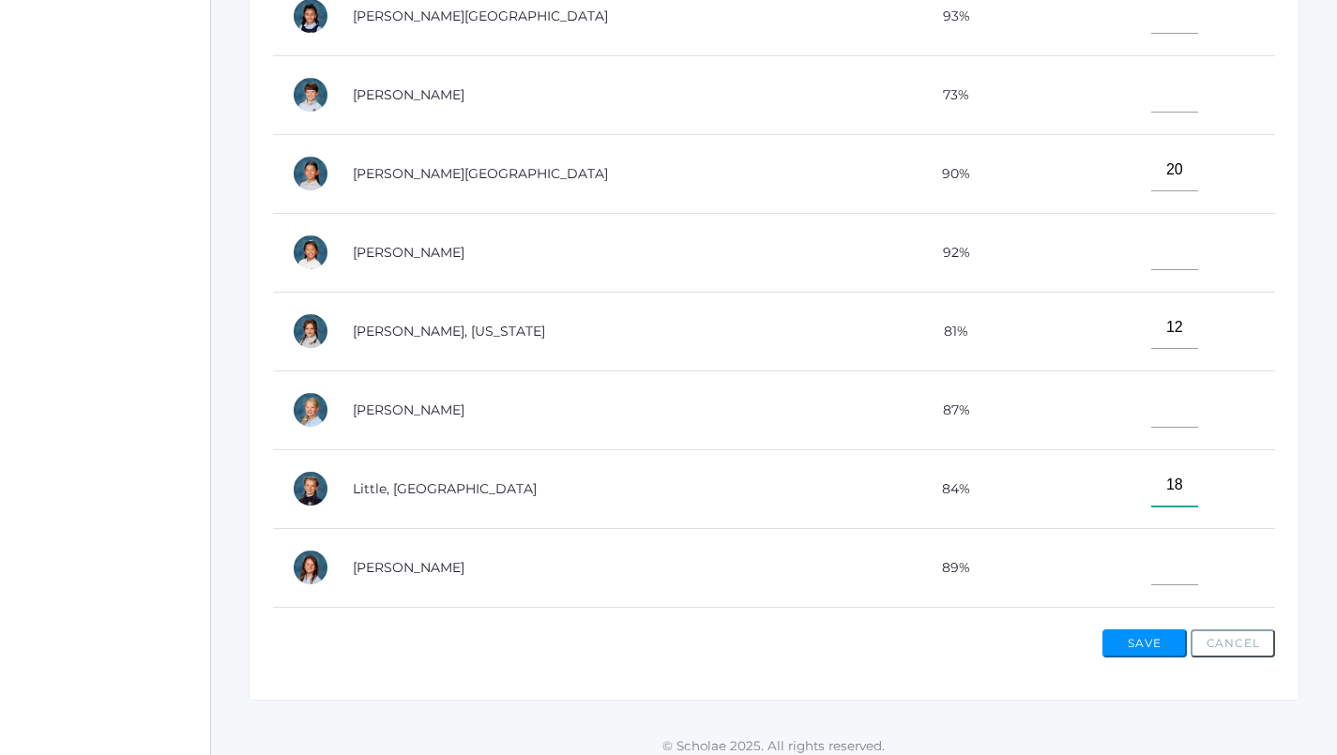
type input"] "18"
click at [1151, 237] on input"] "text" at bounding box center [1174, 249] width 47 height 42
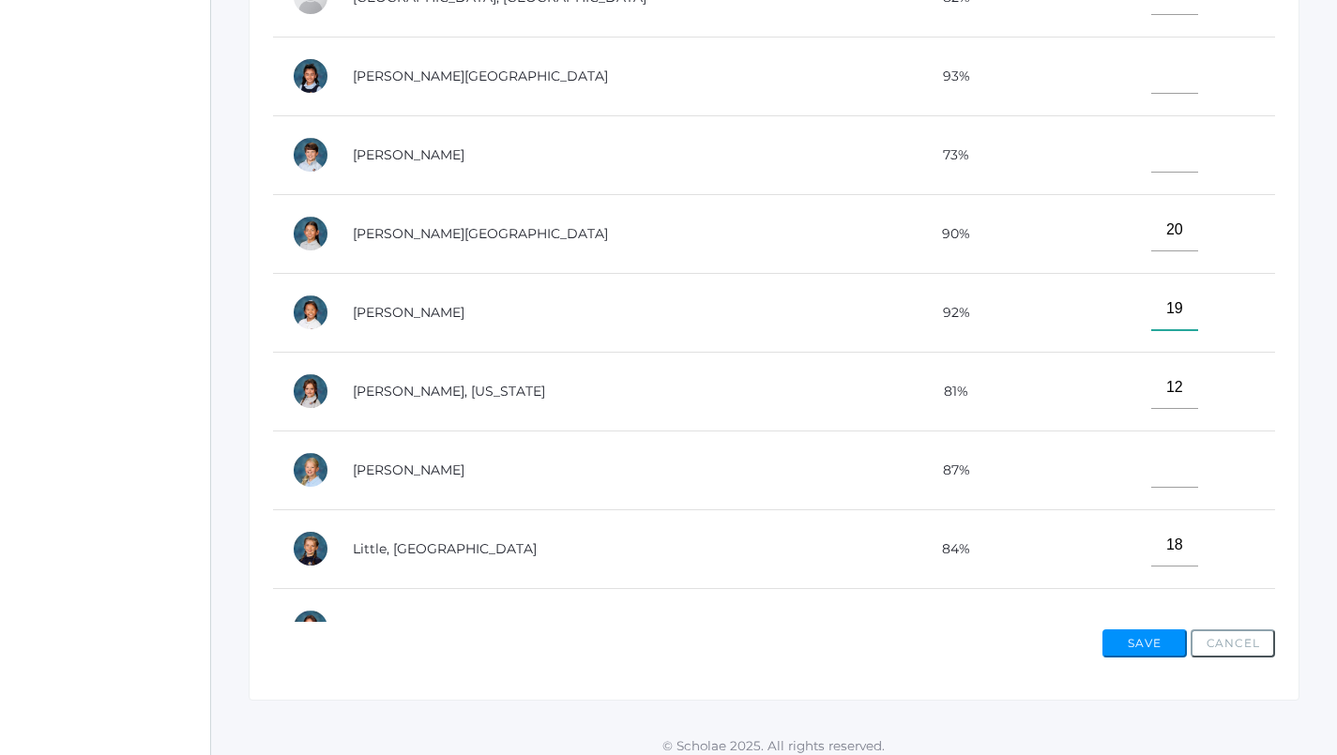
scroll to position [311, 0]
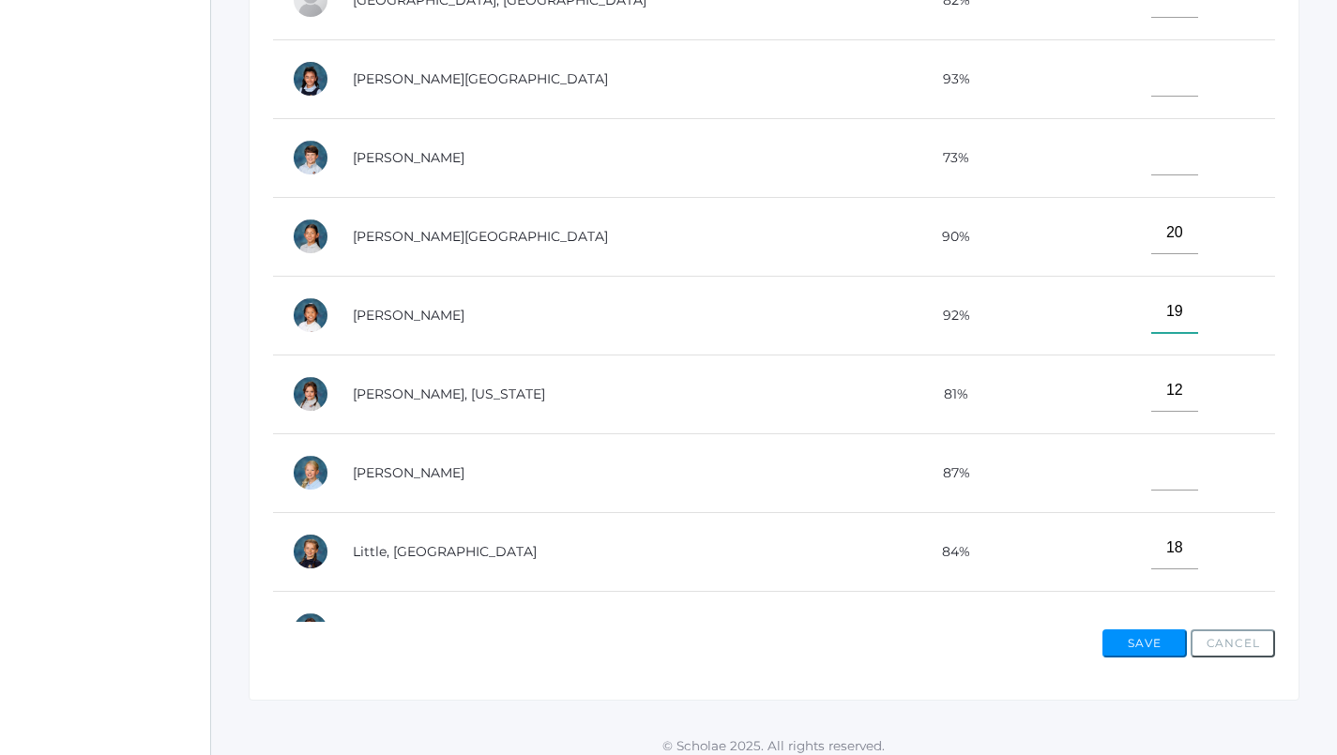
type input"] "19"
click at [1151, 156] on input"] "text" at bounding box center [1174, 154] width 47 height 42
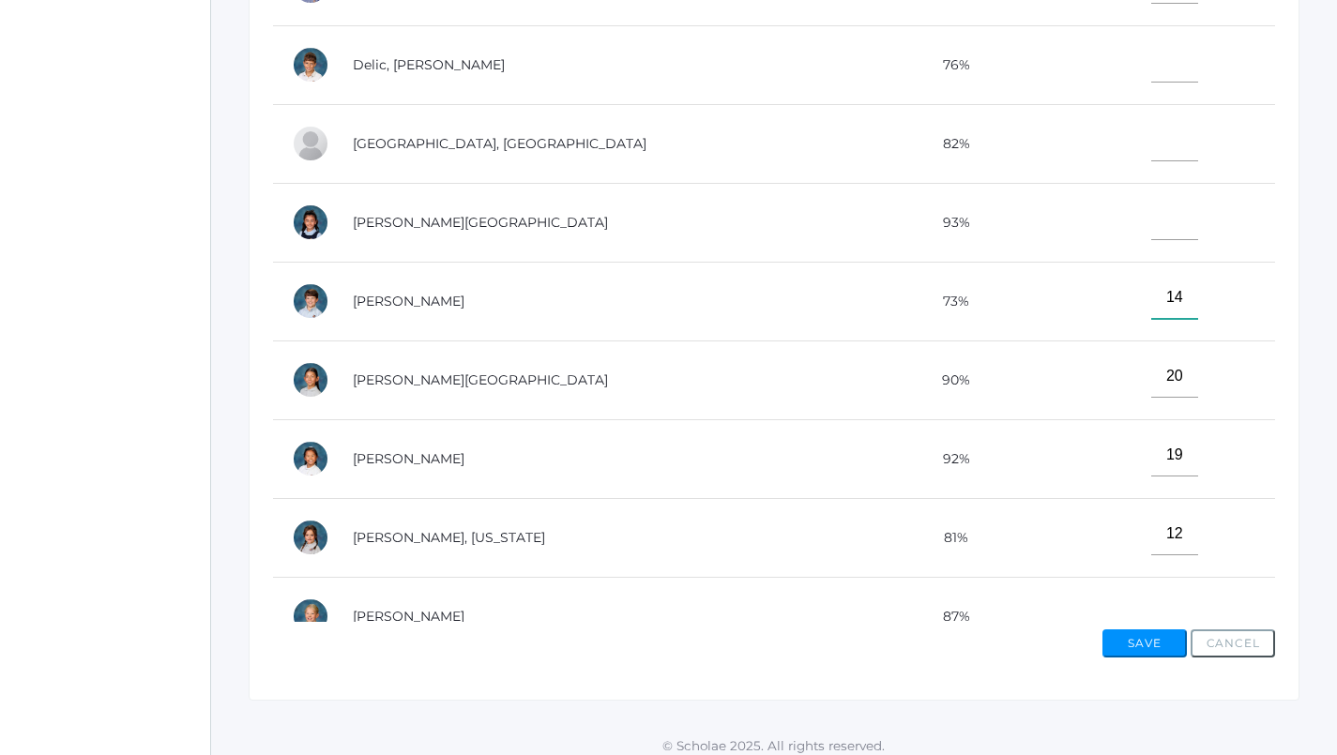
scroll to position [162, 0]
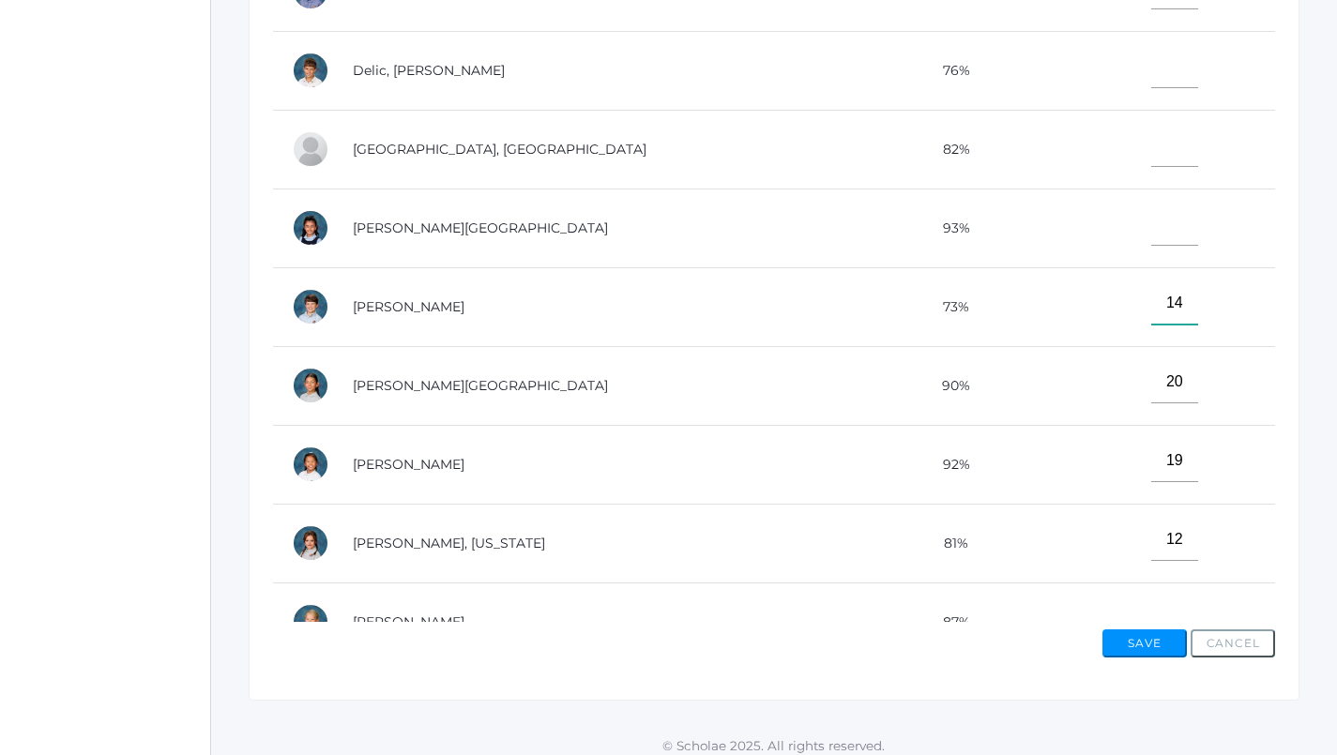
type input"] "14"
click at [1151, 146] on input"] "text" at bounding box center [1174, 146] width 47 height 42
type input"] "19"
click at [1151, 213] on input"] "text" at bounding box center [1174, 225] width 47 height 42
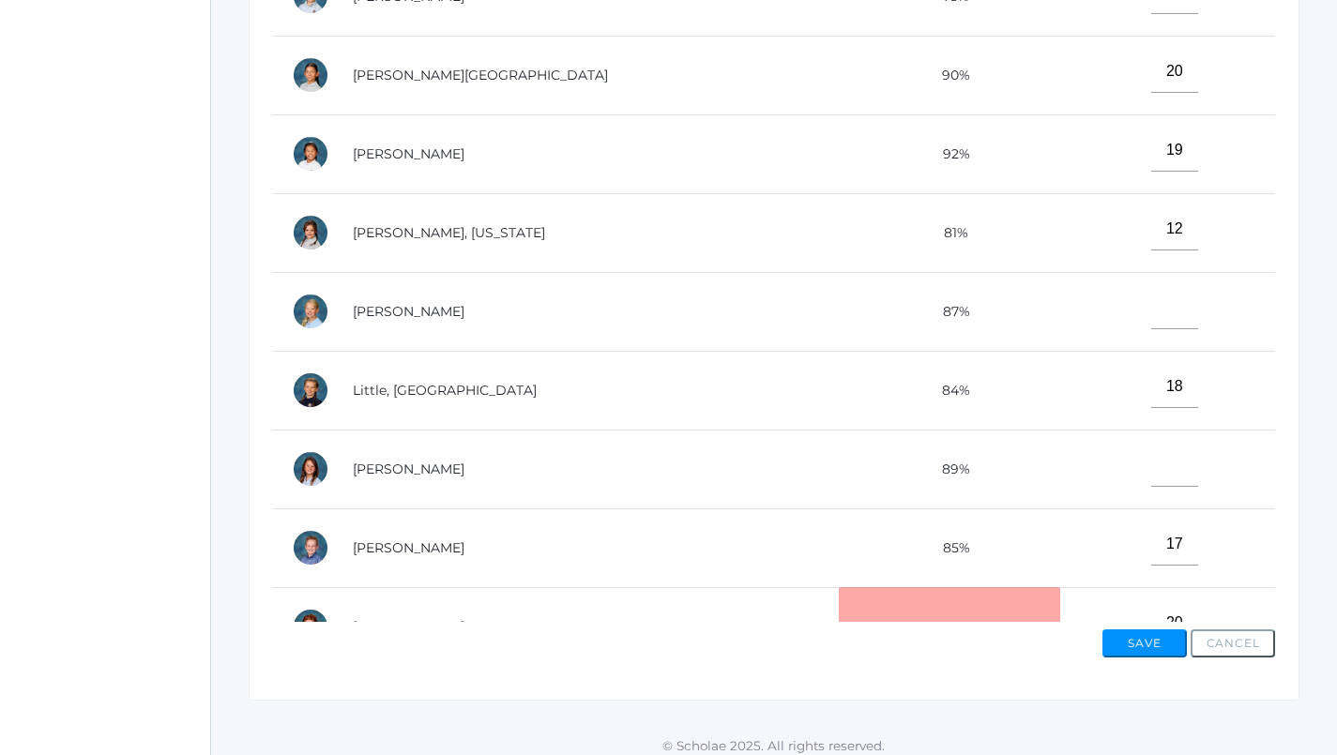
scroll to position [545, 0]
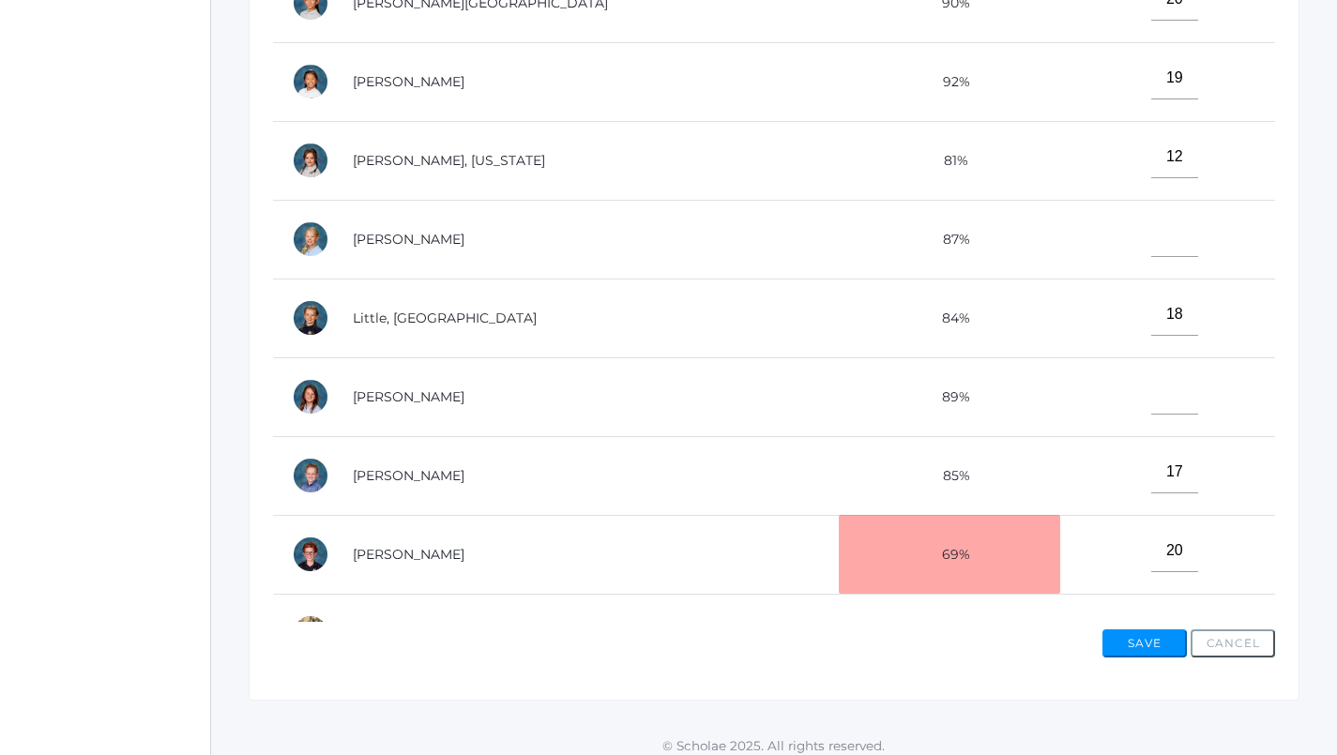
type input"] "18"
click at [1111, 409] on td at bounding box center [1167, 396] width 215 height 79
click at [1151, 388] on input"] "text" at bounding box center [1174, 393] width 47 height 42
type input"] "15"
click at [1131, 250] on td at bounding box center [1167, 239] width 215 height 79
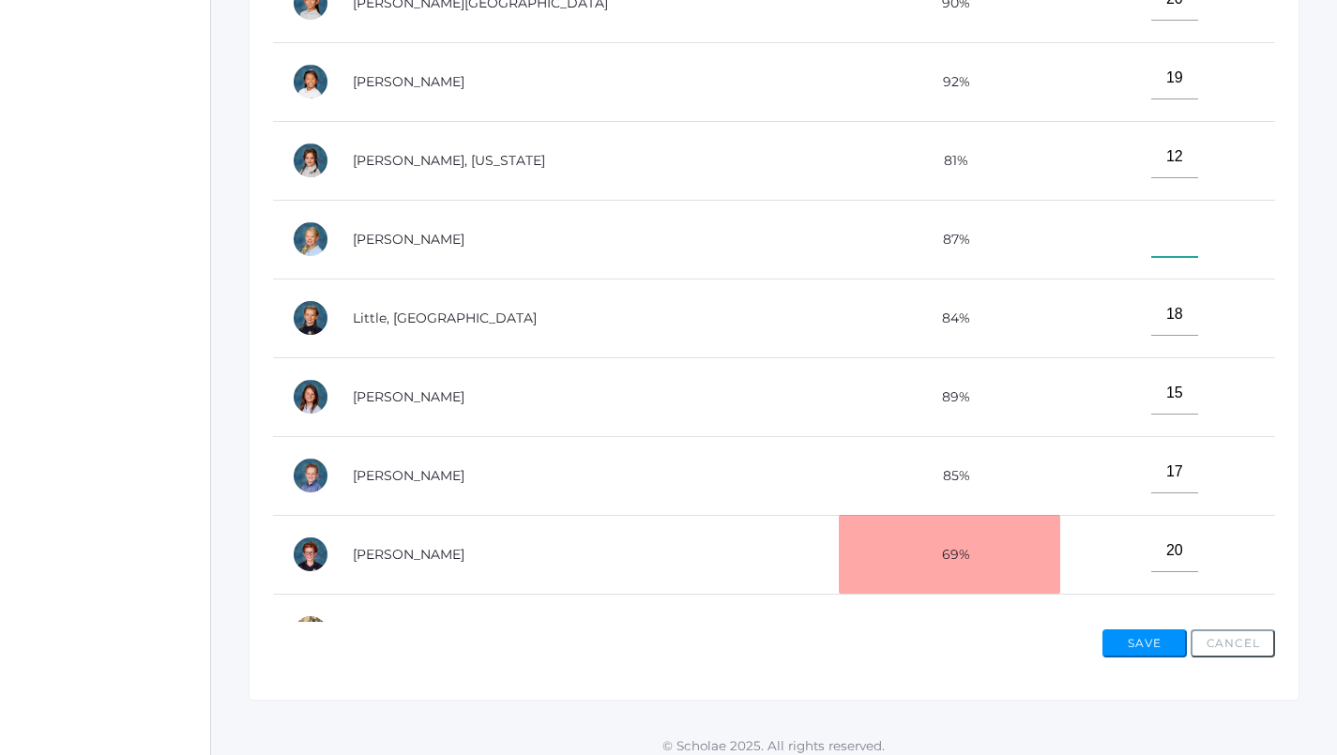
click at [1151, 243] on input"] "text" at bounding box center [1174, 236] width 47 height 42
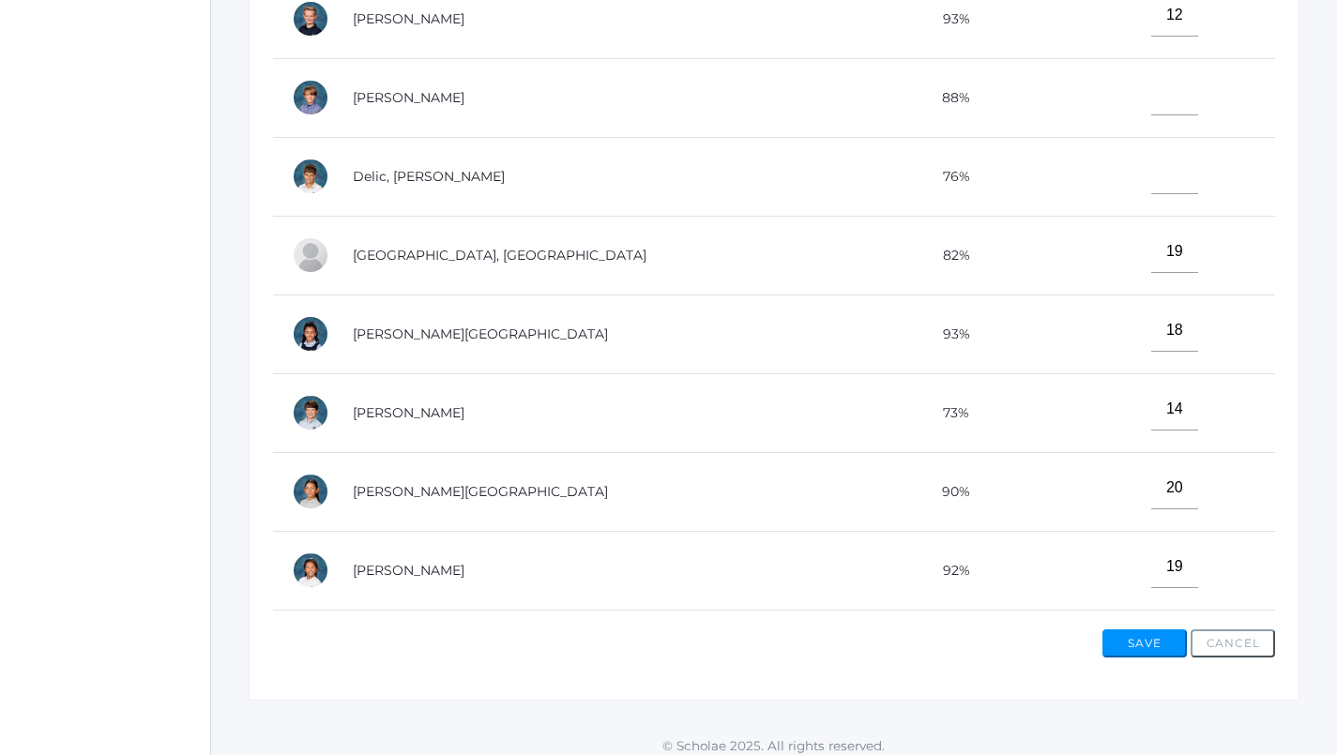
scroll to position [21, 0]
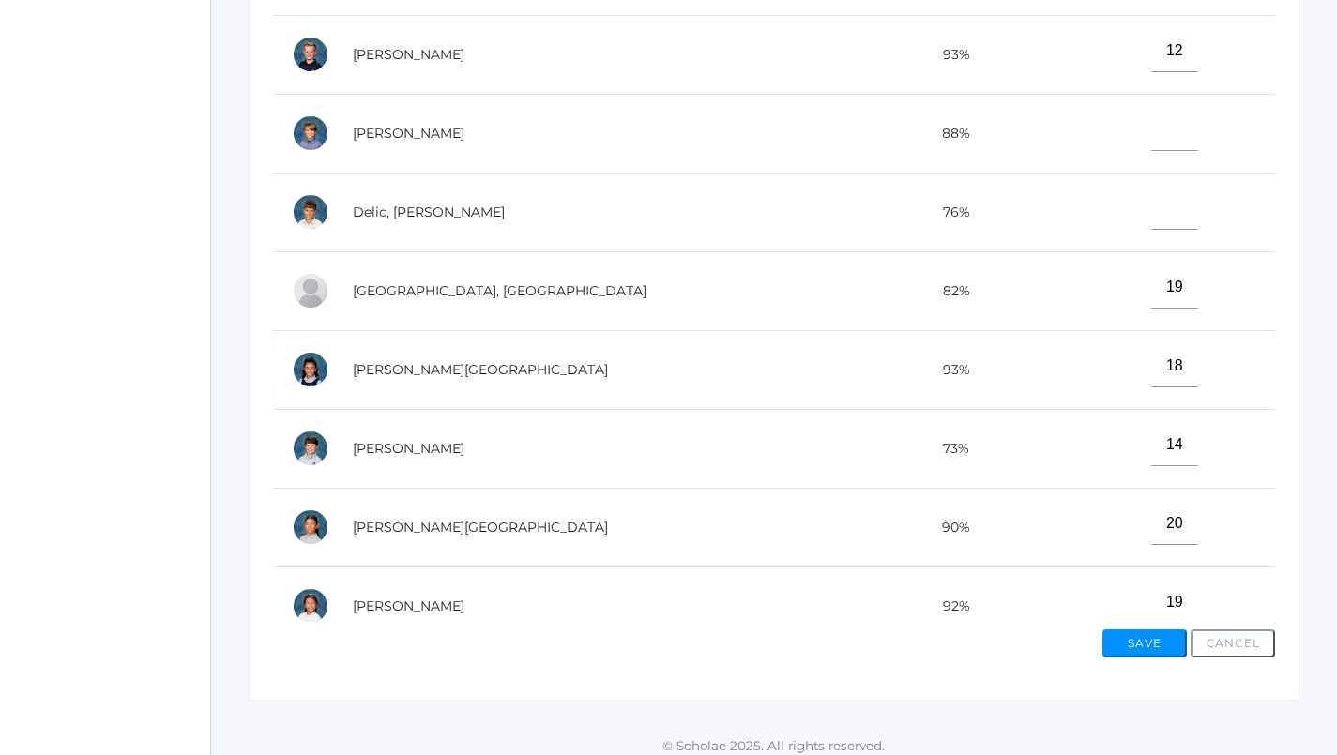
type input"] "14"
click at [1151, 200] on input"] "text" at bounding box center [1174, 209] width 47 height 42
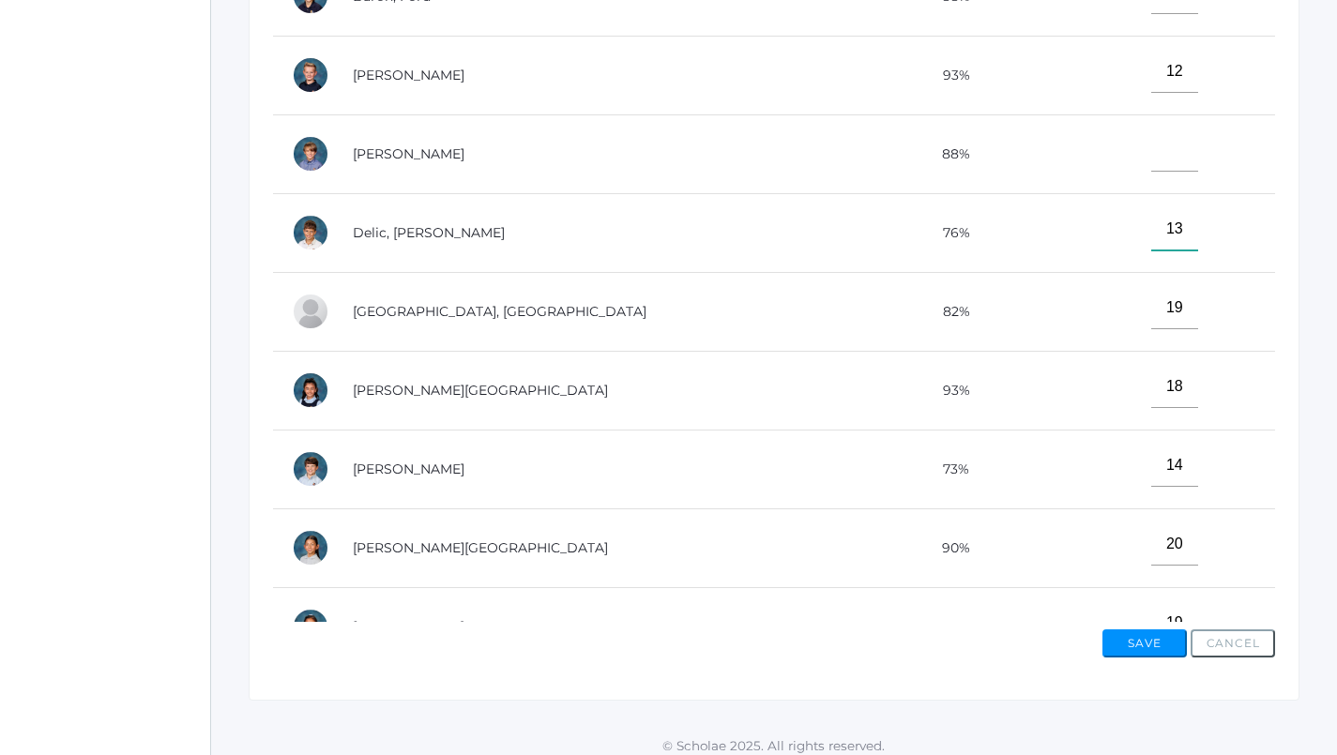
scroll to position [0, 0]
type input"] "13"
click at [1151, 146] on input"] "text" at bounding box center [1174, 150] width 47 height 42
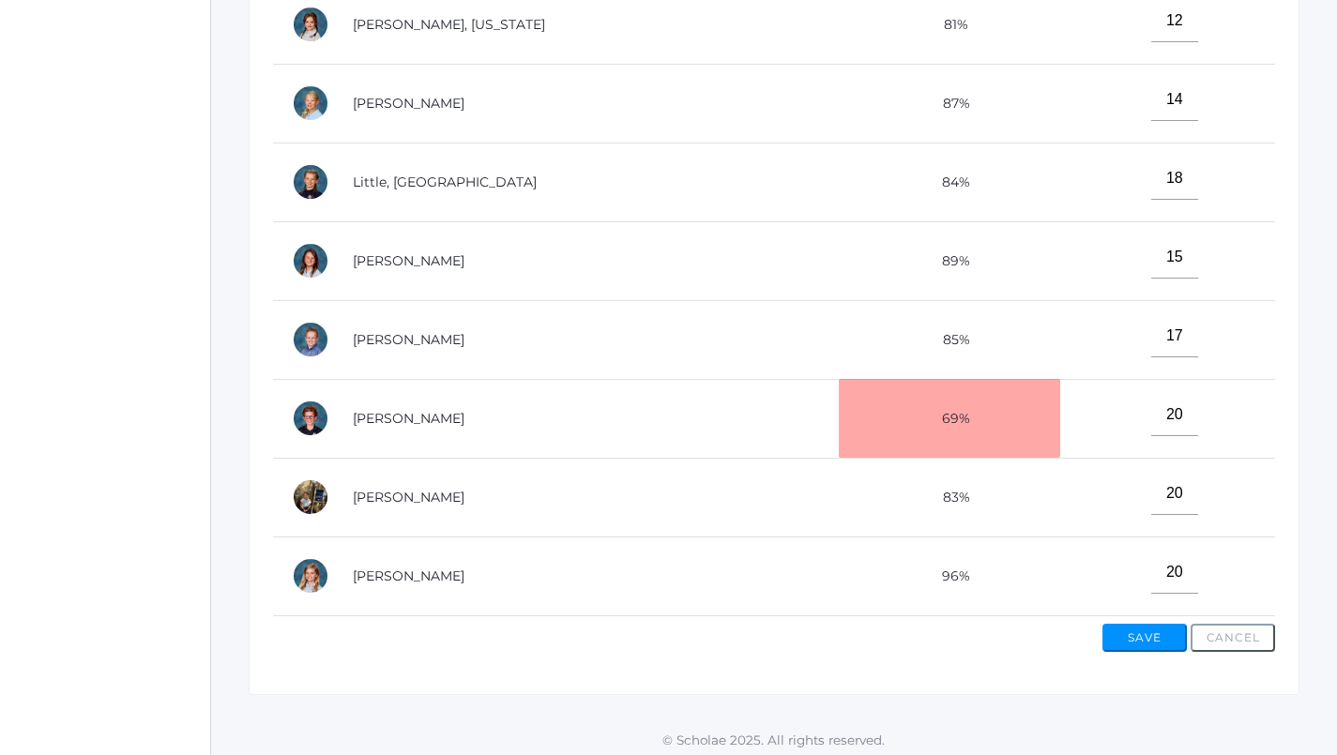
scroll to position [689, 0]
type input"] "15"
click at [1139, 628] on button "Save" at bounding box center [1144, 638] width 84 height 28
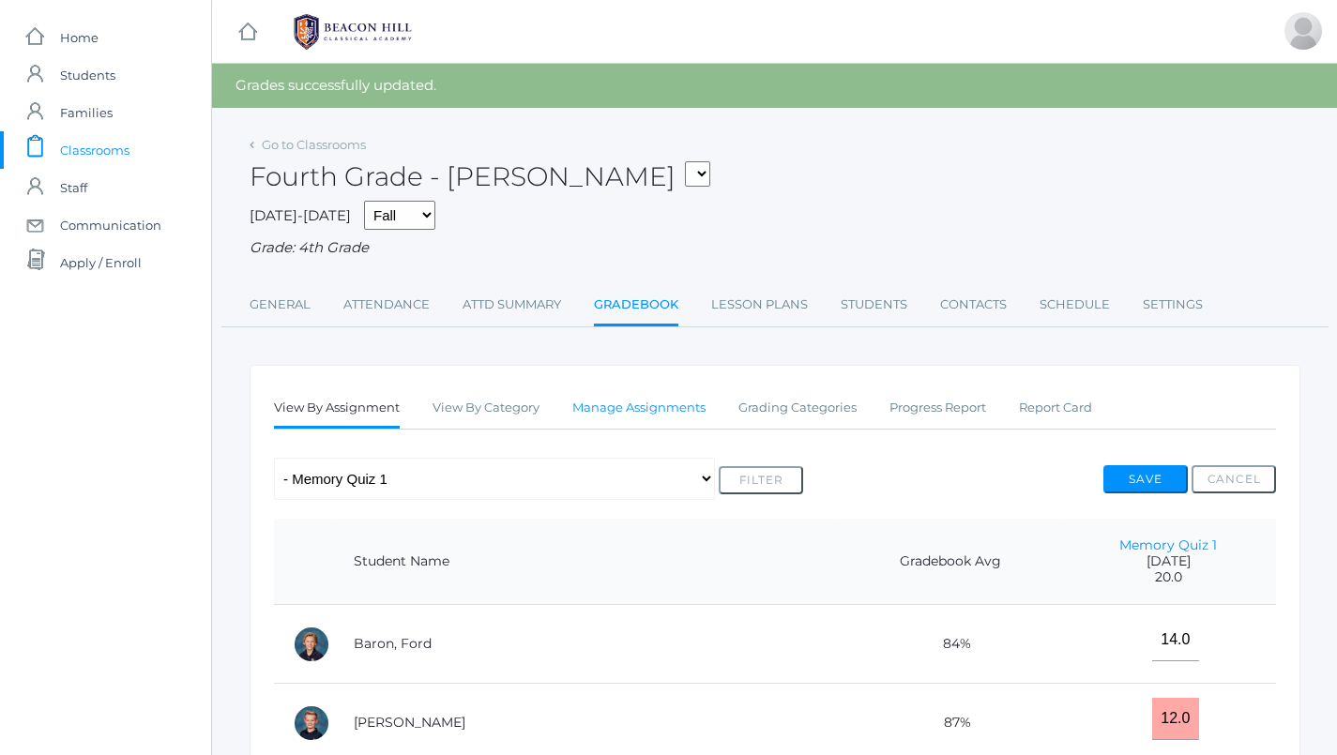
click at [659, 406] on link "Manage Assignments" at bounding box center [638, 408] width 133 height 38
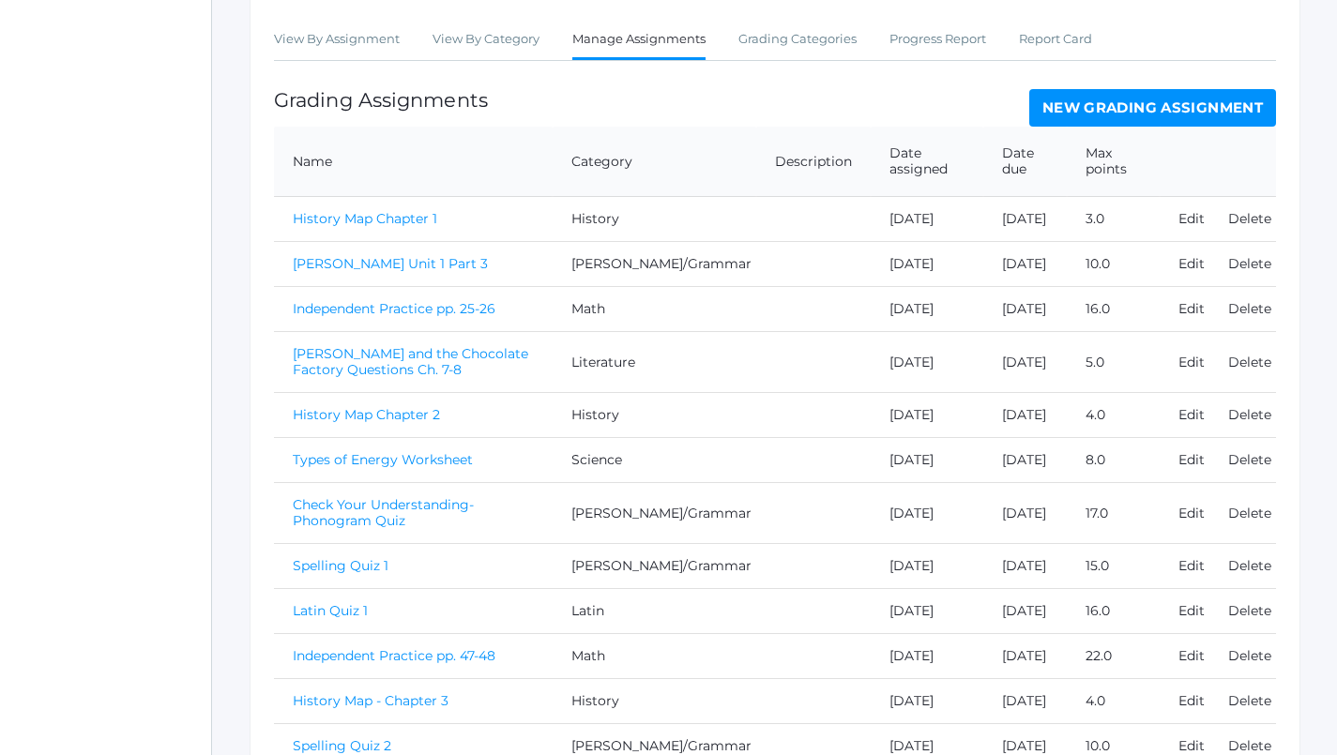
scroll to position [324, 0]
click at [1089, 96] on link "New Grading Assignment" at bounding box center [1152, 109] width 247 height 38
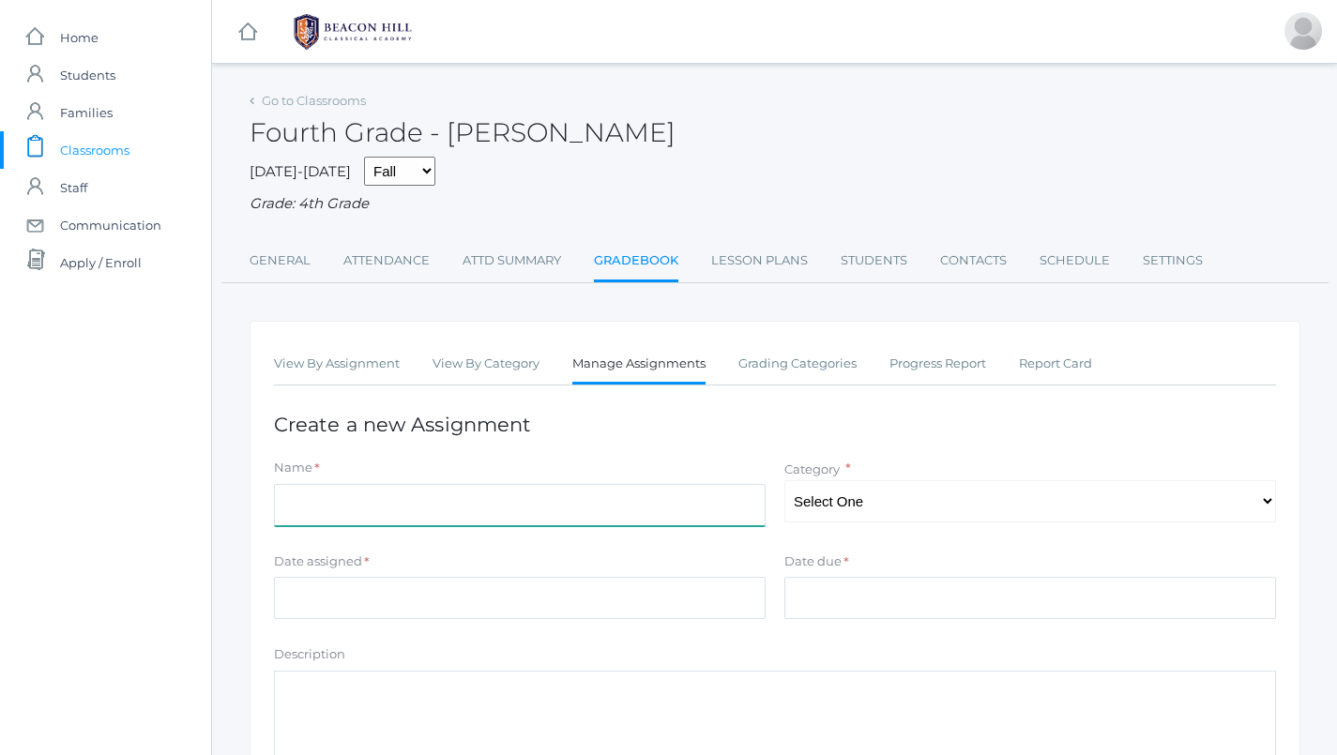
click at [582, 487] on input "Name" at bounding box center [520, 505] width 492 height 42
type input "A Horse and His Boy - Chapter 1 Questions"
select select "1092"
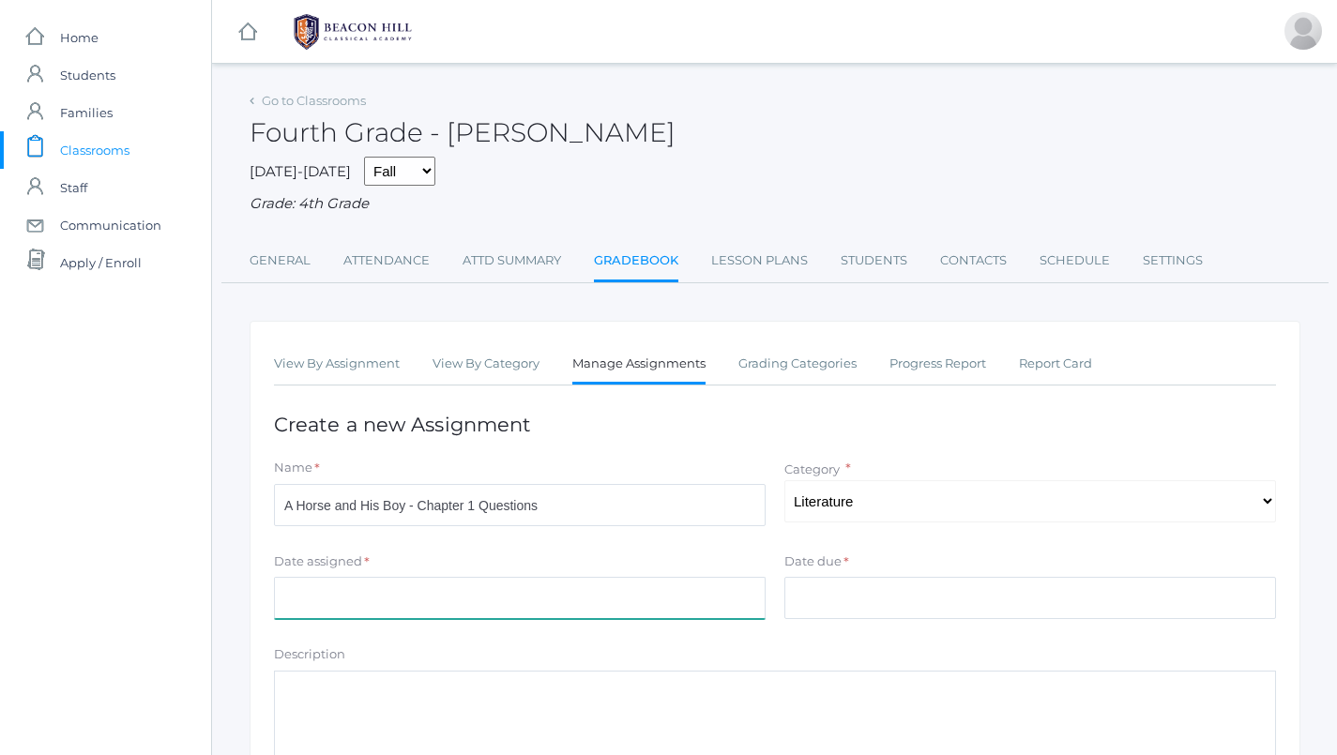
click at [584, 577] on input "Date assigned" at bounding box center [520, 598] width 492 height 42
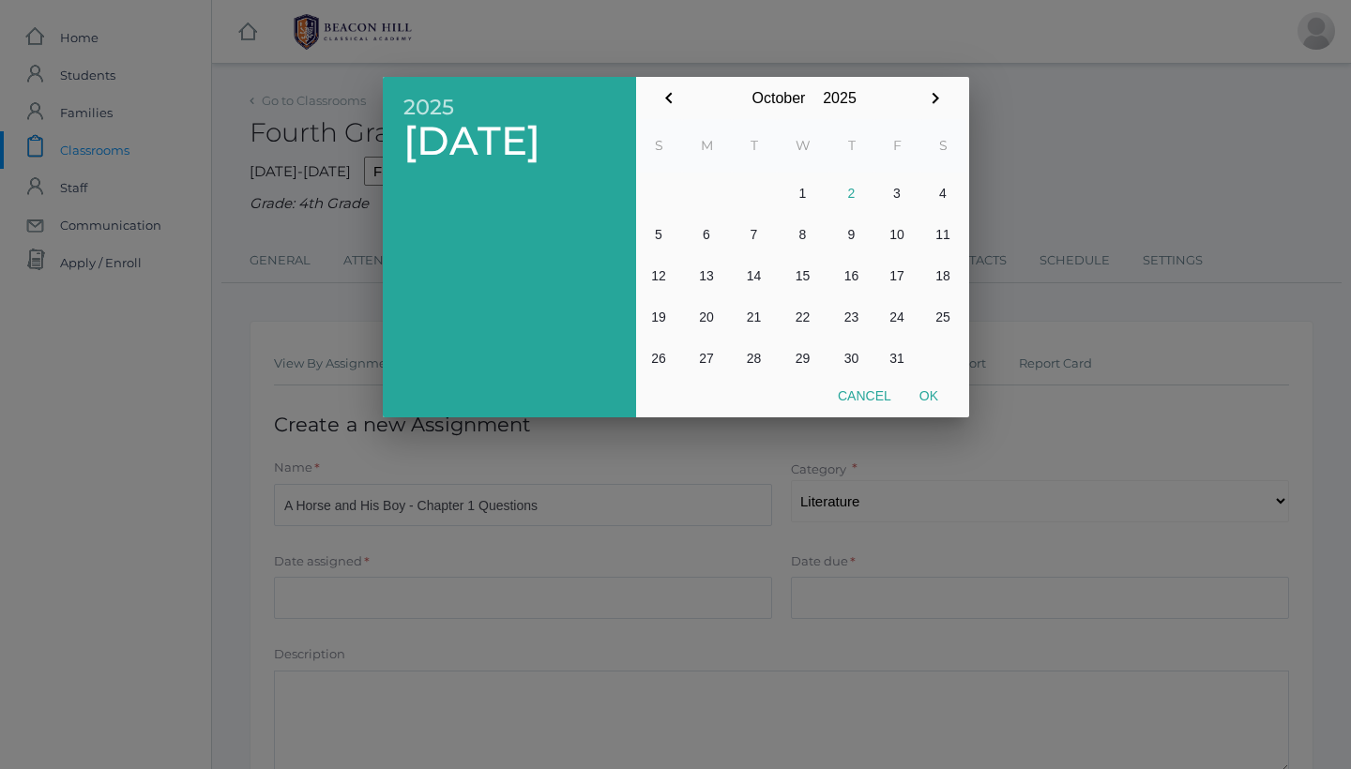
click at [852, 203] on button "2" at bounding box center [851, 193] width 45 height 41
click at [942, 387] on button "Ok" at bounding box center [928, 396] width 47 height 34
type input "[DATE]"
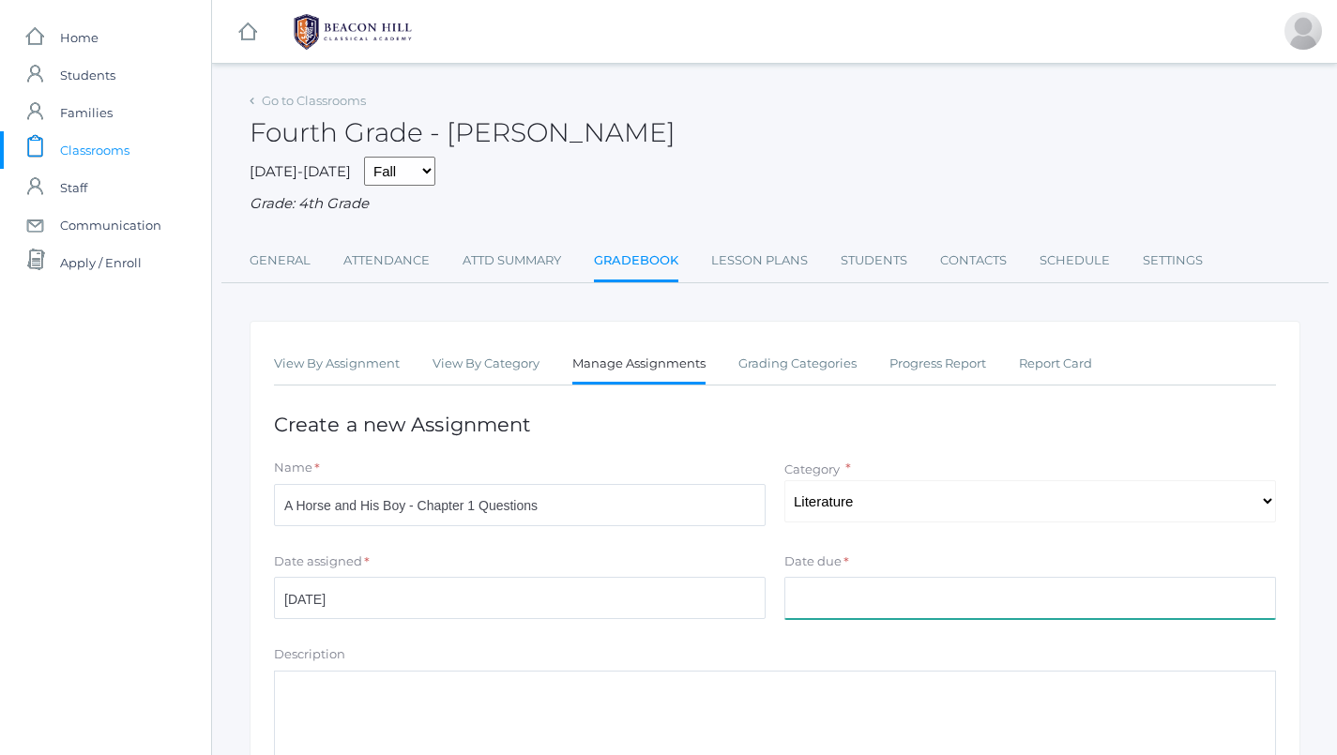
click at [895, 579] on input "Date due" at bounding box center [1030, 598] width 492 height 42
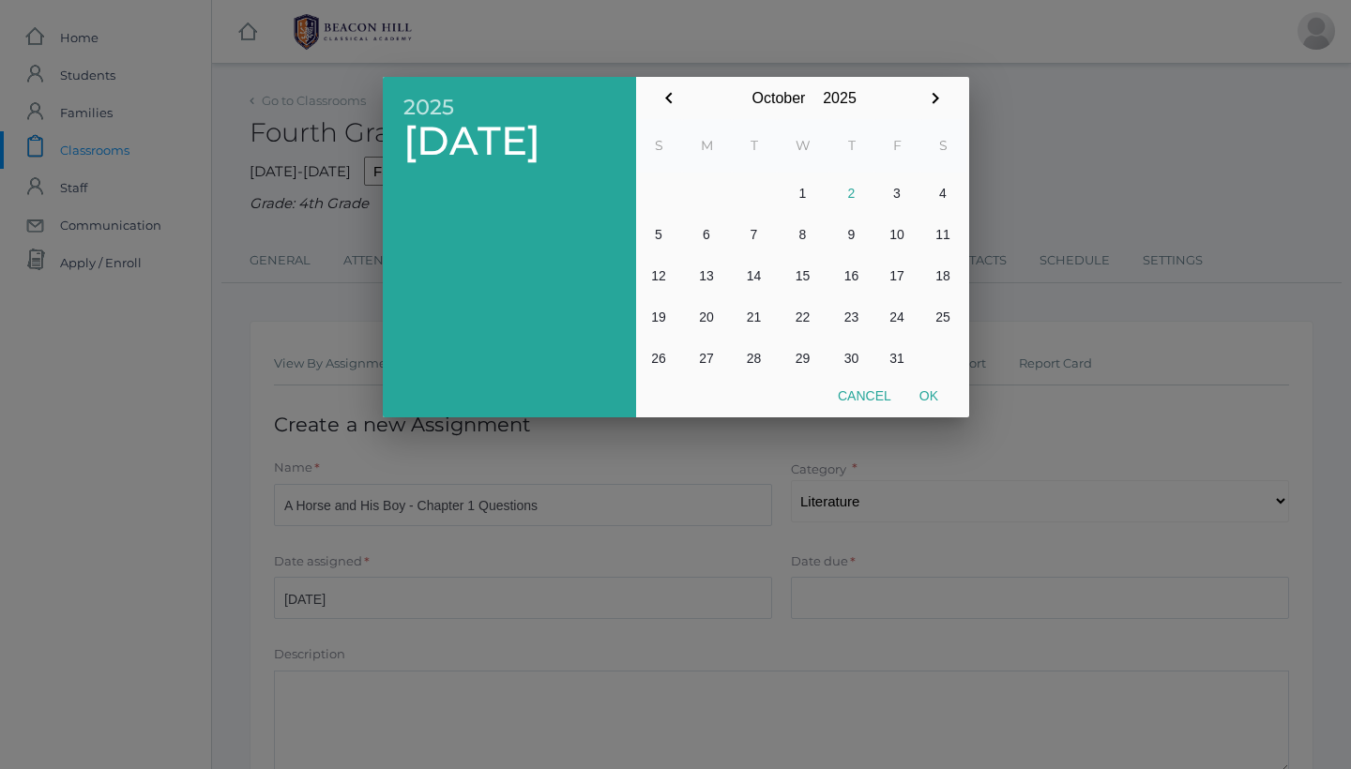
click at [848, 200] on button "2" at bounding box center [851, 193] width 45 height 41
click at [929, 391] on button "Ok" at bounding box center [928, 396] width 47 height 34
type input "[DATE]"
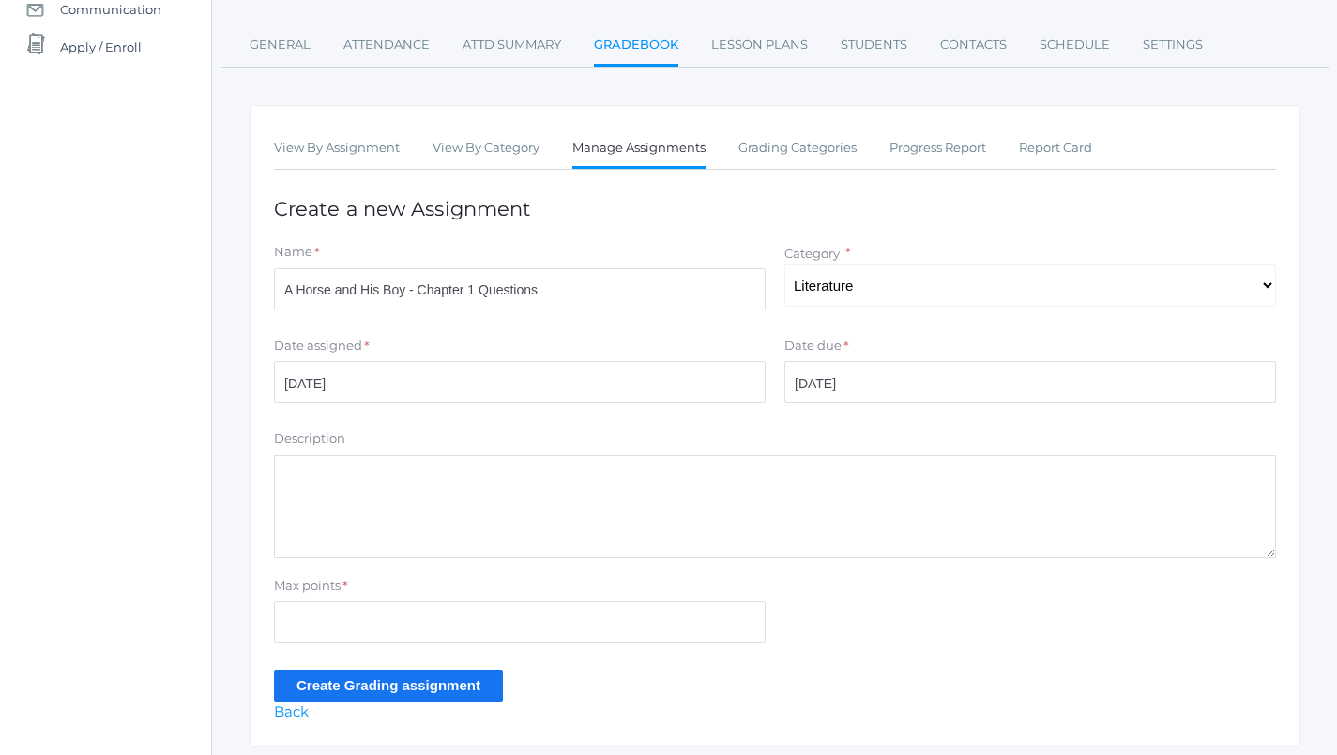
scroll to position [217, 0]
click at [498, 629] on input "Max points" at bounding box center [520, 621] width 492 height 42
type input "3"
click at [395, 677] on input "Create Grading assignment" at bounding box center [388, 684] width 229 height 31
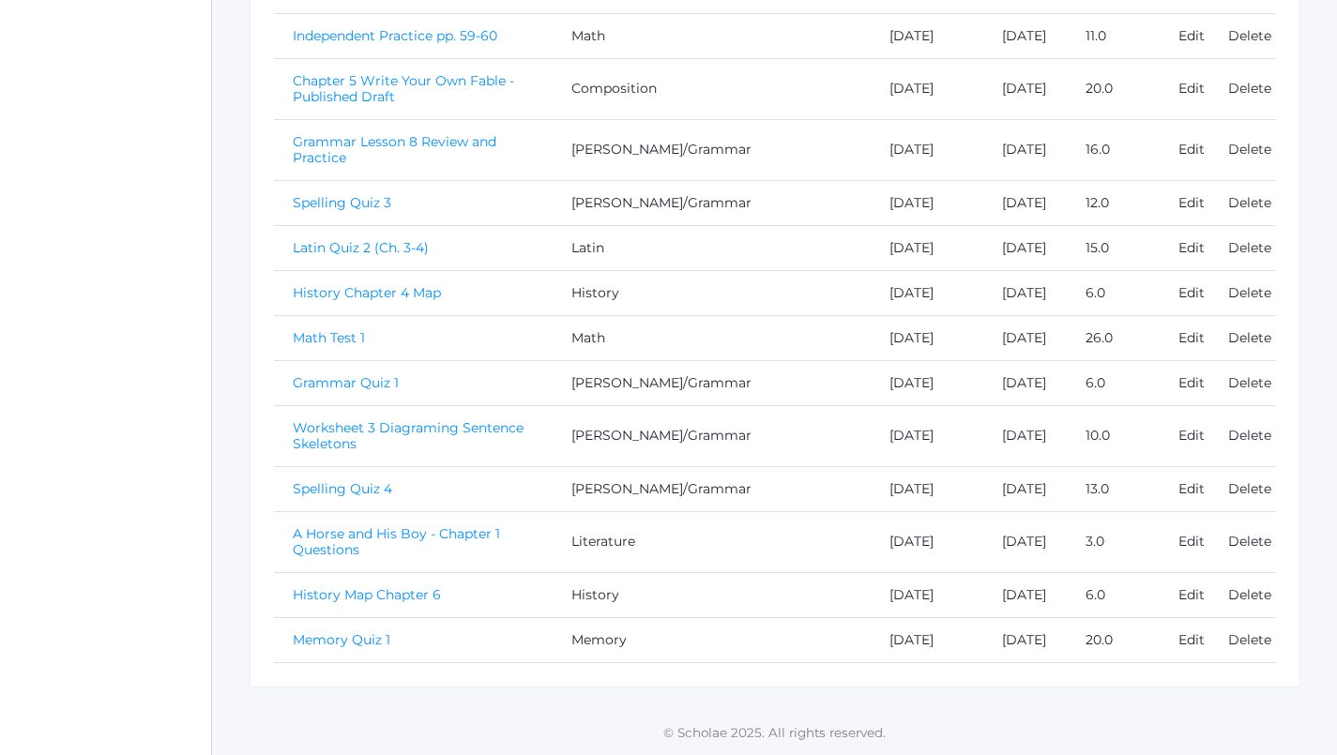
scroll to position [1384, 0]
click at [337, 525] on link "A Horse and His Boy - Chapter 1 Questions" at bounding box center [396, 541] width 207 height 33
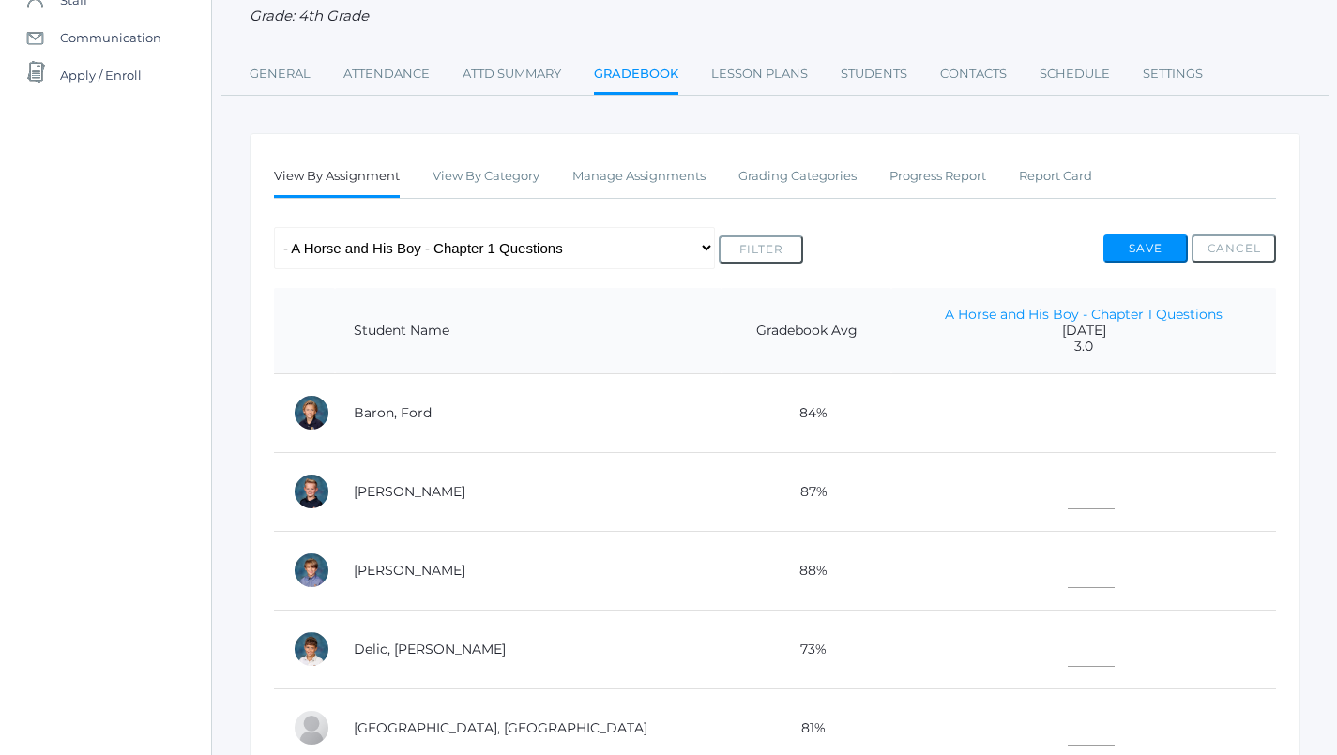
scroll to position [283, 0]
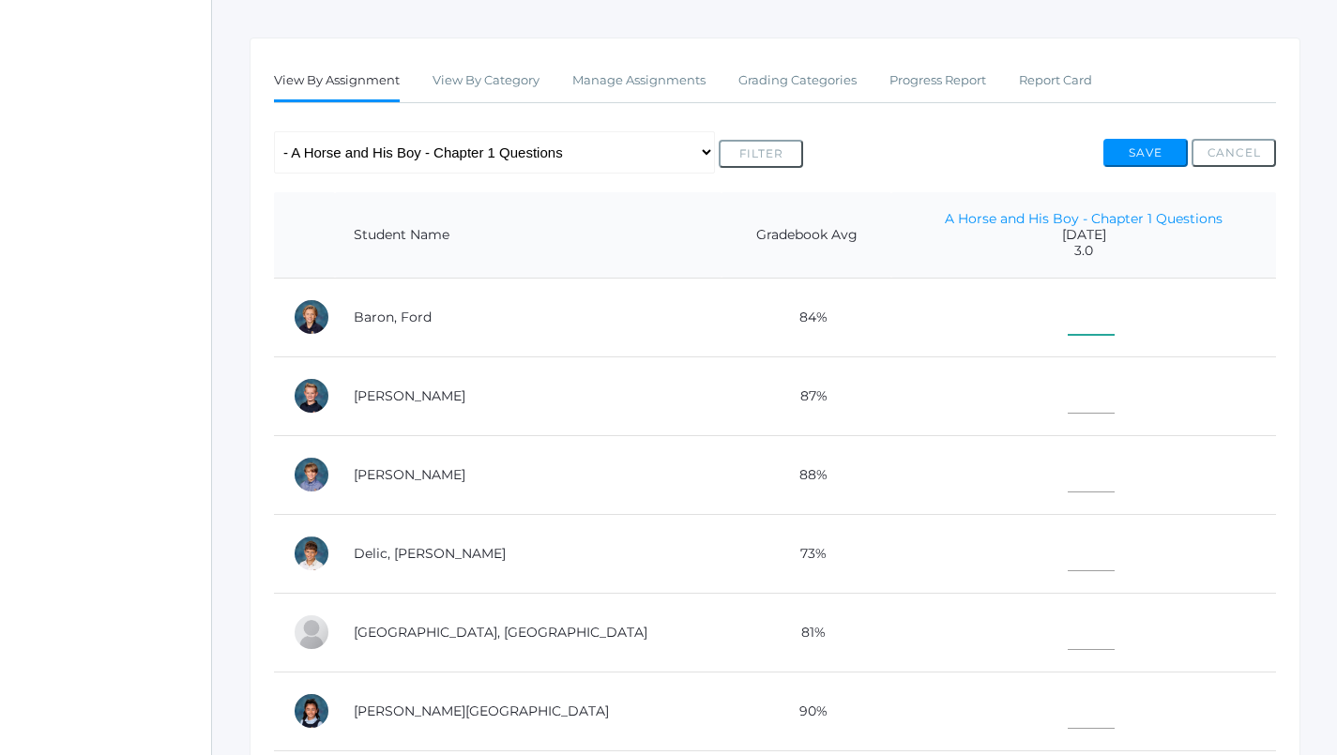
click at [1067, 293] on input"] "text" at bounding box center [1090, 314] width 47 height 42
type input"] "3"
click at [1067, 390] on input"] "text" at bounding box center [1090, 392] width 47 height 42
type input"] "2"
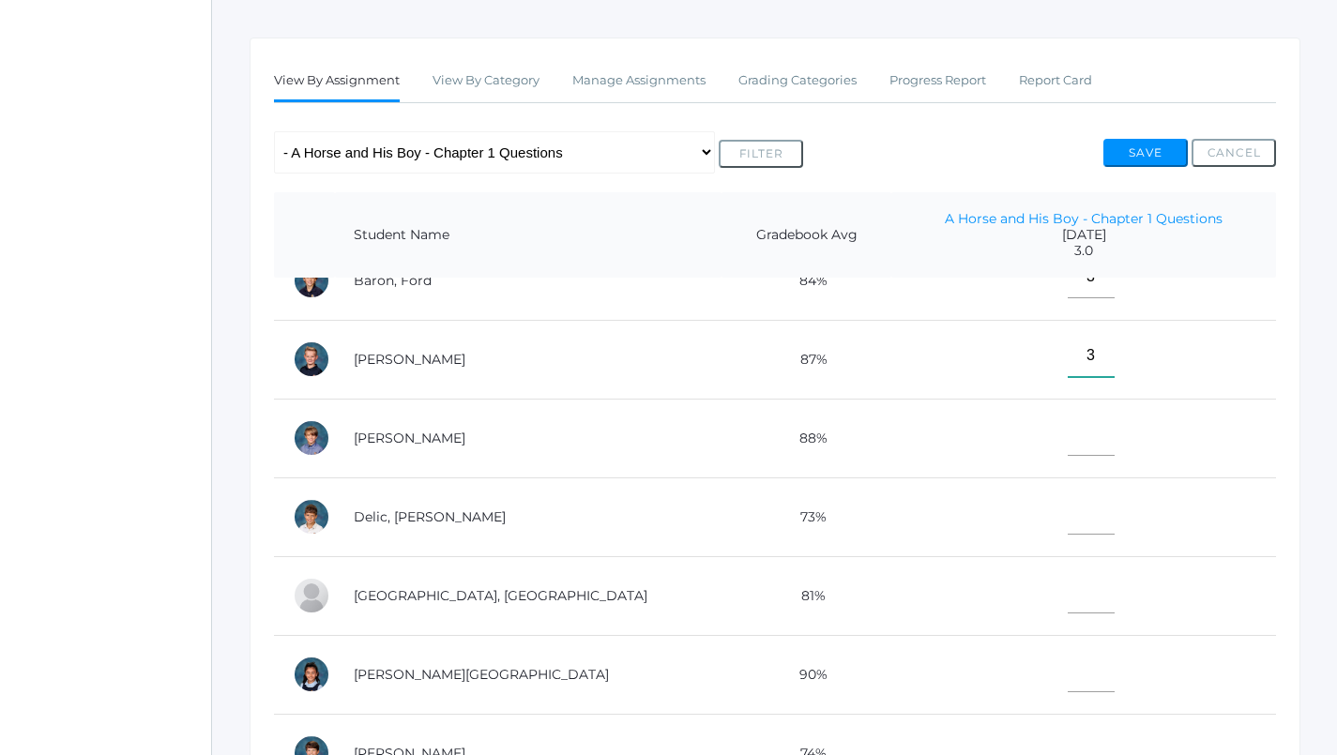
scroll to position [36, 0]
type input"] "3"
click at [1067, 427] on input"] "text" at bounding box center [1090, 436] width 47 height 42
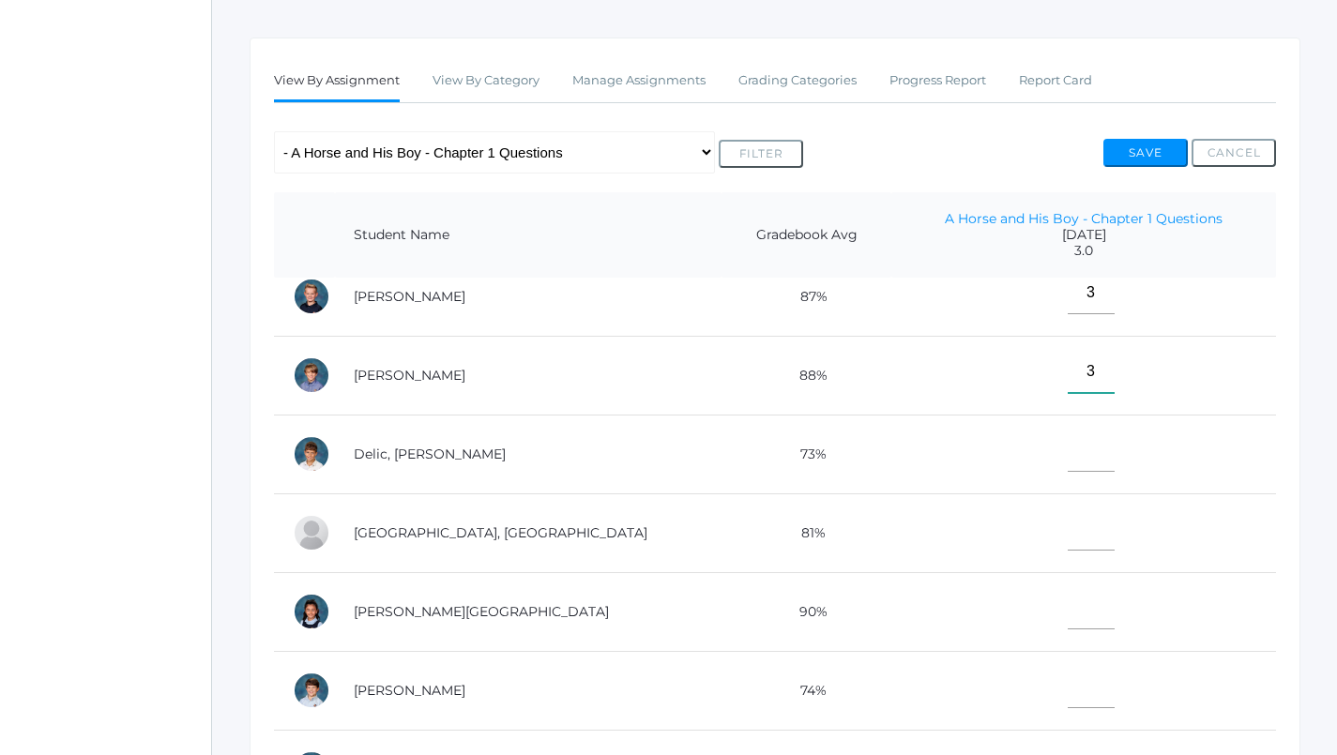
scroll to position [129, 0]
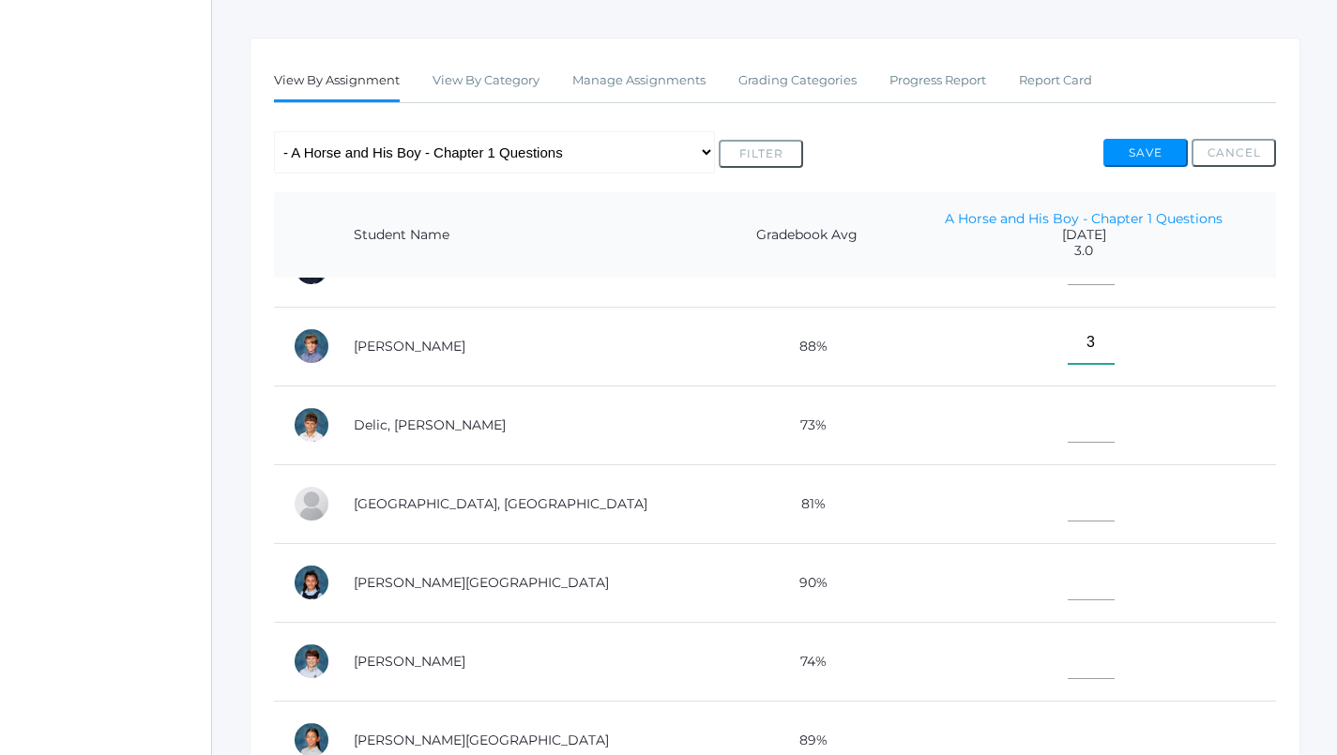
type input"] "3"
click at [1067, 418] on input"] "text" at bounding box center [1090, 422] width 47 height 42
type input"] "3"
click at [1067, 495] on input"] "text" at bounding box center [1090, 500] width 47 height 42
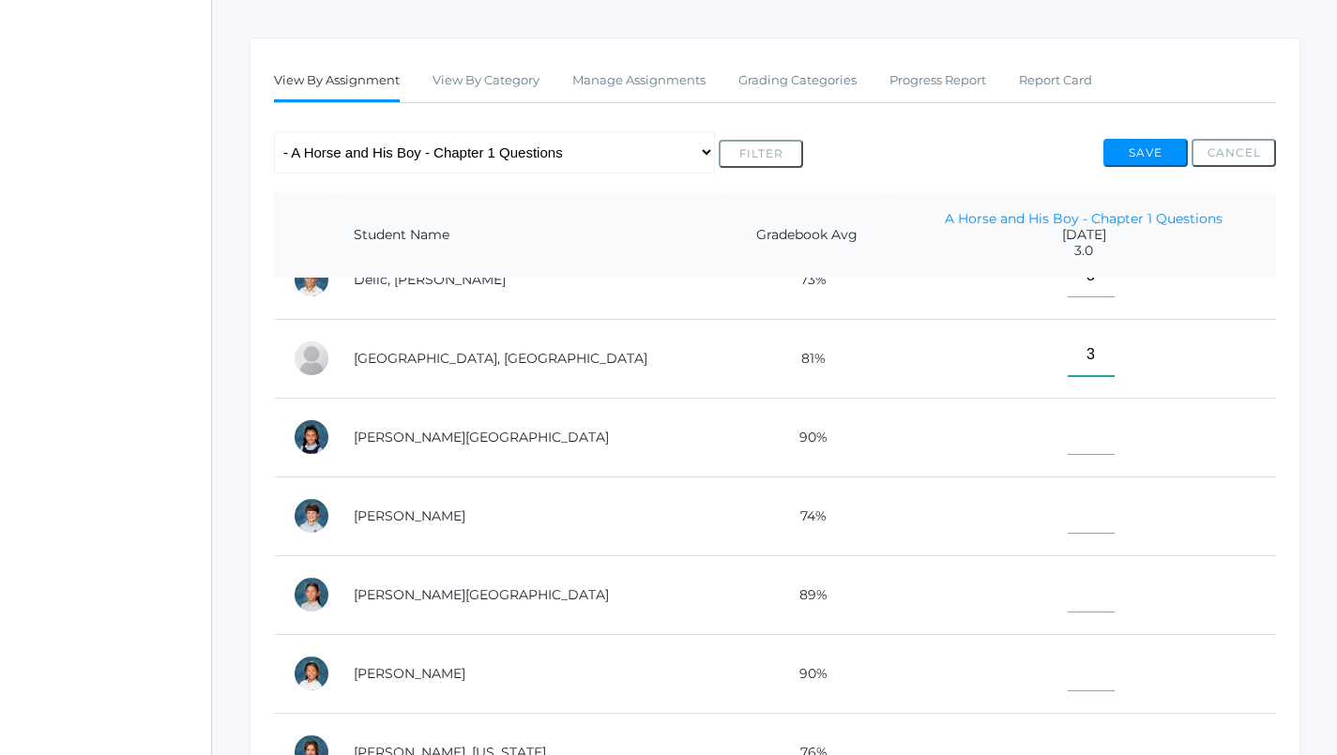
scroll to position [275, 0]
type input"] "3"
click at [1067, 433] on input"] "text" at bounding box center [1090, 433] width 47 height 42
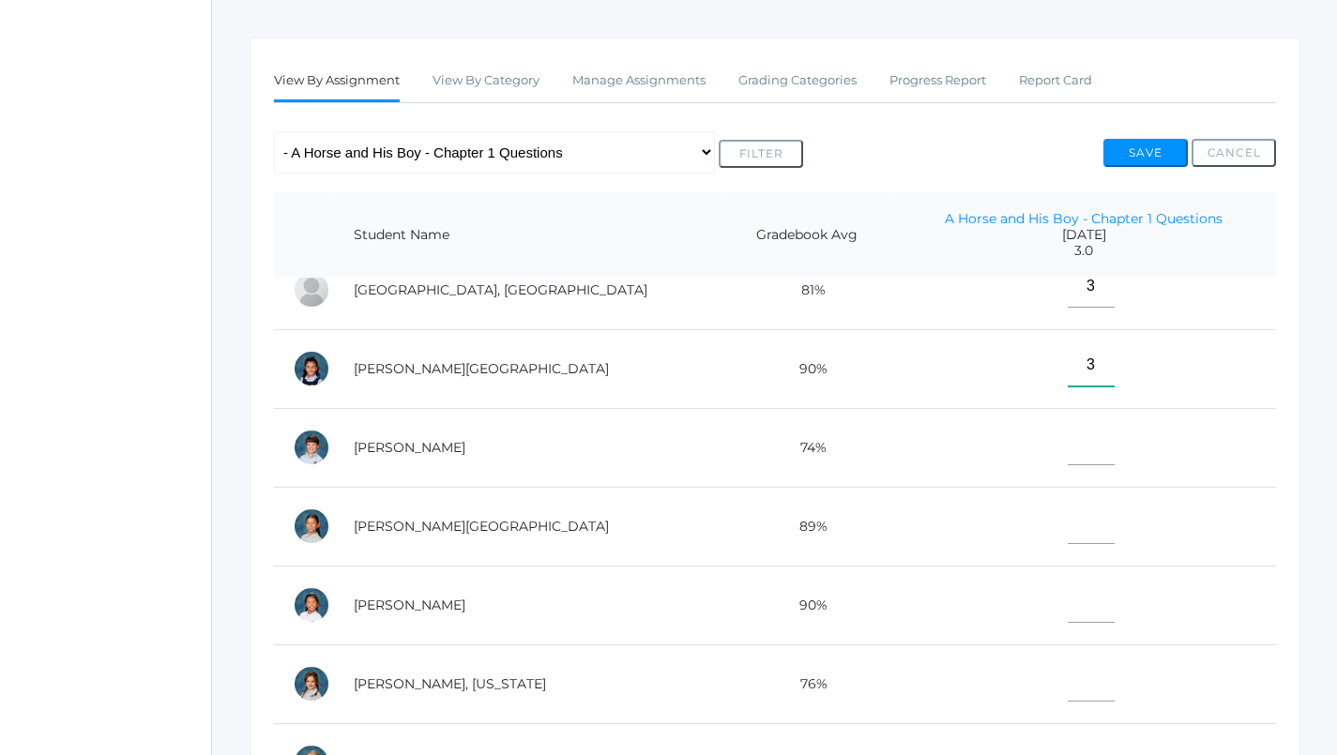
type input"] "3"
click at [1067, 447] on input"] "text" at bounding box center [1090, 444] width 47 height 42
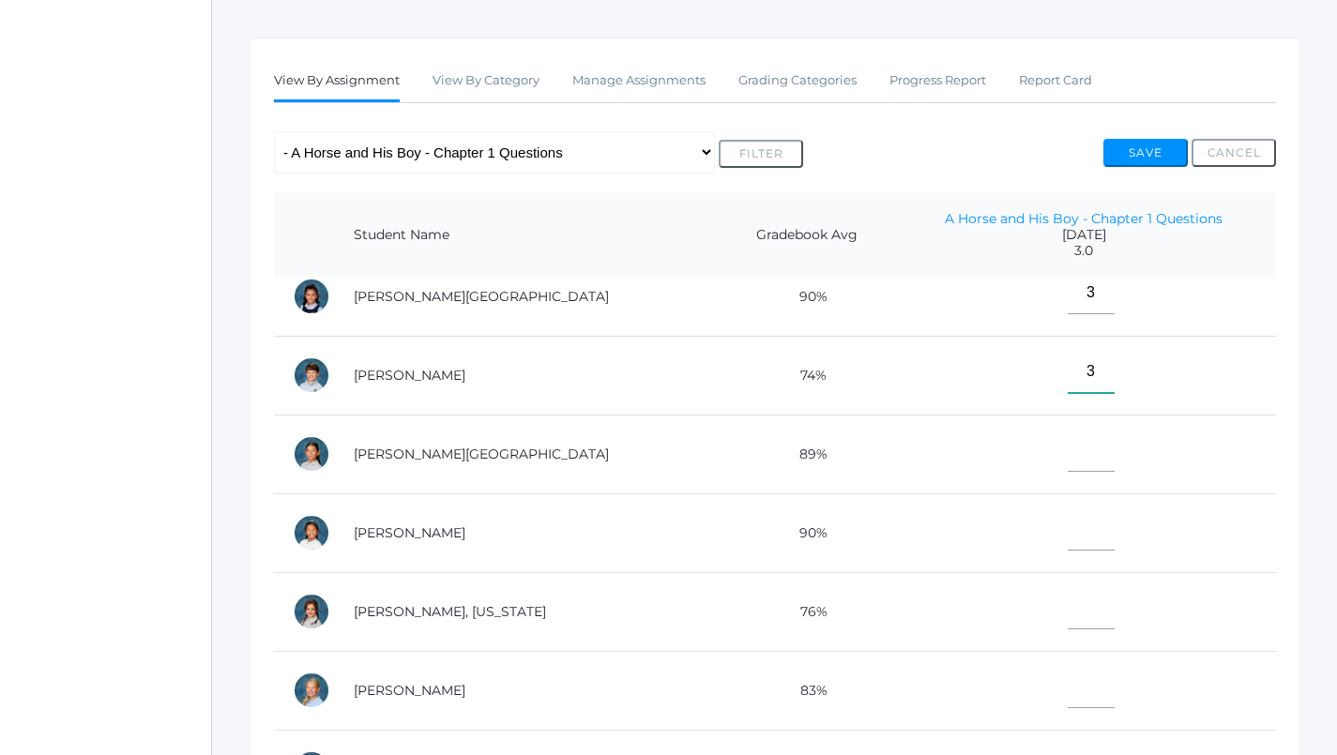
type input"] "3"
click at [1067, 455] on input"] "text" at bounding box center [1090, 451] width 47 height 42
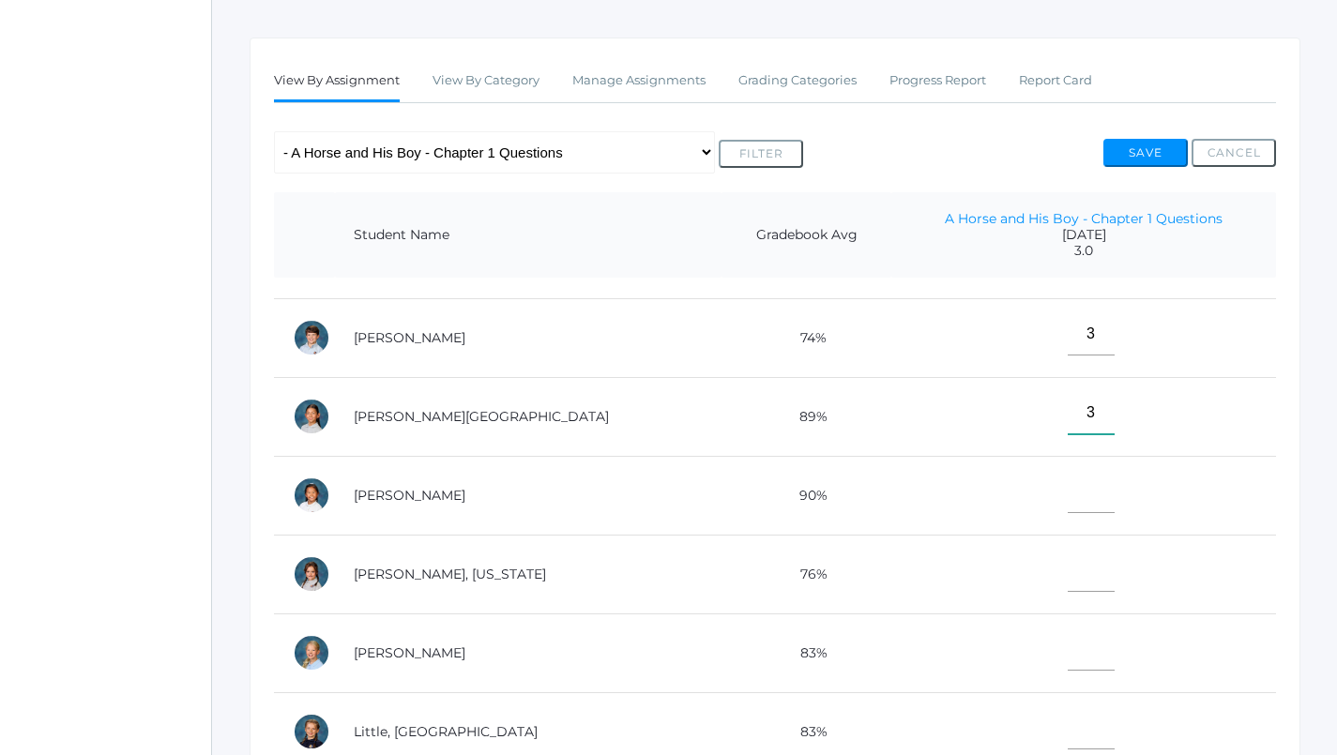
scroll to position [453, 0]
type input"] "3"
click at [1067, 491] on input"] "text" at bounding box center [1090, 491] width 47 height 42
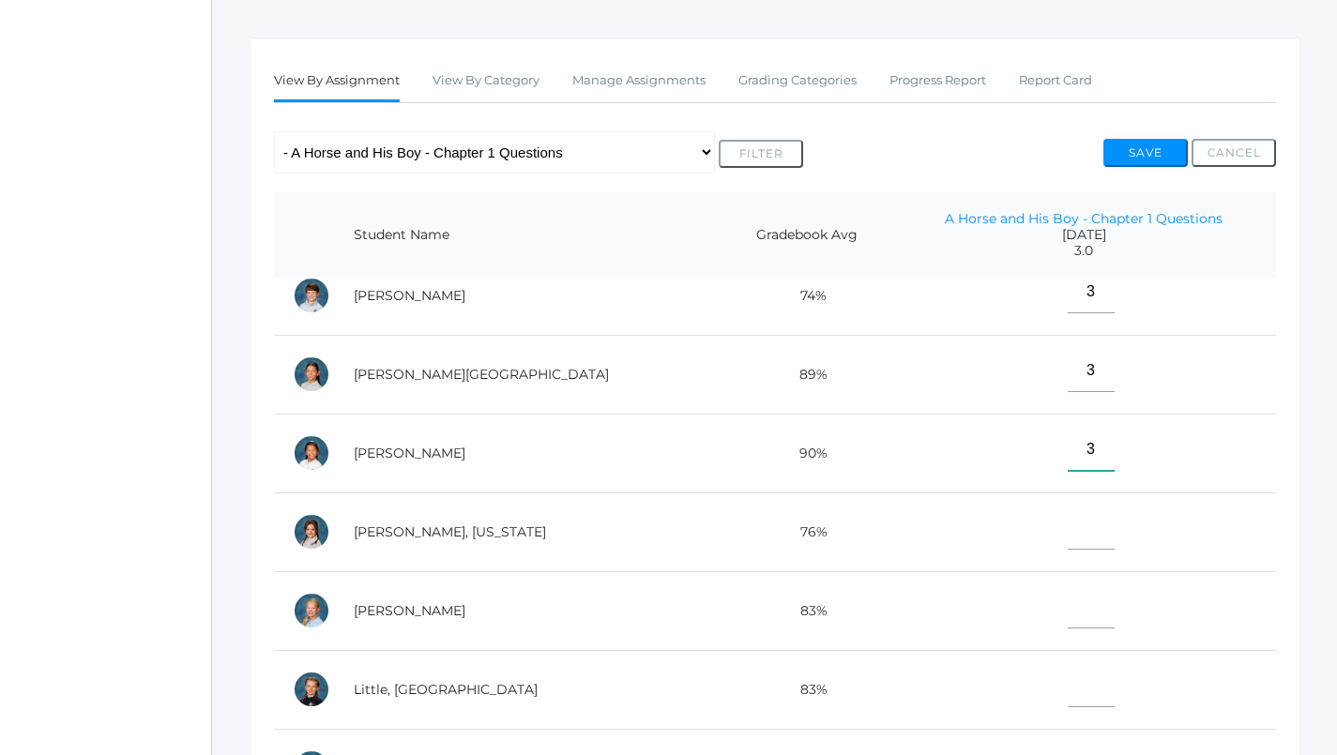
scroll to position [503, 0]
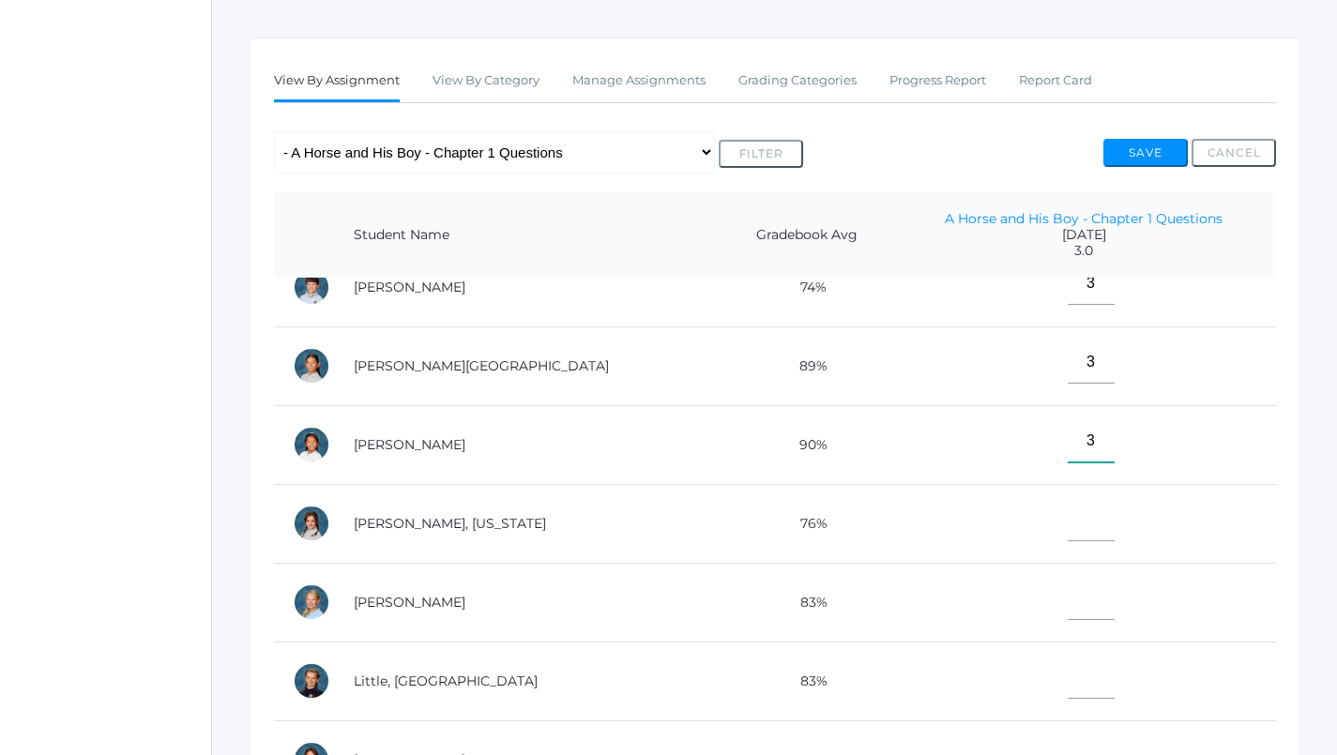
type input"] "3"
click at [1032, 538] on td at bounding box center [1083, 523] width 385 height 79
click at [1032, 536] on td at bounding box center [1083, 523] width 385 height 79
click at [1067, 519] on input"] "text" at bounding box center [1090, 520] width 47 height 42
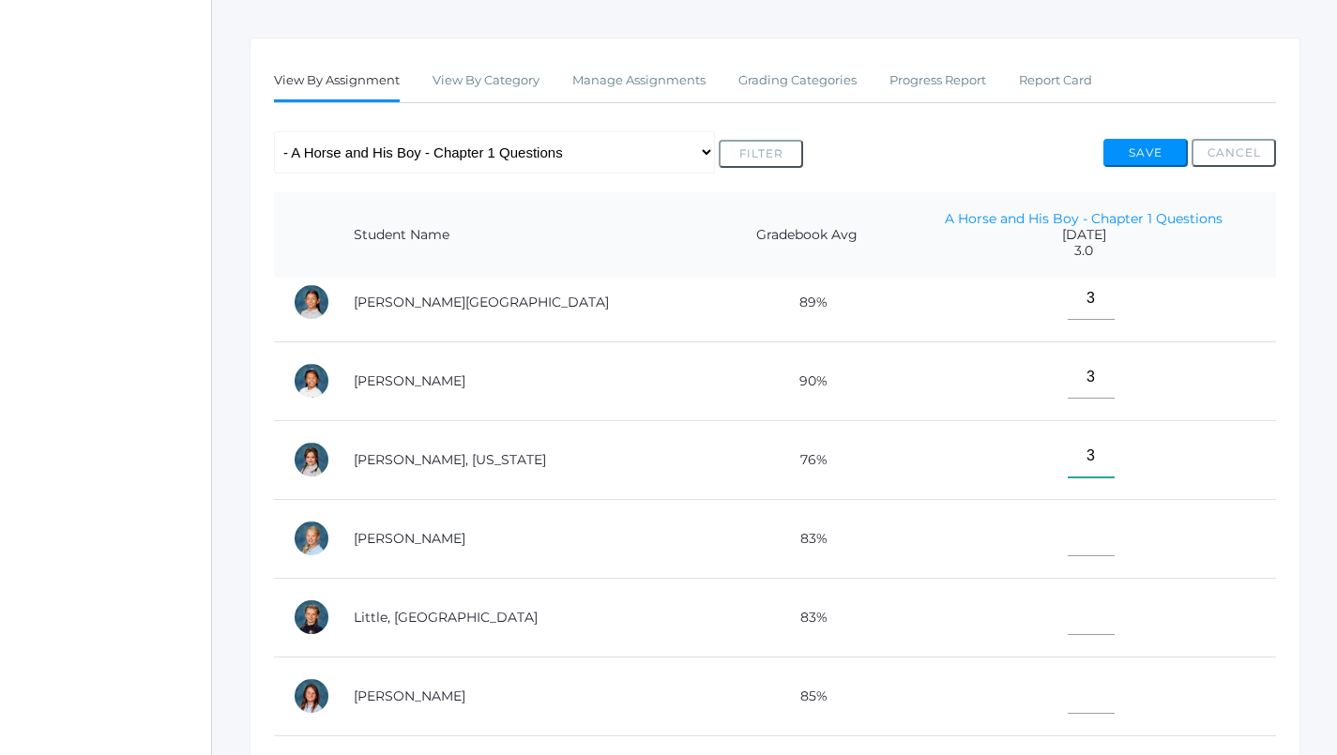
scroll to position [588, 0]
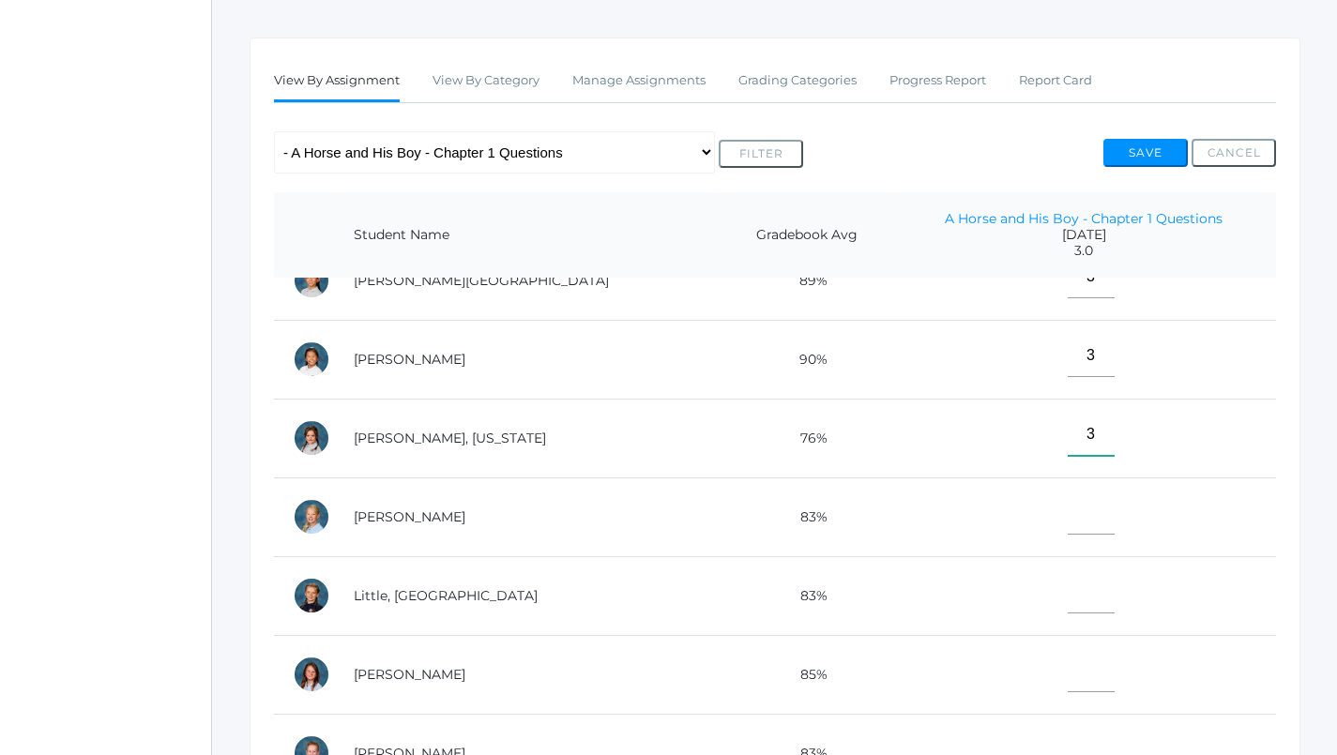
type input"] "3"
click at [1067, 506] on input"] "text" at bounding box center [1090, 513] width 47 height 42
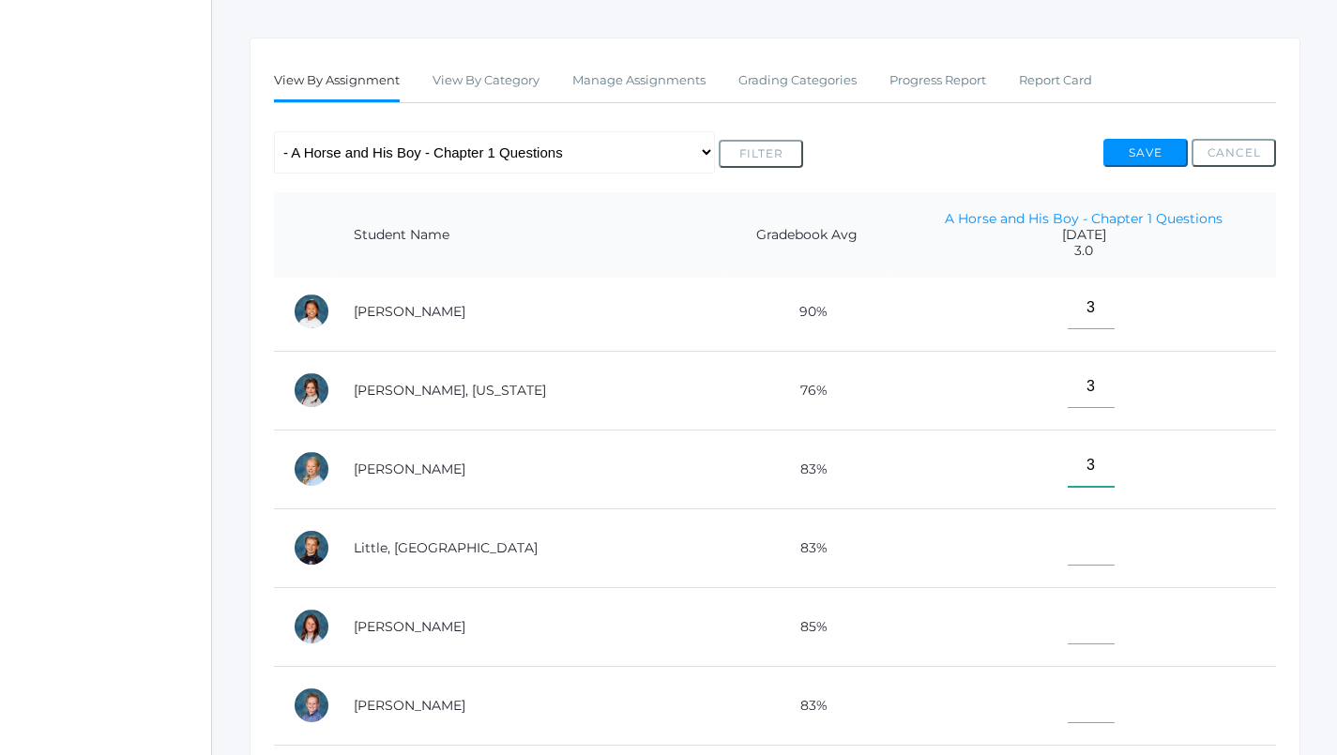
scroll to position [637, 0]
type input"] "3"
click at [1038, 557] on td at bounding box center [1083, 546] width 385 height 79
click at [1067, 539] on input"] "text" at bounding box center [1090, 543] width 47 height 42
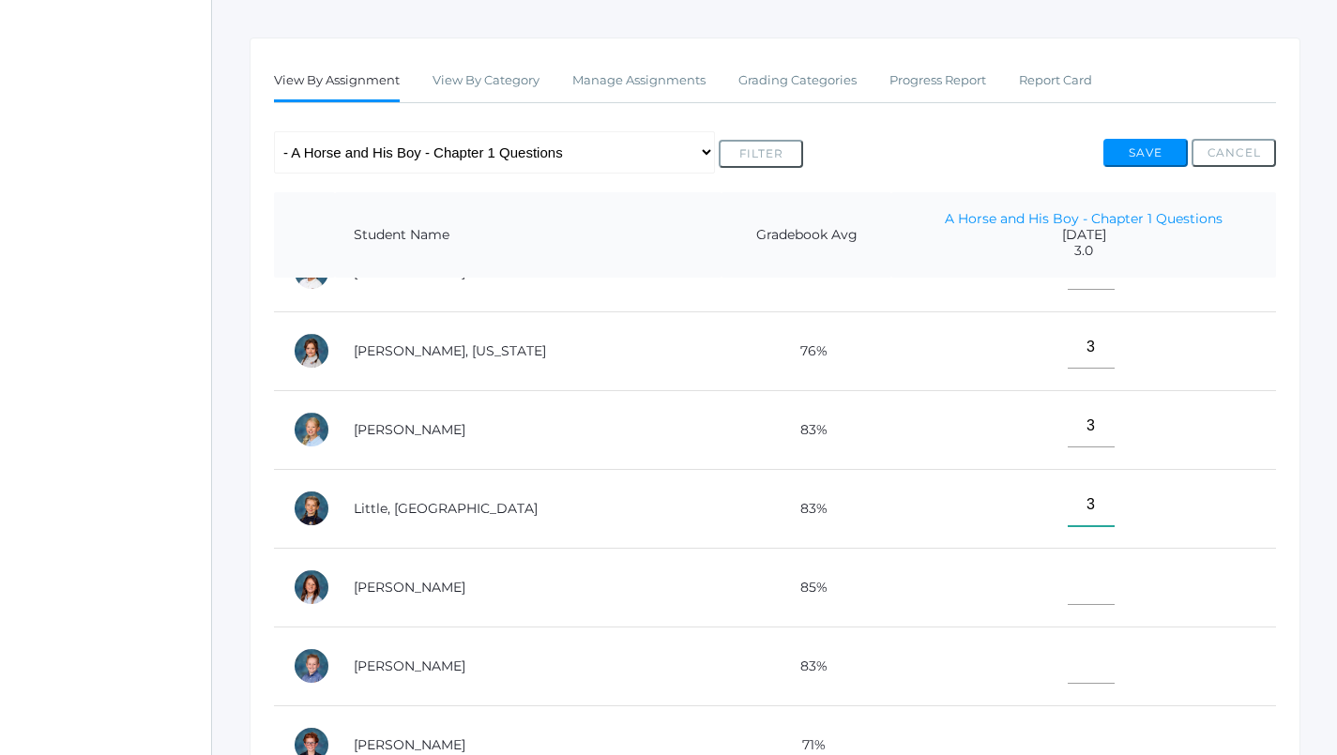
scroll to position [689, 0]
type input"] "3"
click at [1067, 573] on input"] "text" at bounding box center [1090, 584] width 47 height 42
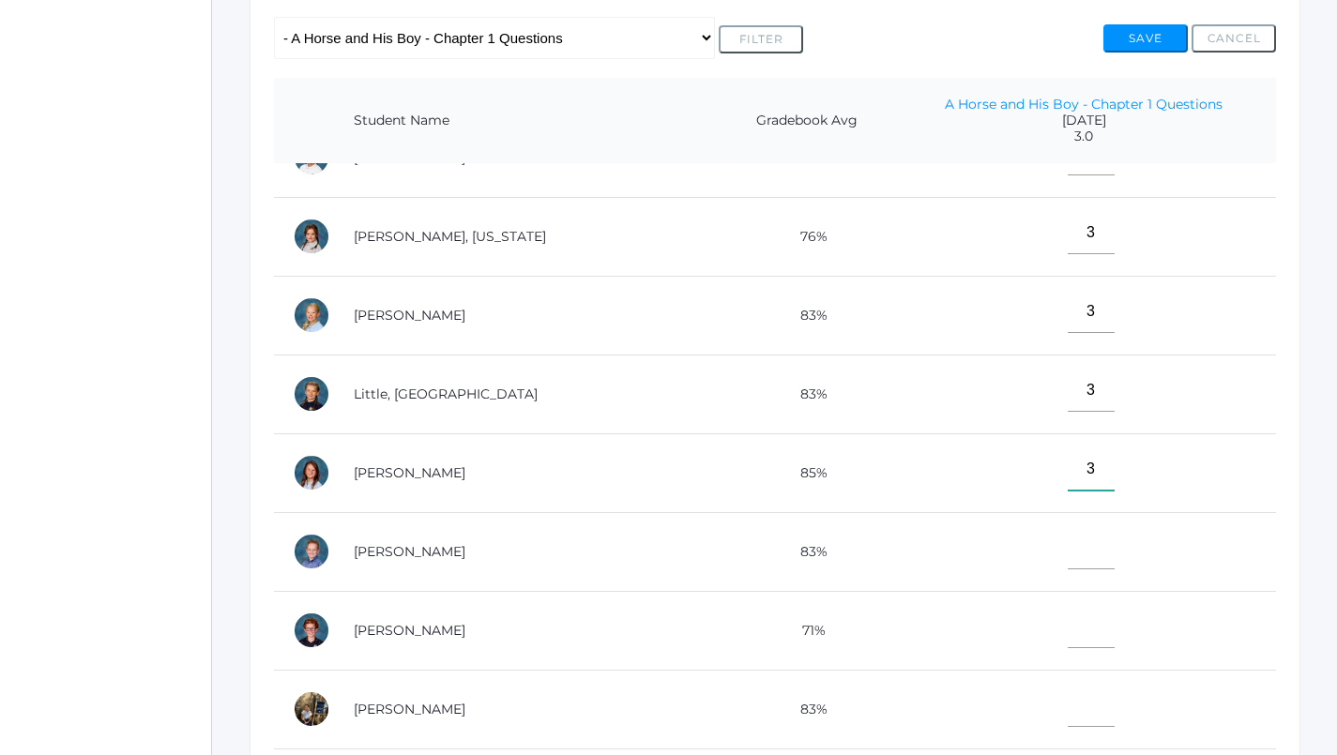
type input"] "3"
click at [1067, 529] on input"] "text" at bounding box center [1090, 548] width 47 height 42
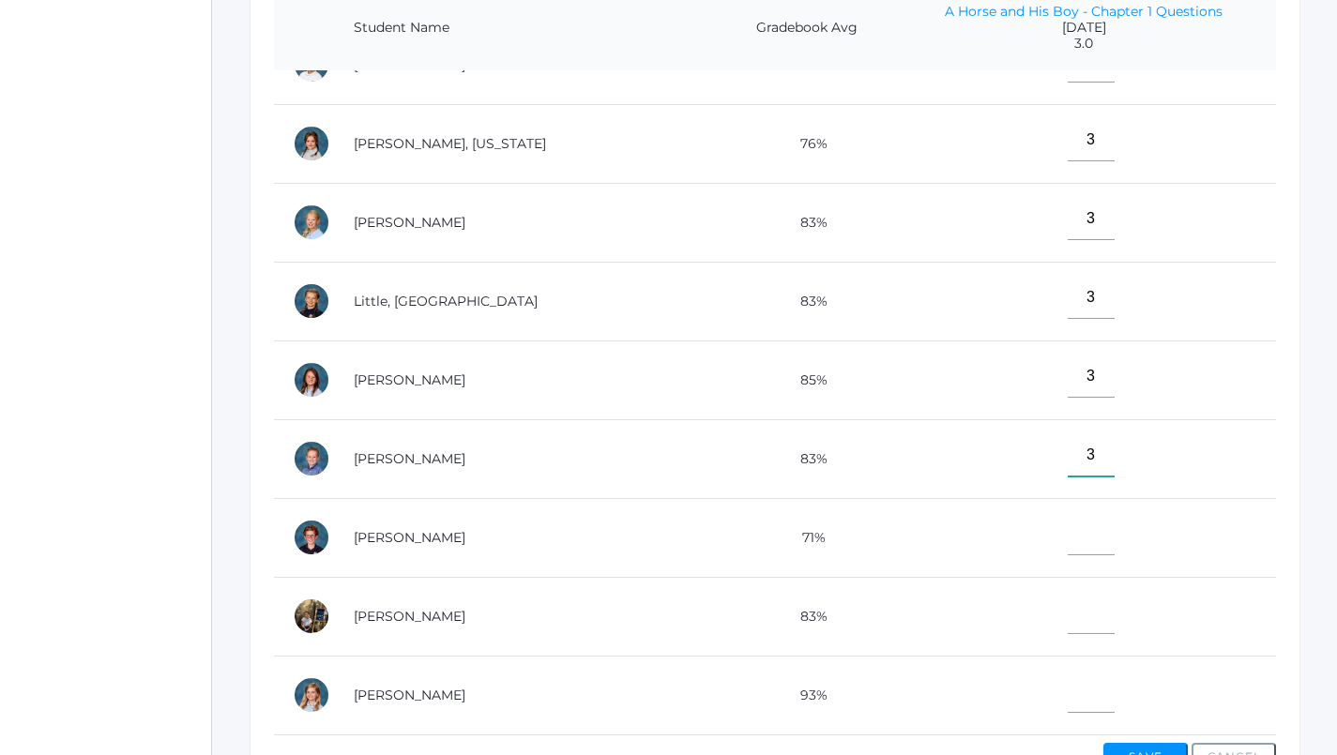
type input"] "3"
click at [1067, 531] on input"] "text" at bounding box center [1090, 534] width 47 height 42
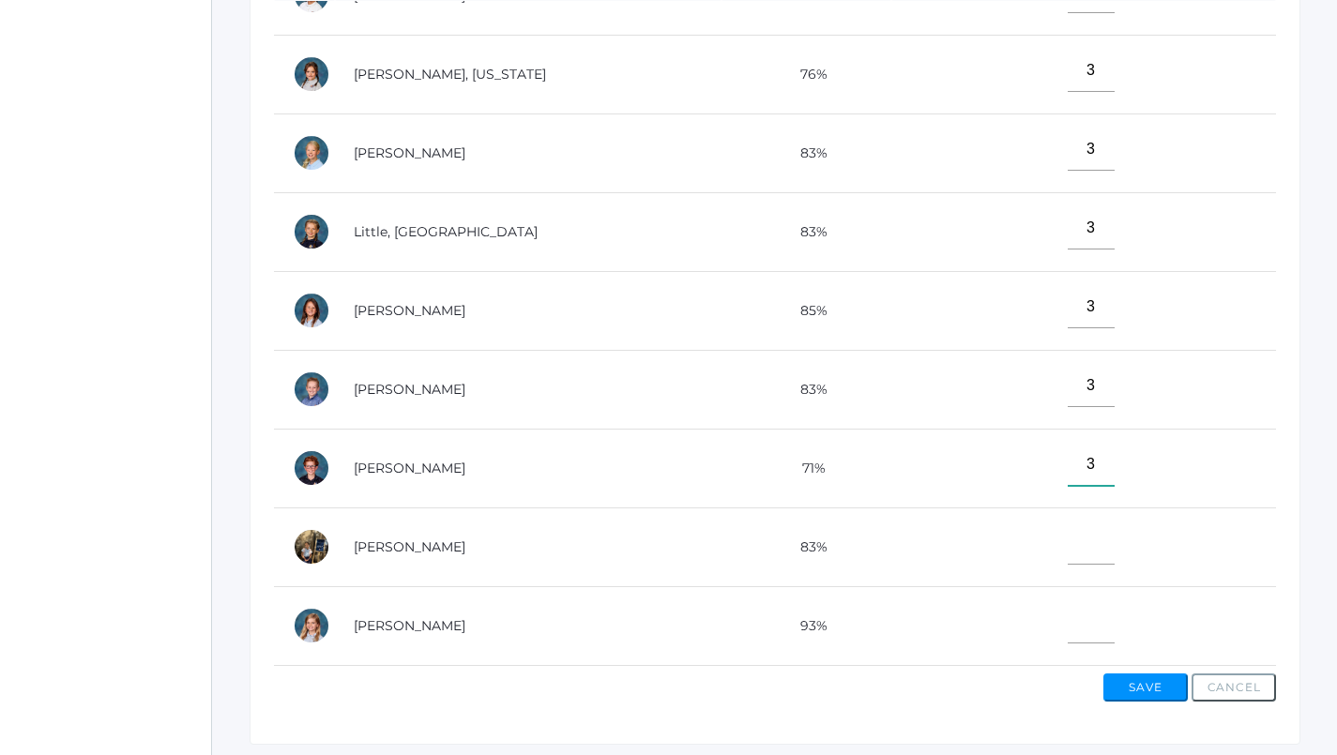
scroll to position [570, 0]
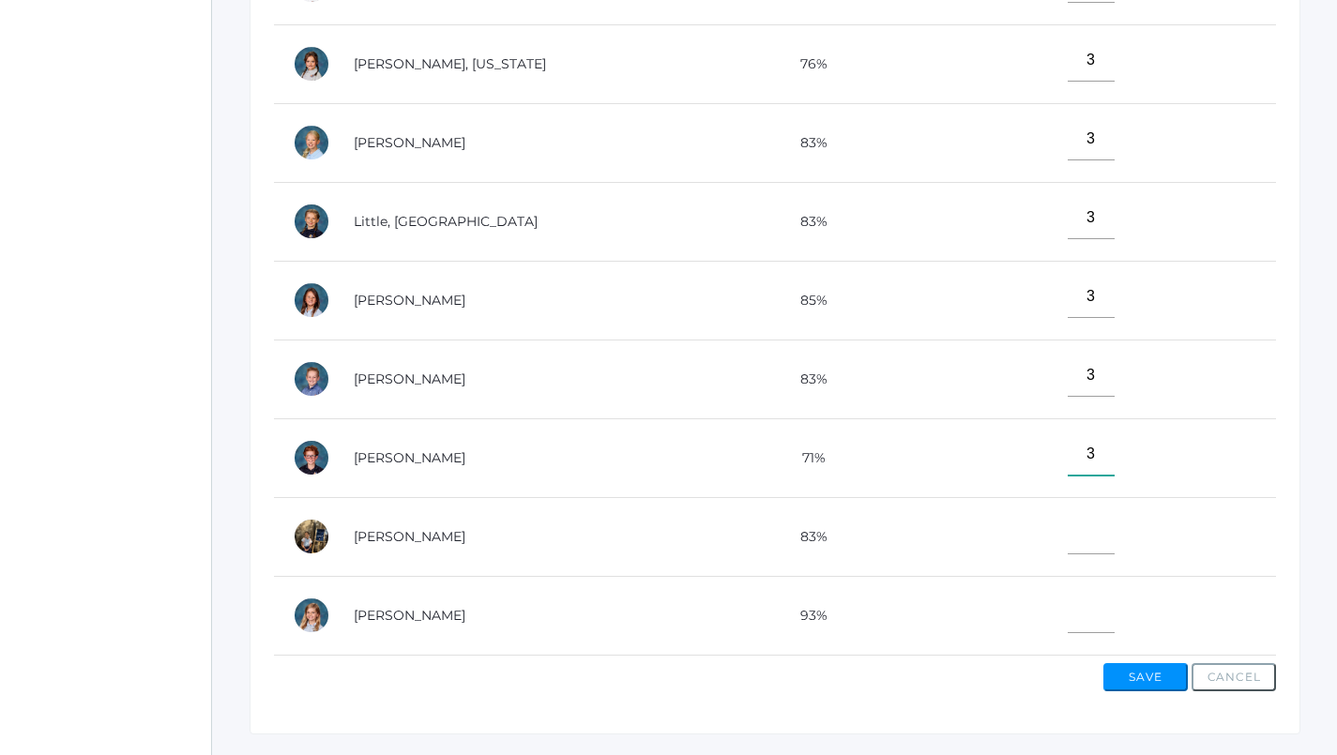
type input"] "3"
click at [1067, 598] on input"] "text" at bounding box center [1090, 612] width 47 height 42
type input"] "3"
click at [1137, 669] on button "Save" at bounding box center [1145, 677] width 84 height 28
